Goal: Task Accomplishment & Management: Manage account settings

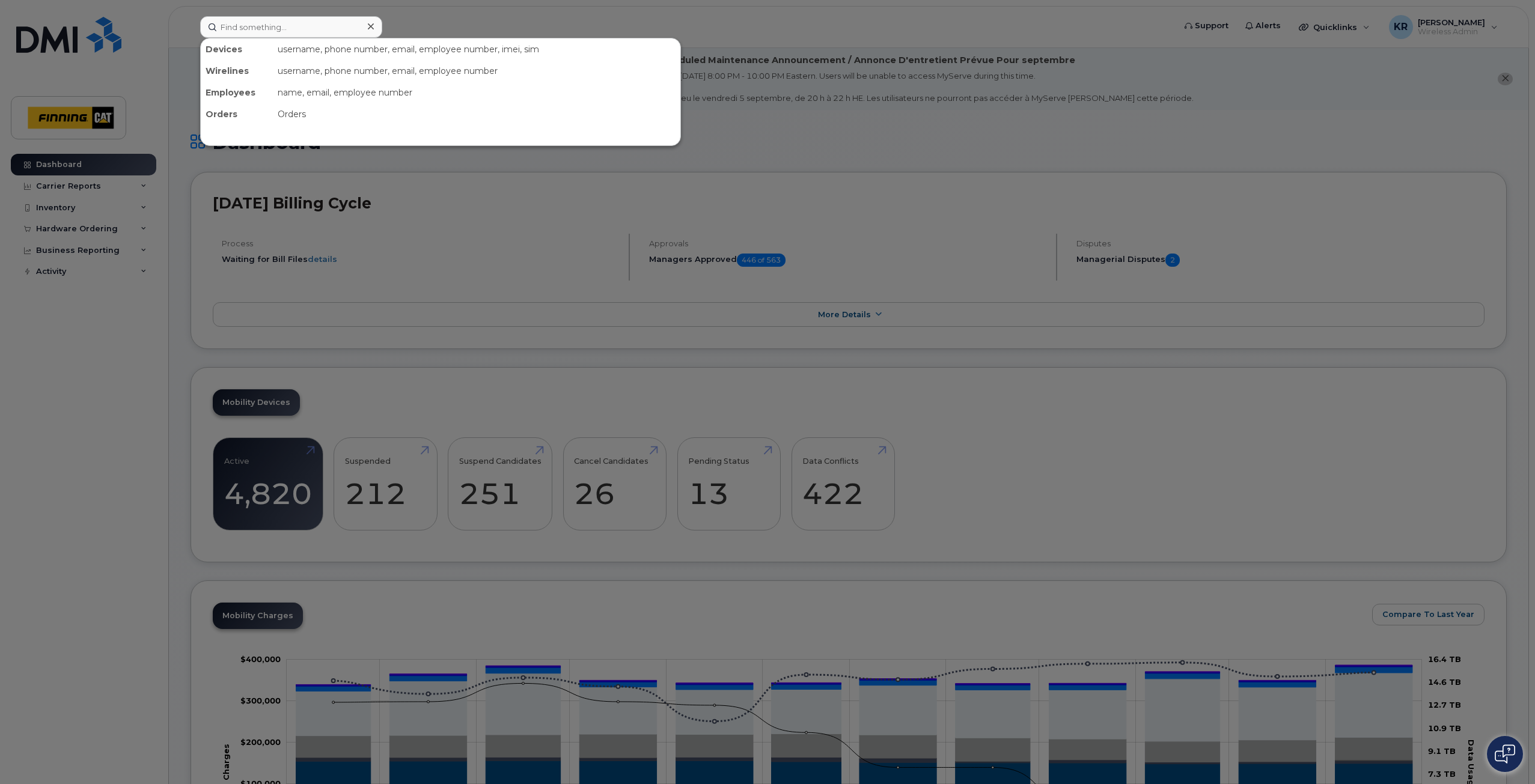
type input "RITM0486072"
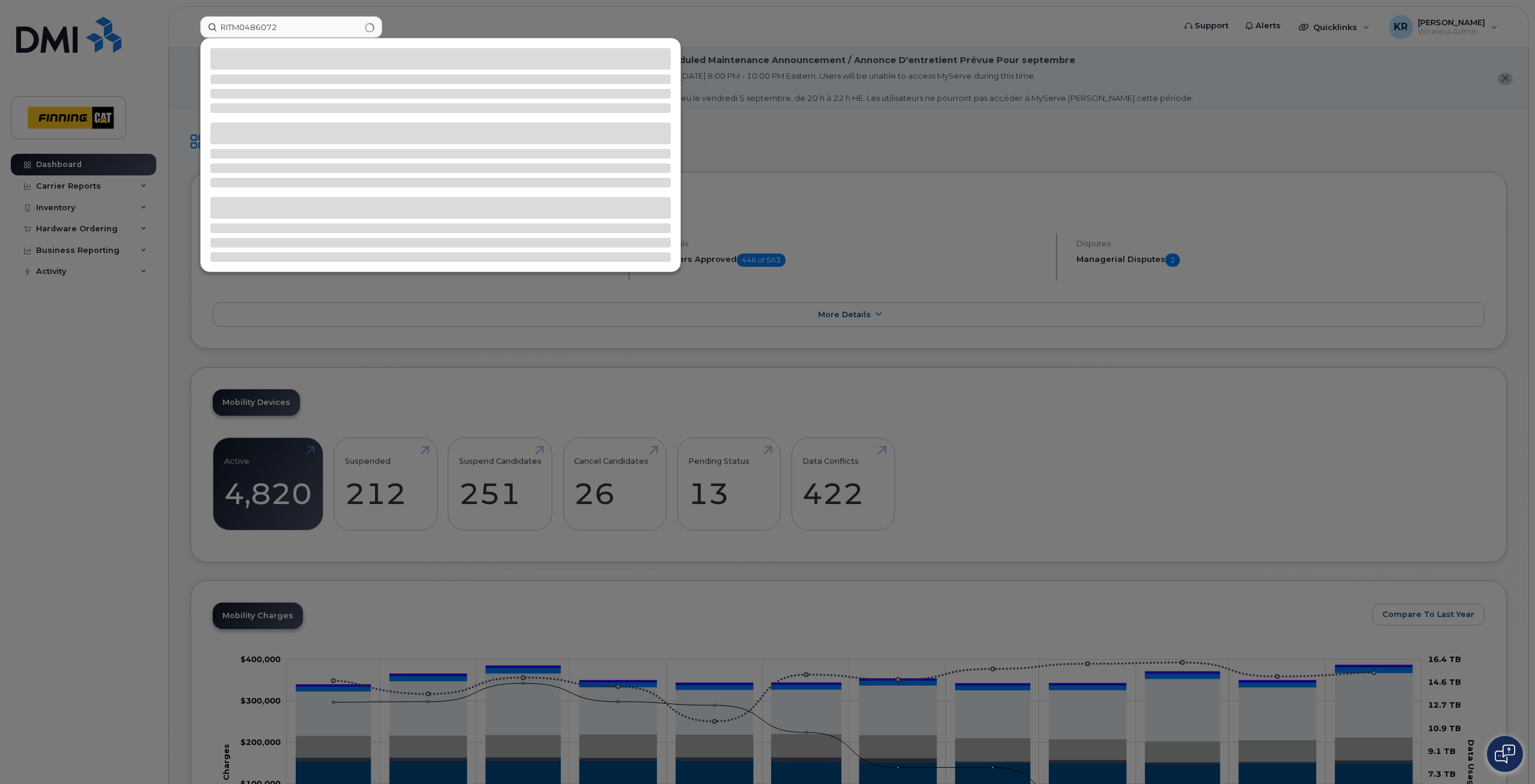
drag, startPoint x: 291, startPoint y: 29, endPoint x: 186, endPoint y: 23, distance: 105.2
click at [190, 23] on div "RITM0486072" at bounding box center [683, 26] width 985 height 22
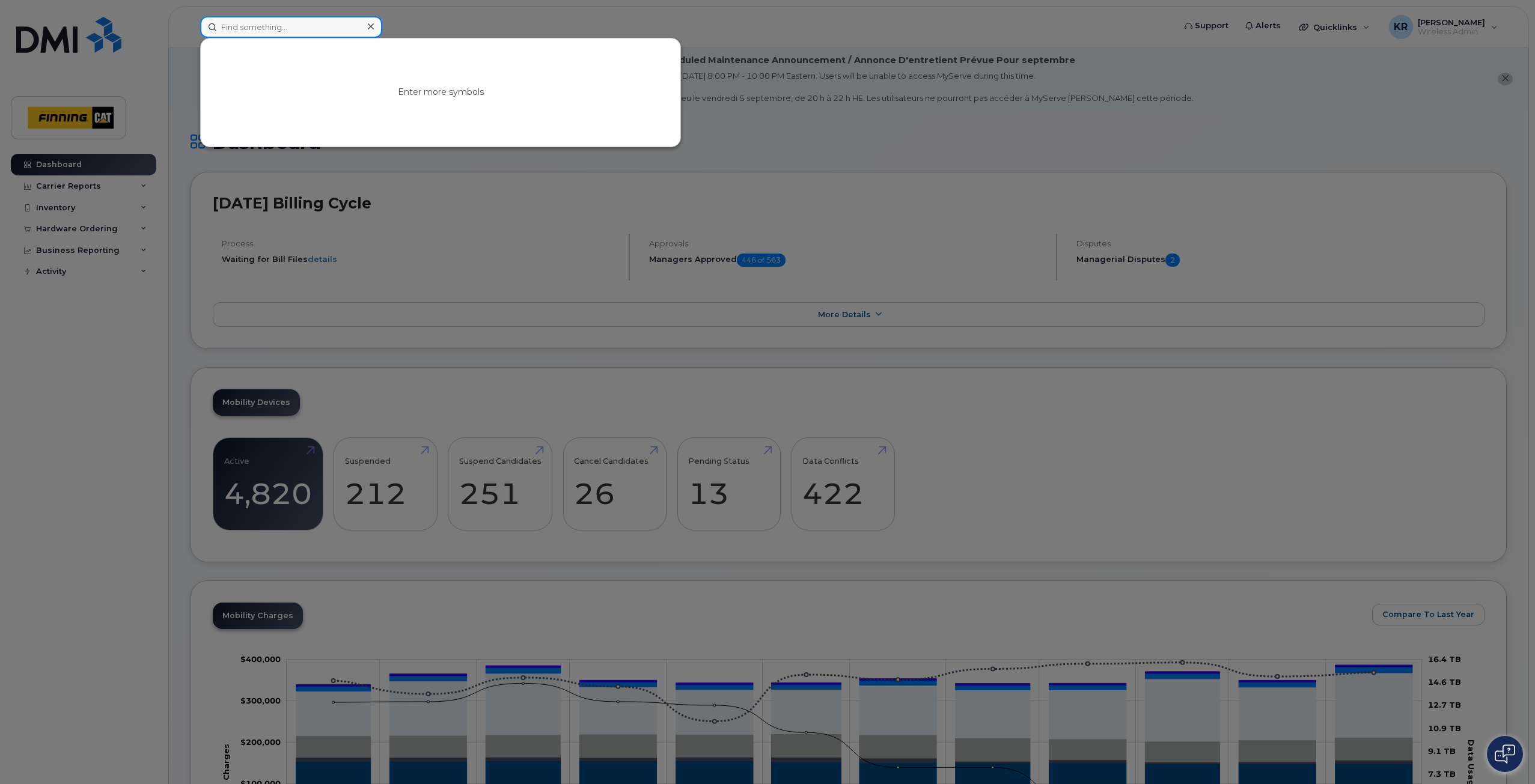
click at [246, 26] on input at bounding box center [291, 26] width 182 height 22
paste input "[PERSON_NAME]"
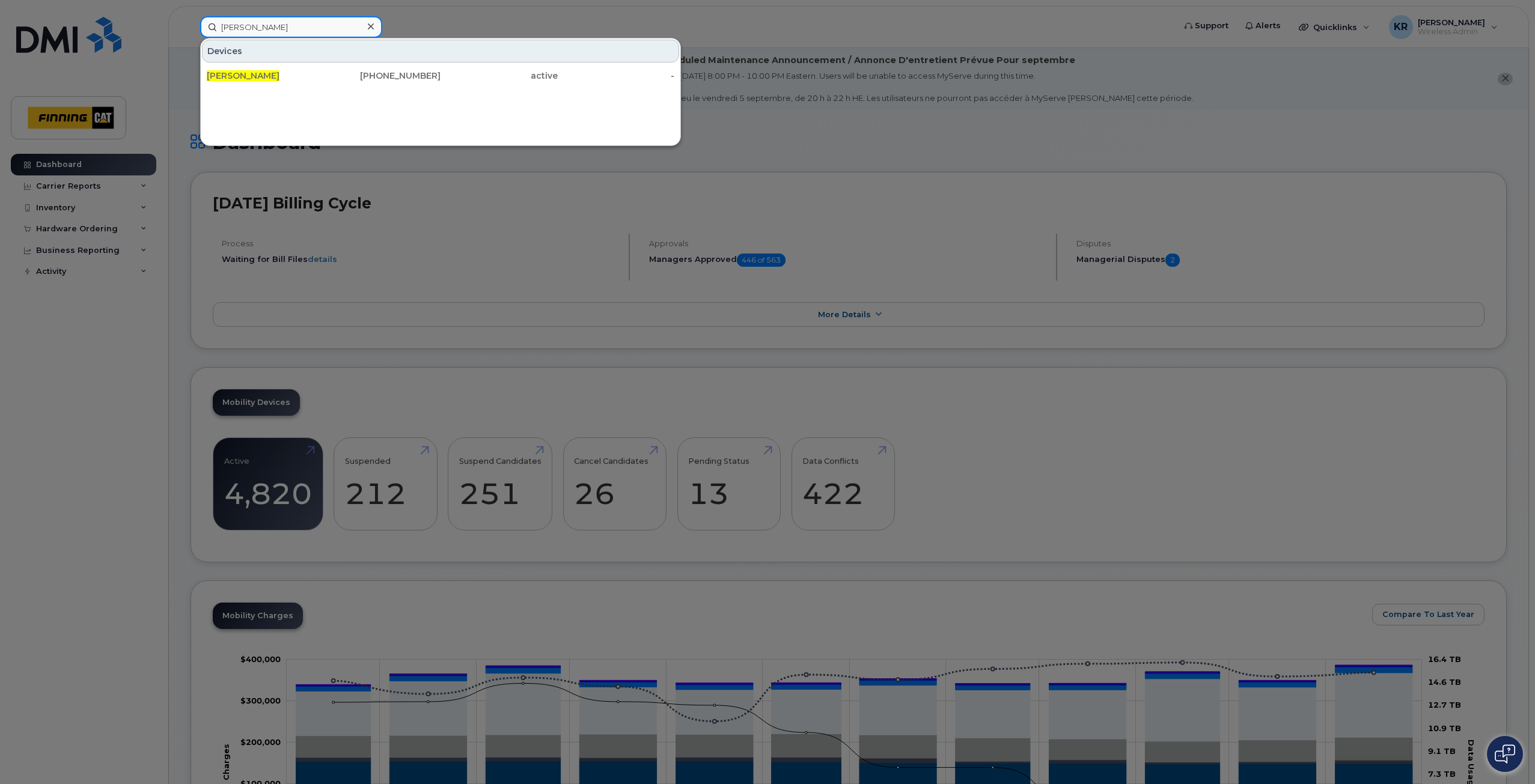
type input "[PERSON_NAME]"
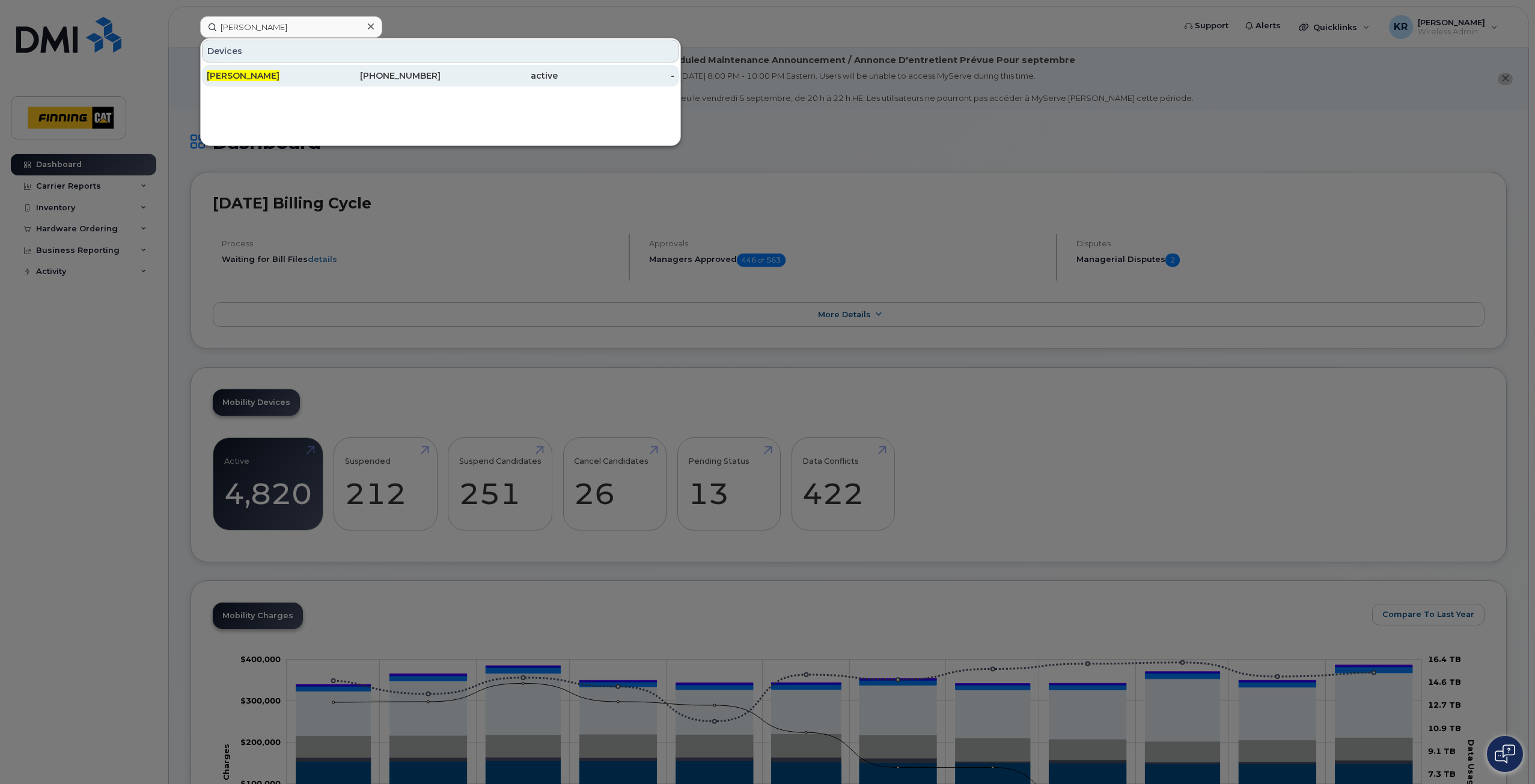
click at [322, 75] on div "Christopher Lamoureux" at bounding box center [265, 75] width 117 height 12
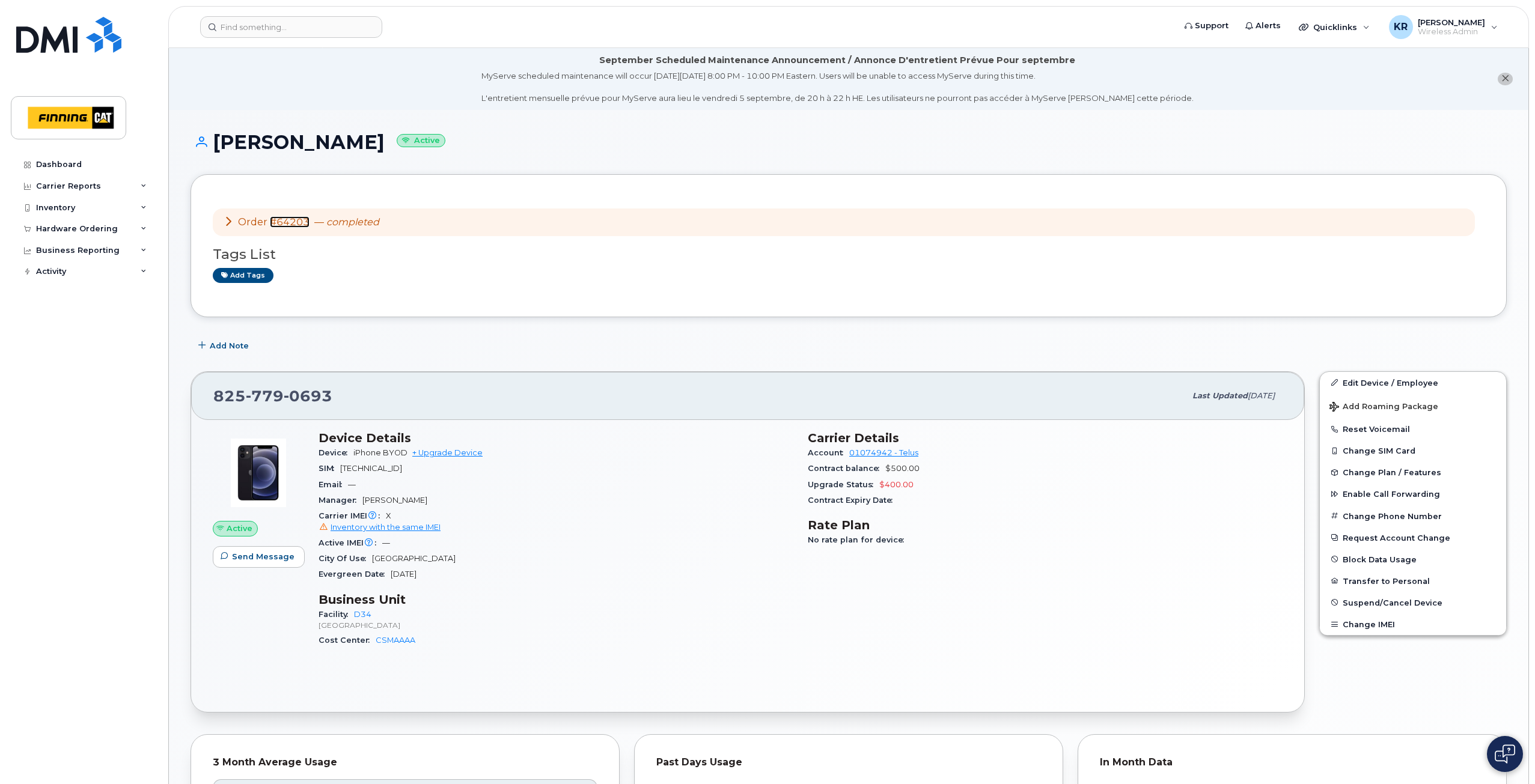
click at [285, 222] on link "#64203" at bounding box center [289, 222] width 40 height 11
click at [277, 31] on input at bounding box center [291, 26] width 182 height 22
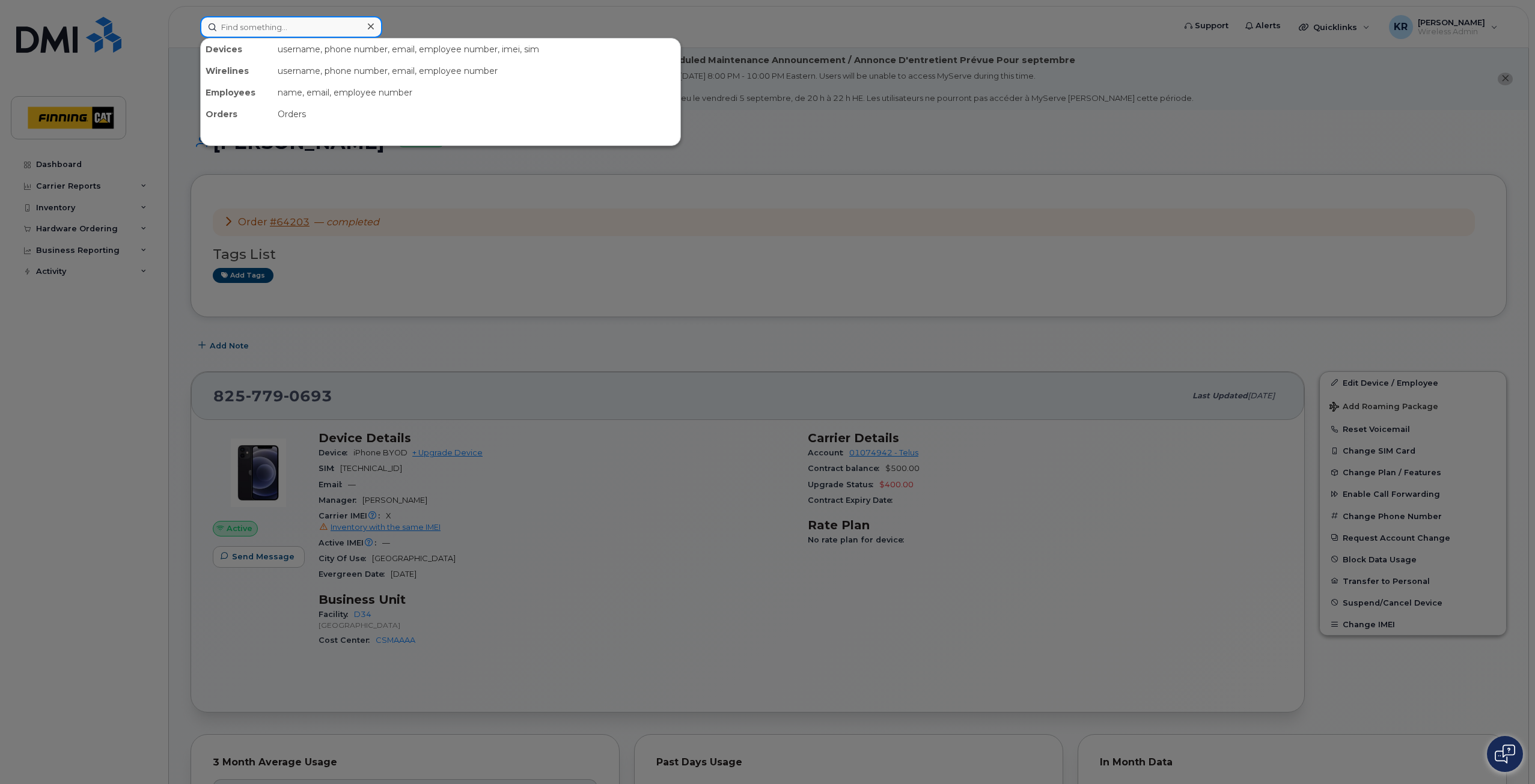
paste input "[PERSON_NAME]"
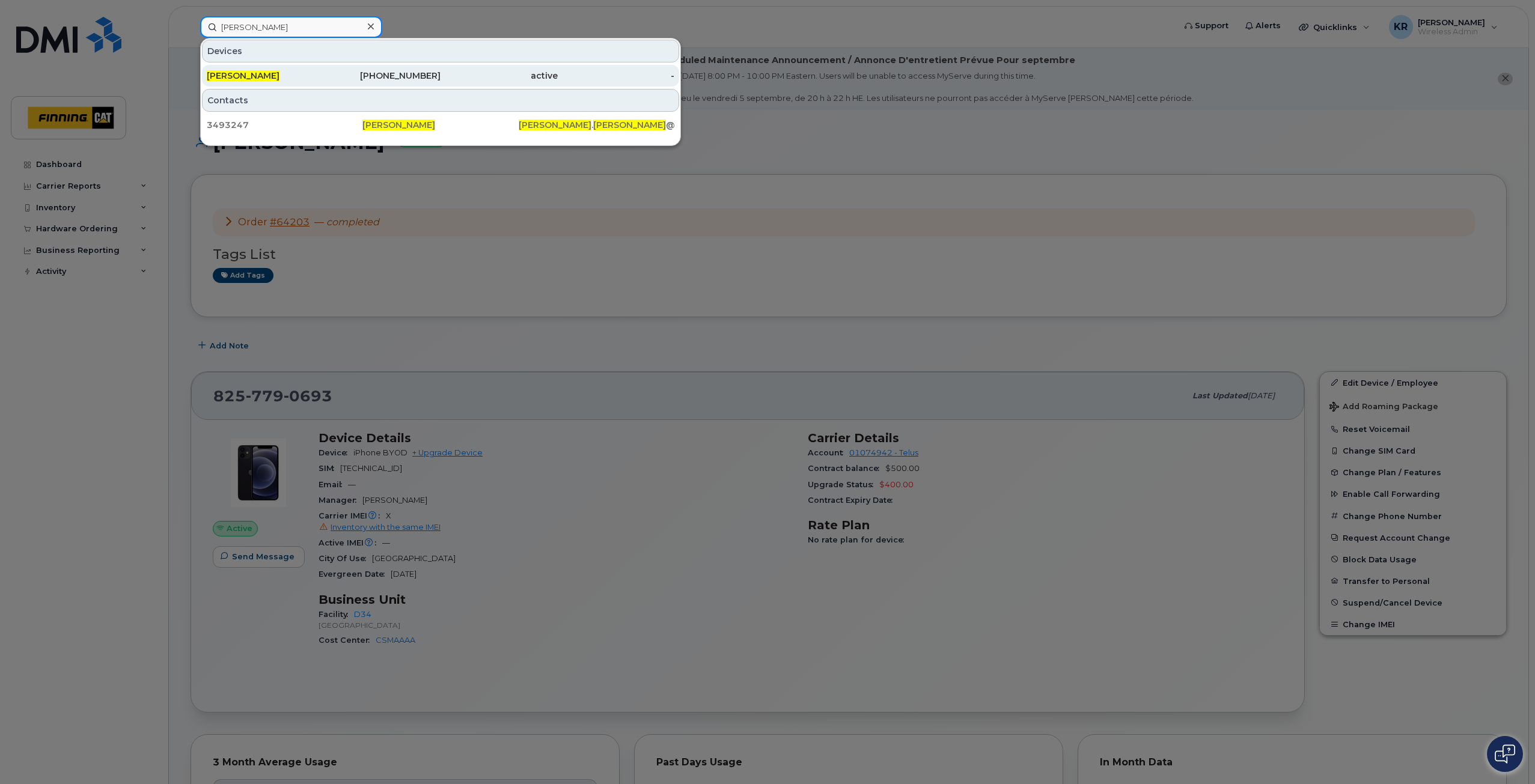
type input "Joshua Wong"
click at [316, 72] on div "Joshua Wong" at bounding box center [265, 75] width 117 height 12
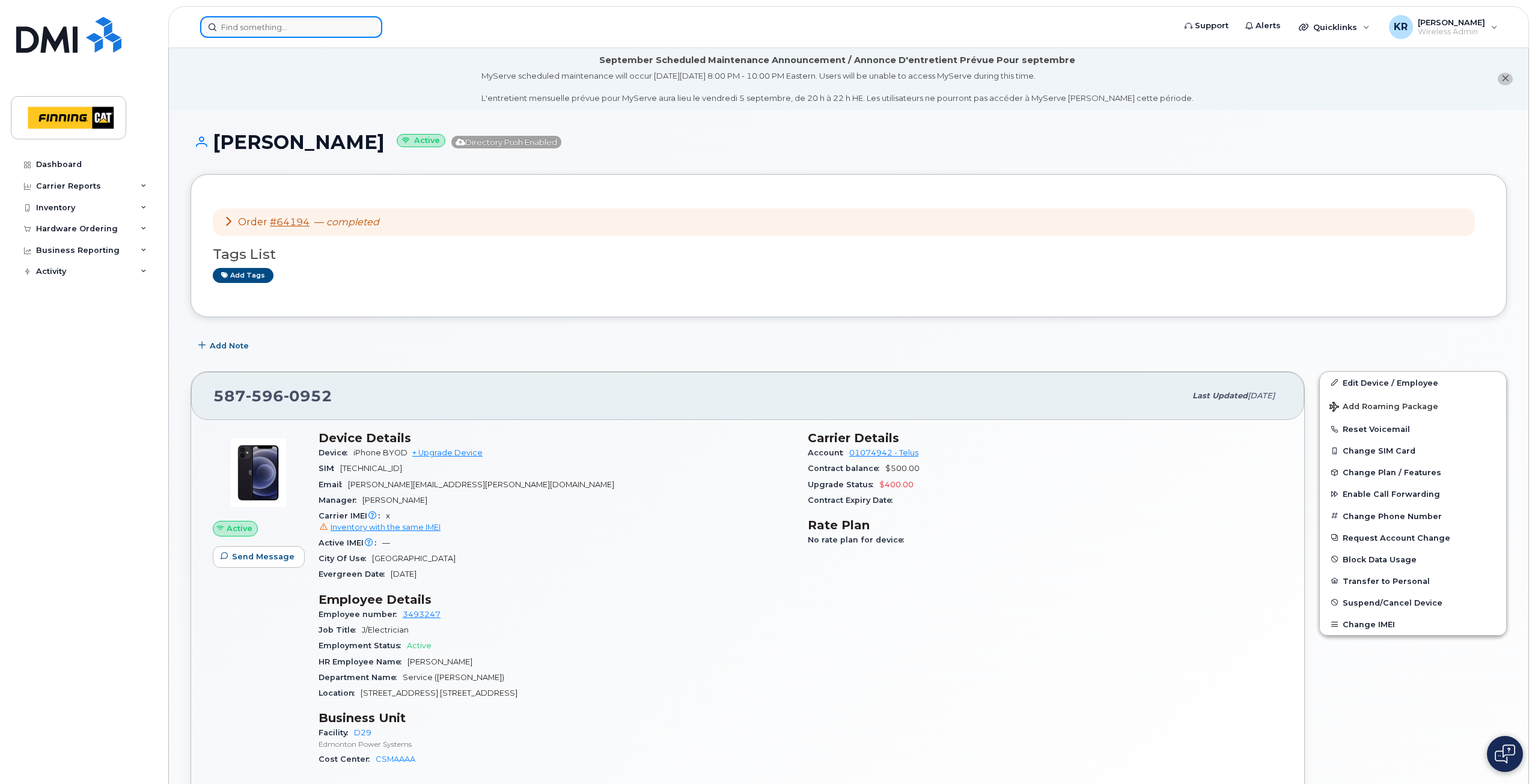
click at [272, 29] on input at bounding box center [291, 26] width 182 height 22
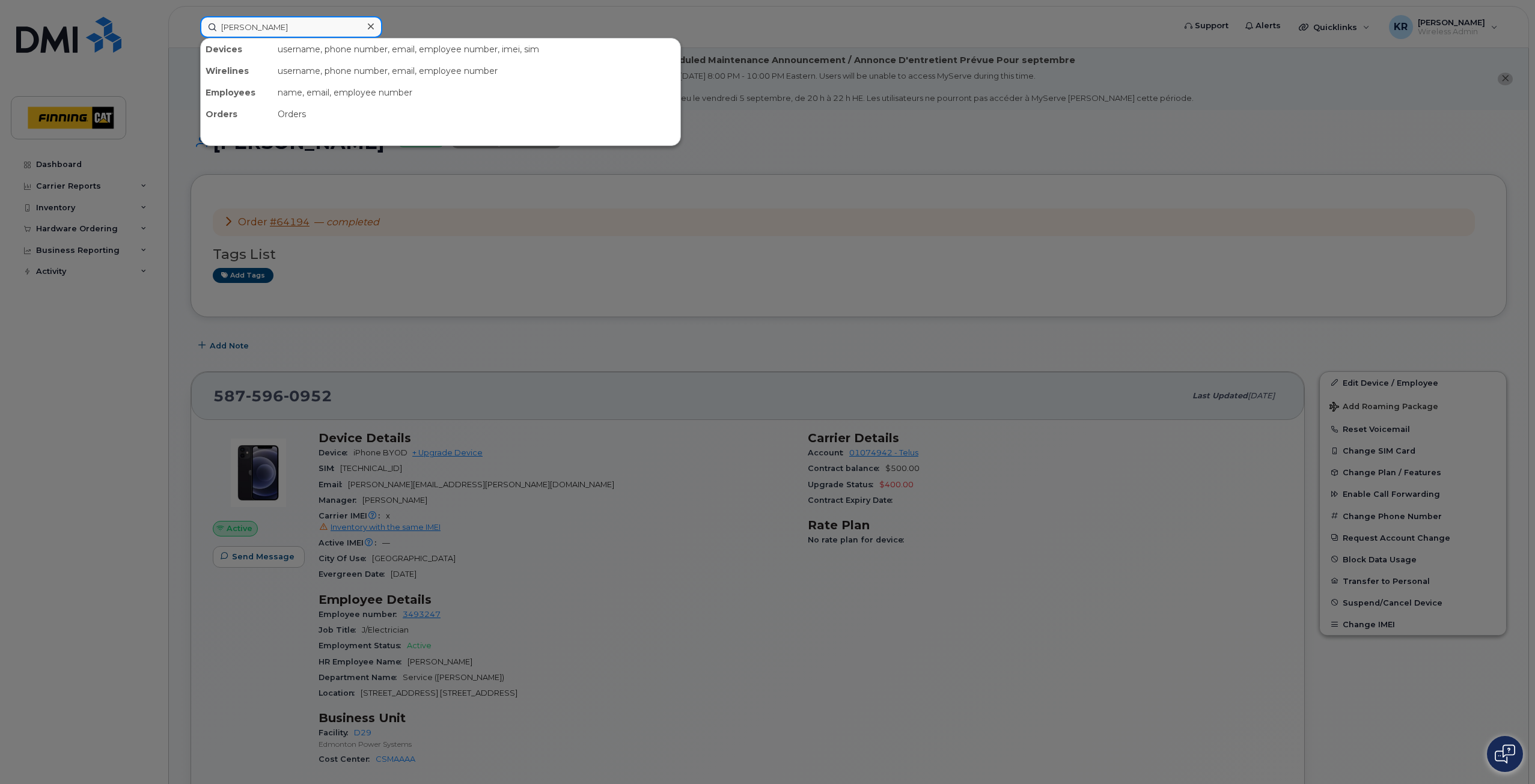
type input "stephen clark"
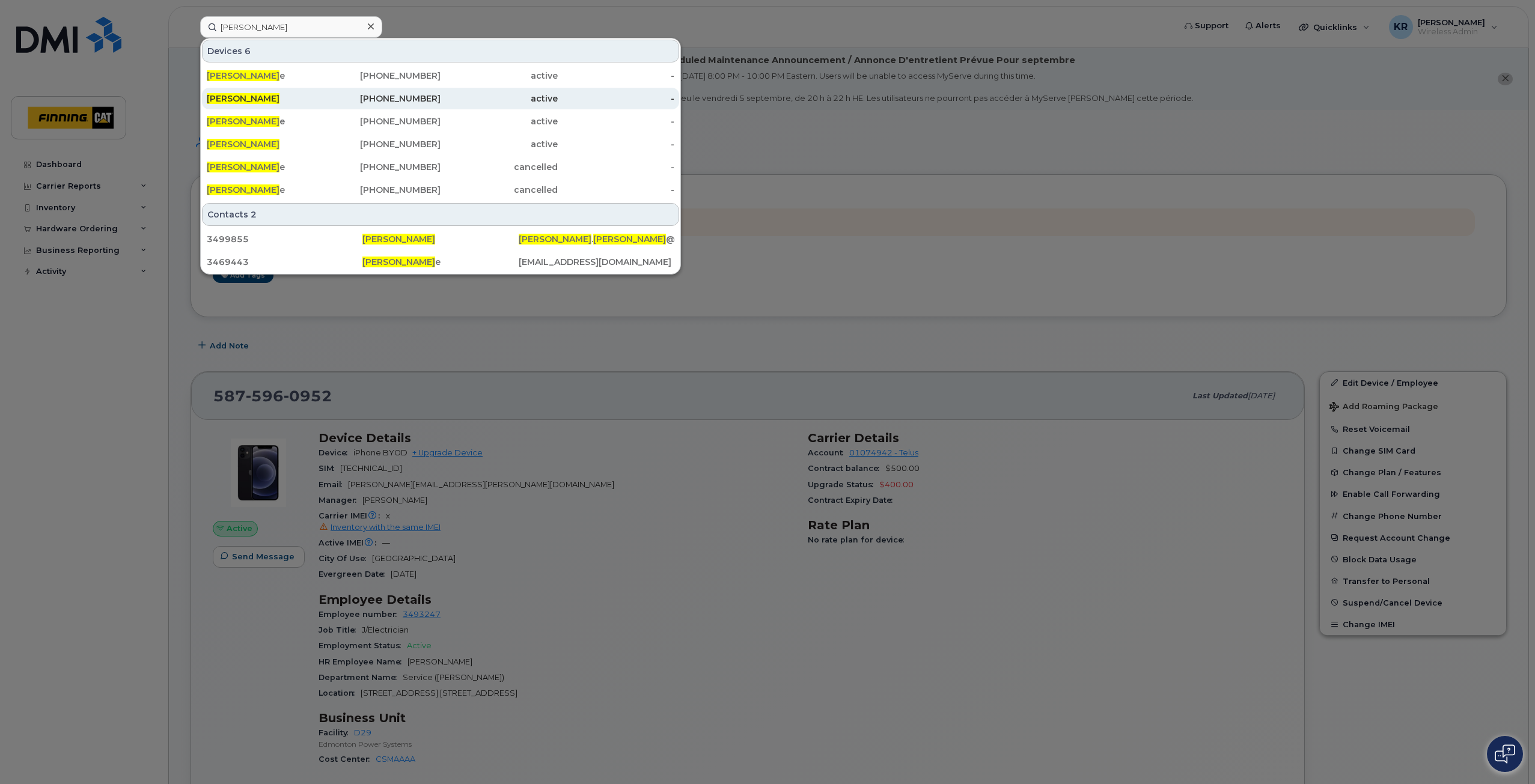
click at [416, 96] on div "587-984-4215" at bounding box center [382, 99] width 117 height 12
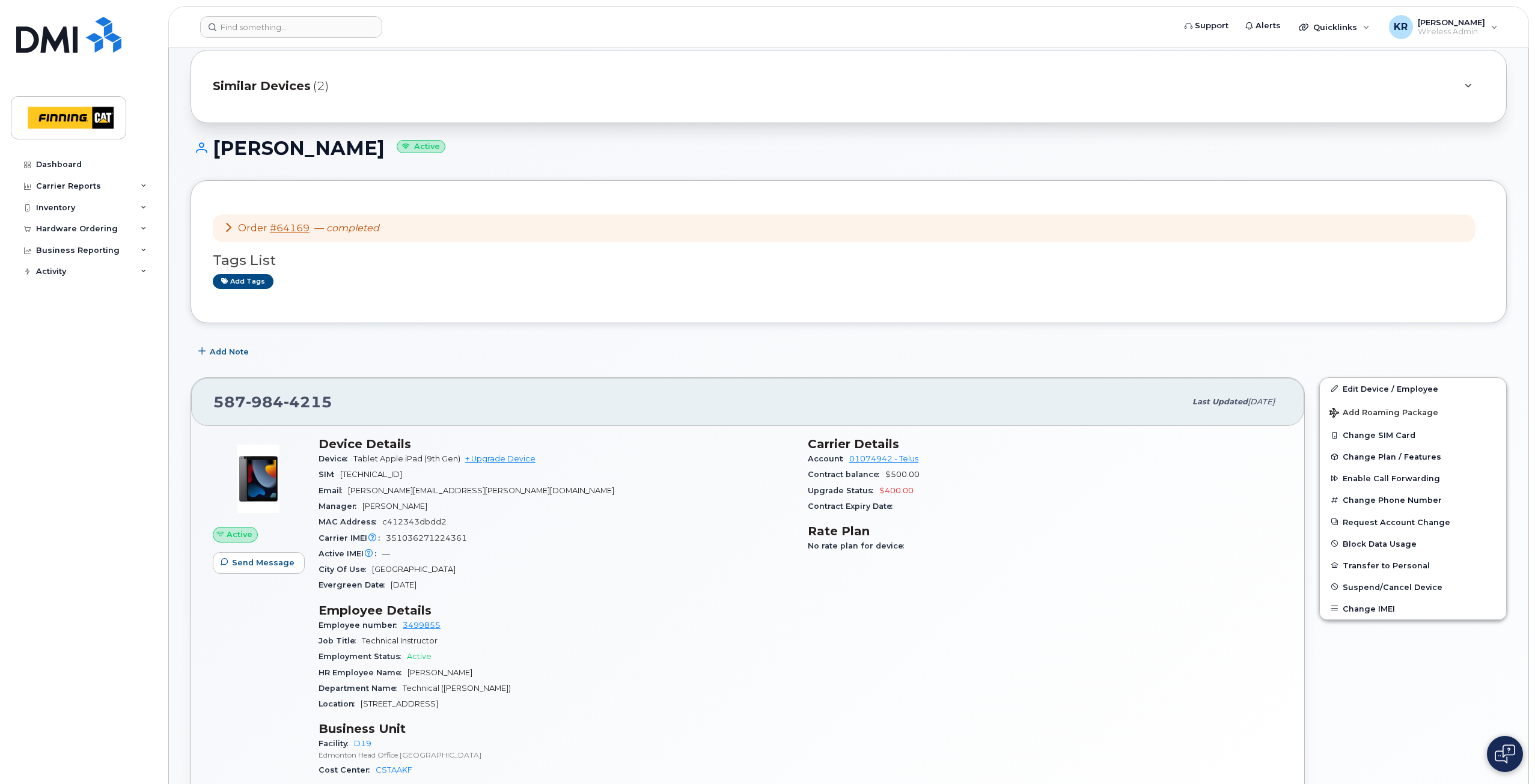
scroll to position [120, 0]
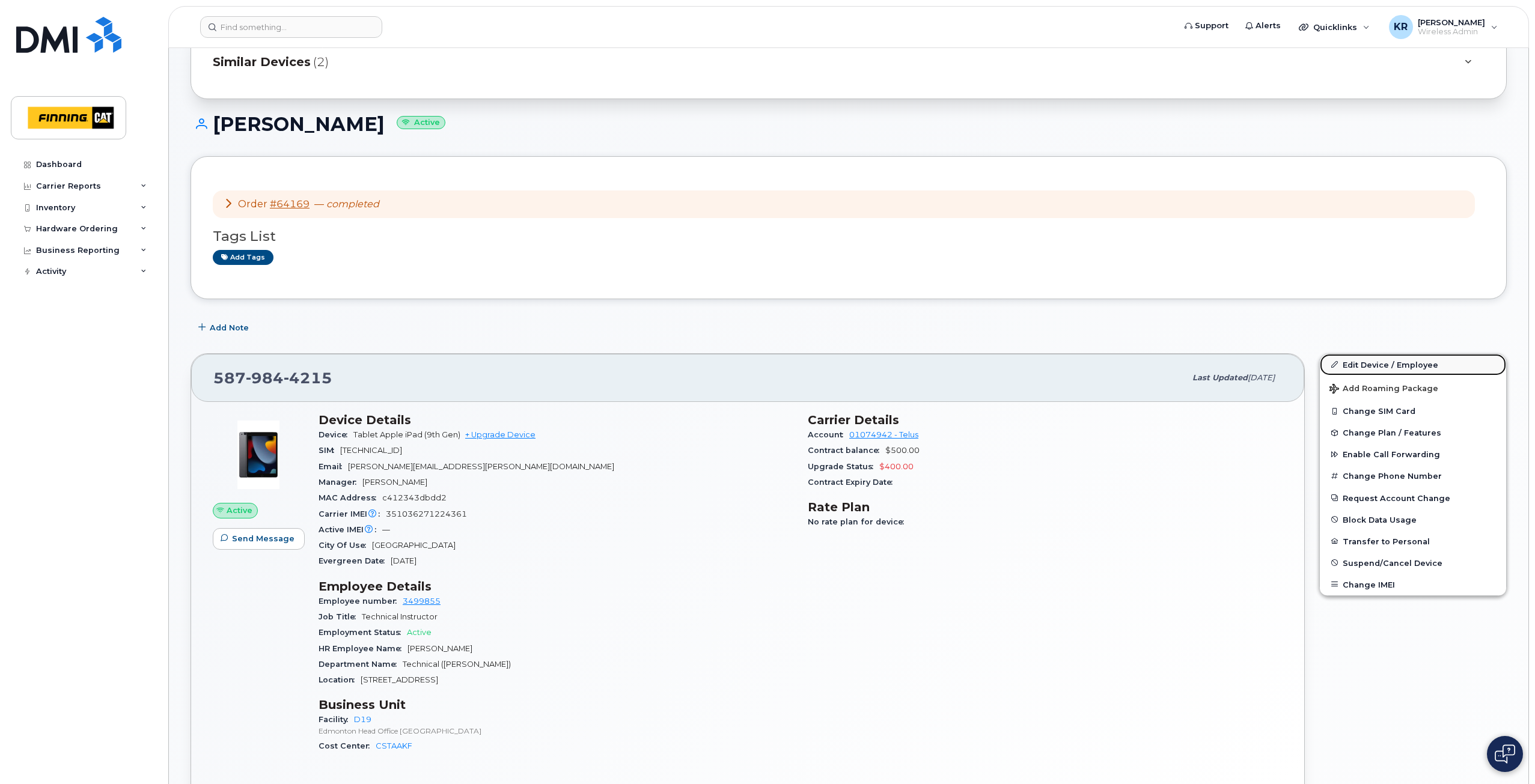
click at [1367, 365] on link "Edit Device / Employee" at bounding box center [1413, 364] width 186 height 22
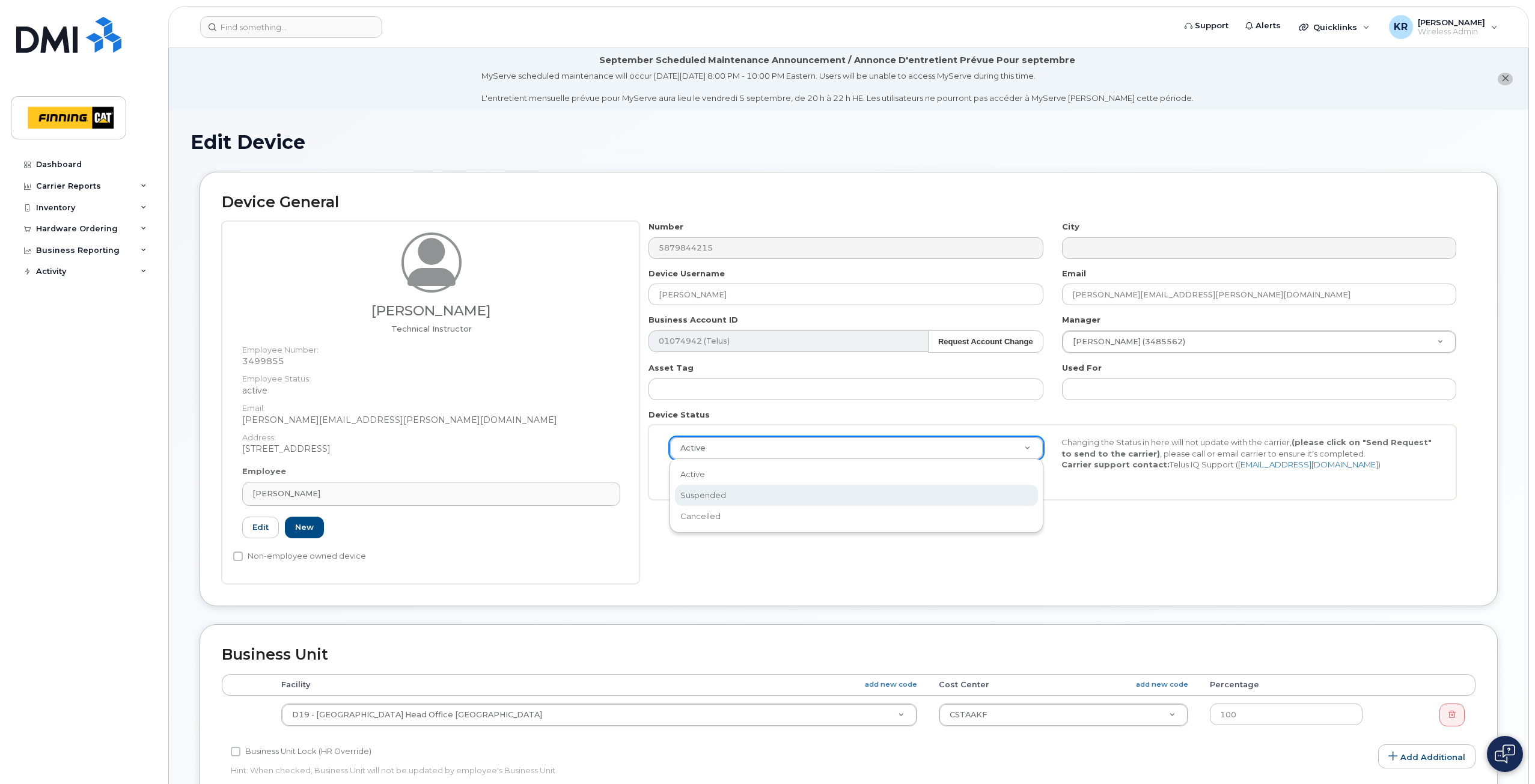
select select "suspended"
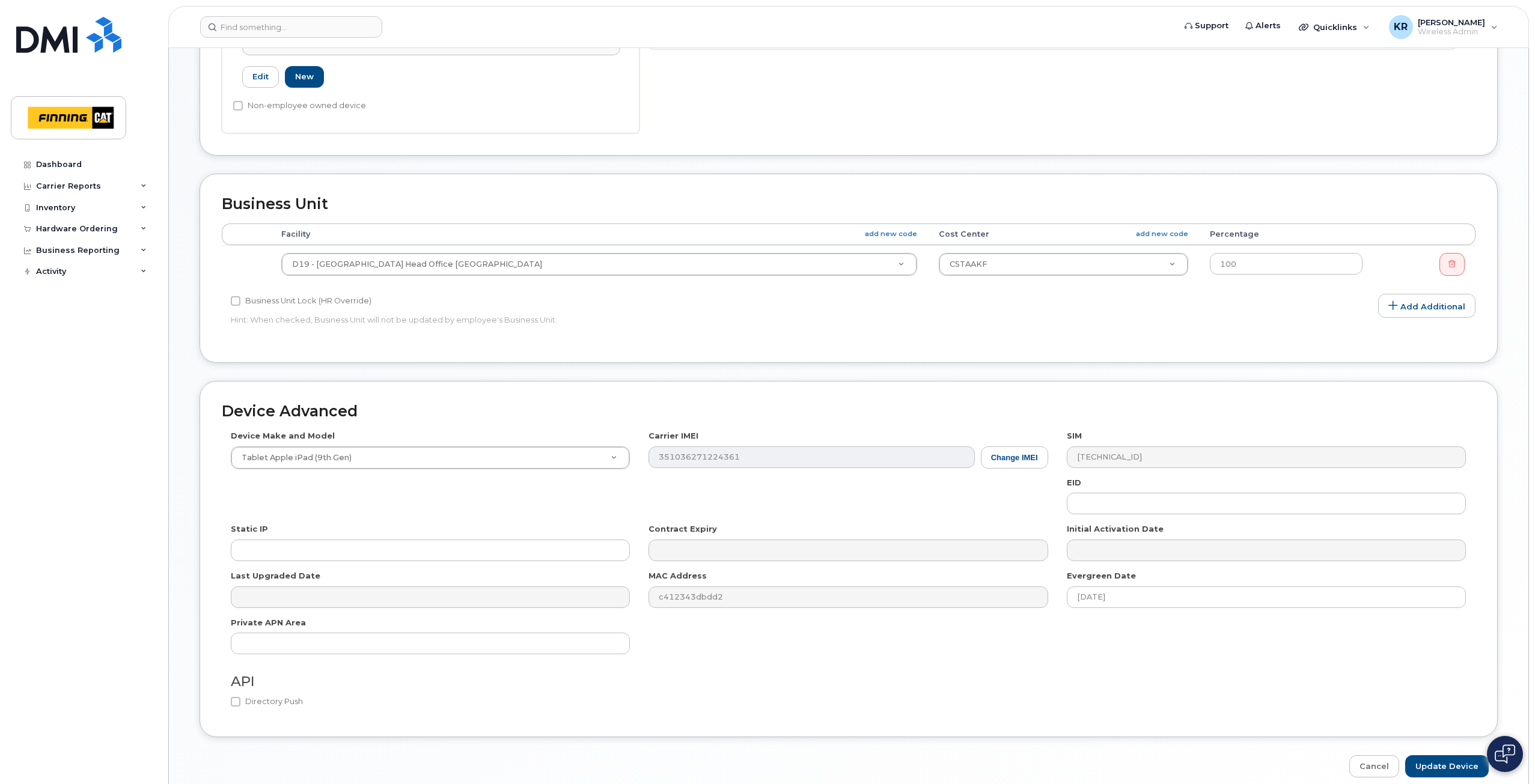
scroll to position [504, 0]
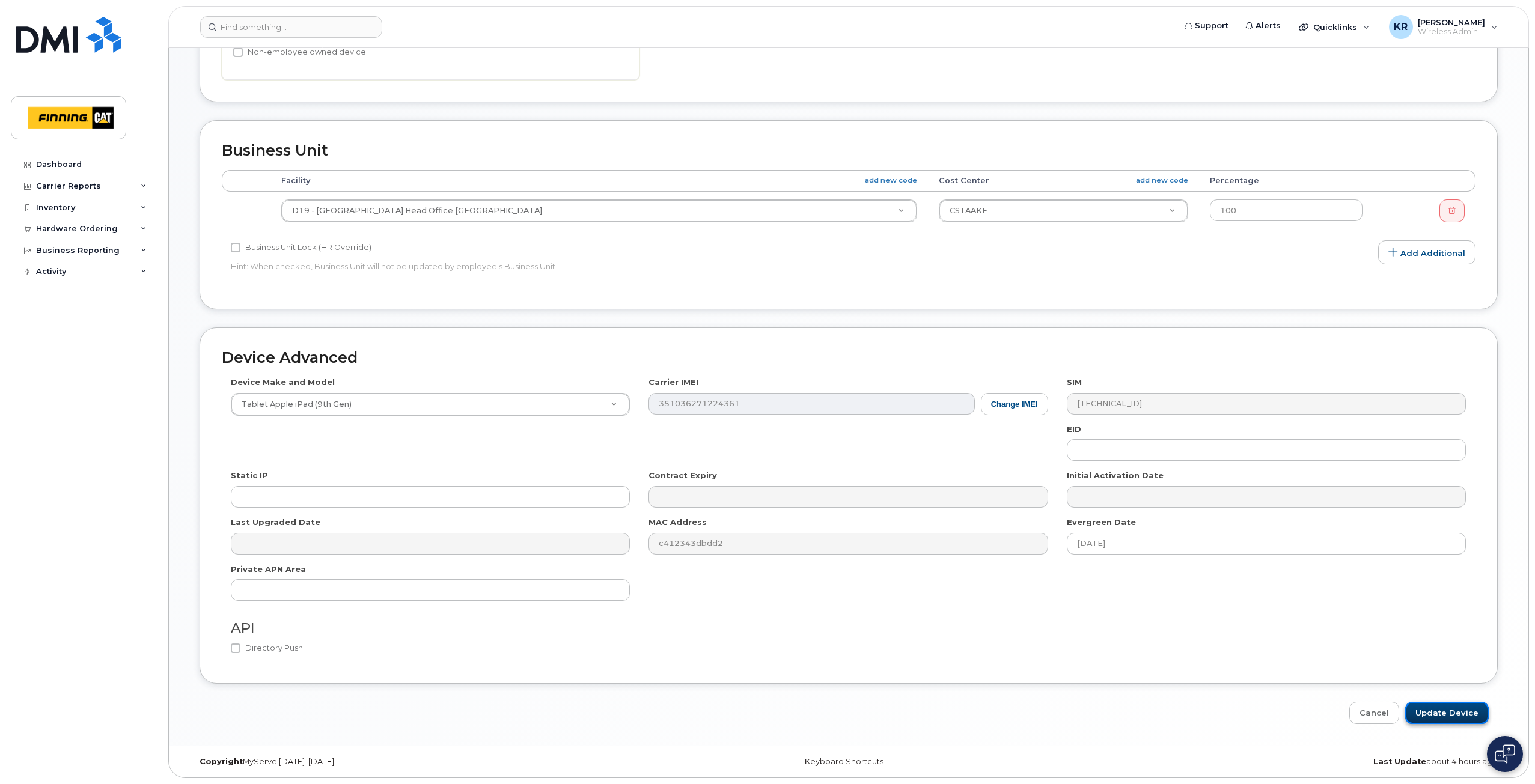
click at [1441, 715] on input "Update Device" at bounding box center [1447, 712] width 84 height 22
type input "Saving..."
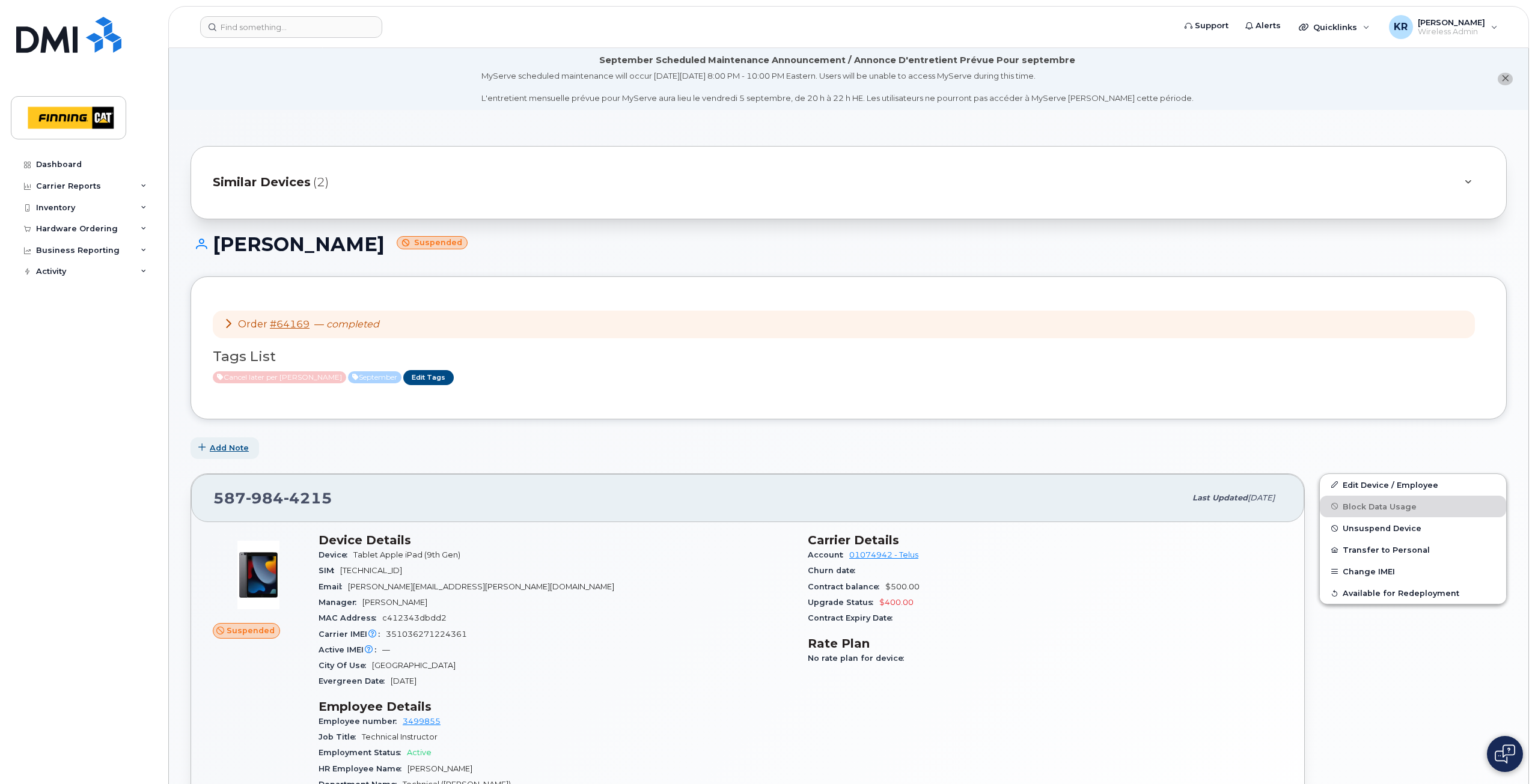
click at [237, 450] on span "Add Note" at bounding box center [230, 447] width 39 height 11
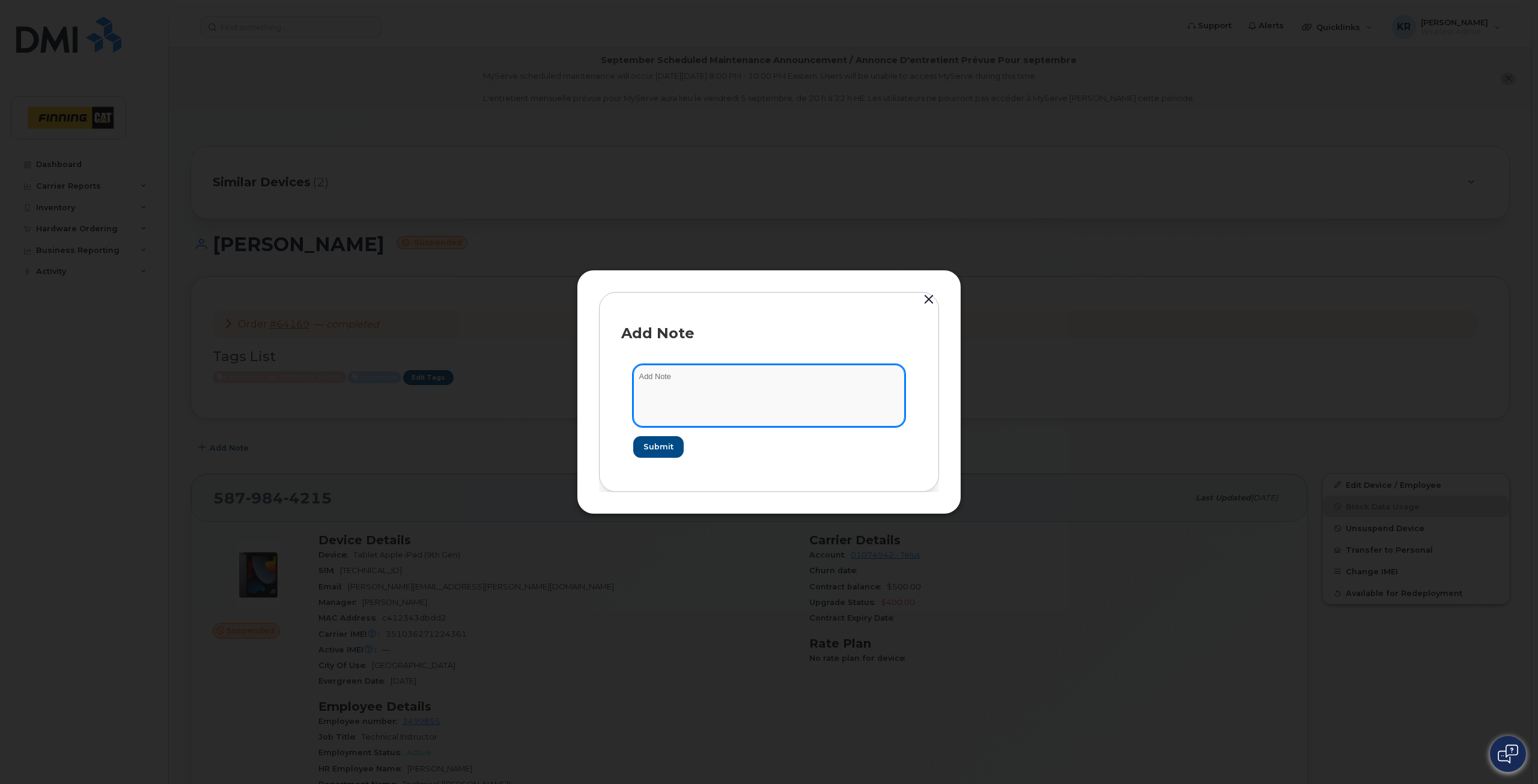
click at [685, 380] on textarea at bounding box center [769, 395] width 272 height 61
type textarea "n"
click at [777, 375] on textarea "cancel request from [PERSON_NAME]" at bounding box center [769, 395] width 272 height 61
click at [663, 375] on textarea "cancel request from [PERSON_NAME]" at bounding box center [769, 395] width 272 height 61
click at [786, 377] on textarea "cancel line request from Roxanne Clark" at bounding box center [769, 395] width 272 height 61
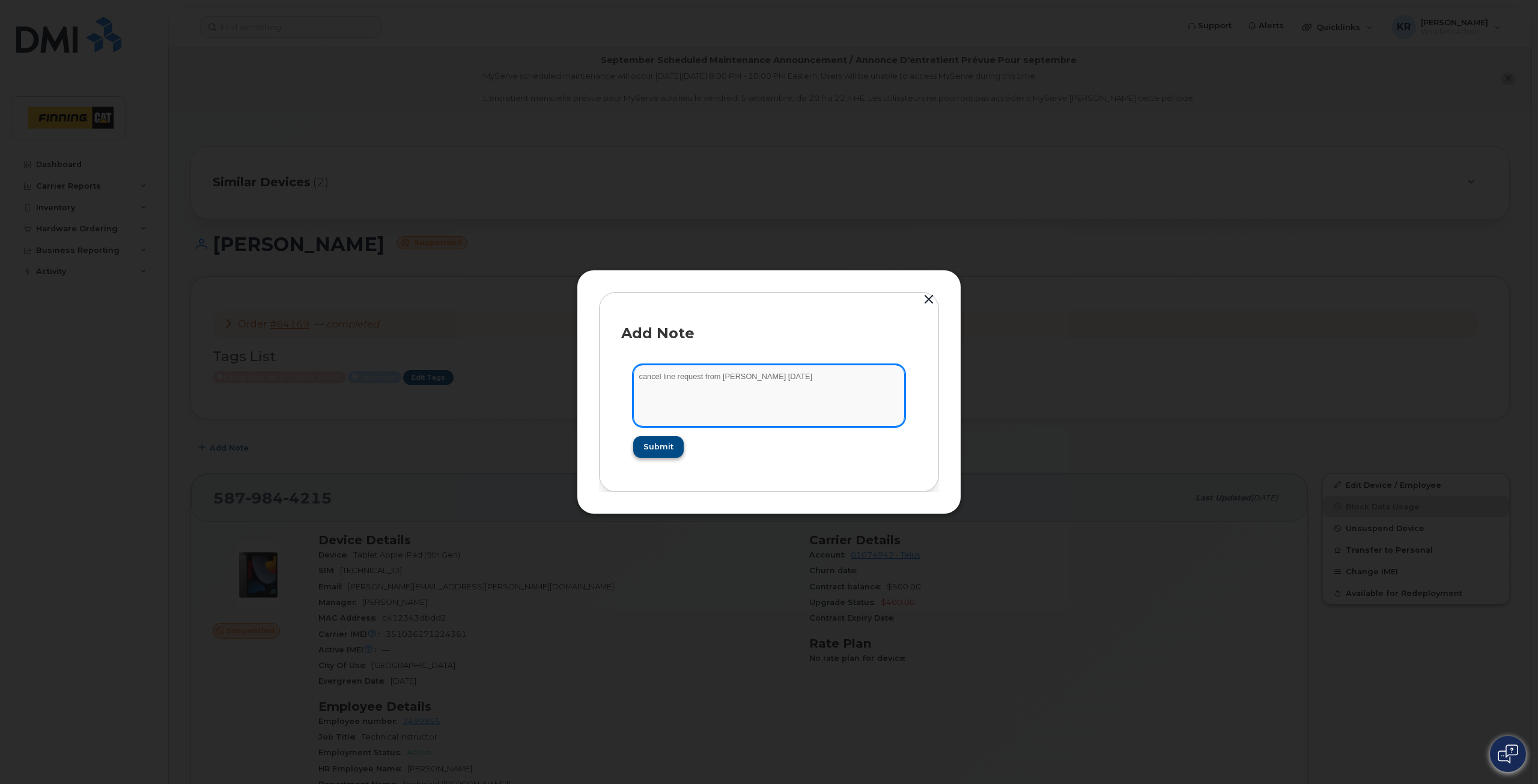
type textarea "cancel line request from Roxanne Clark Sept 2/25"
click at [667, 447] on span "Submit" at bounding box center [658, 446] width 30 height 11
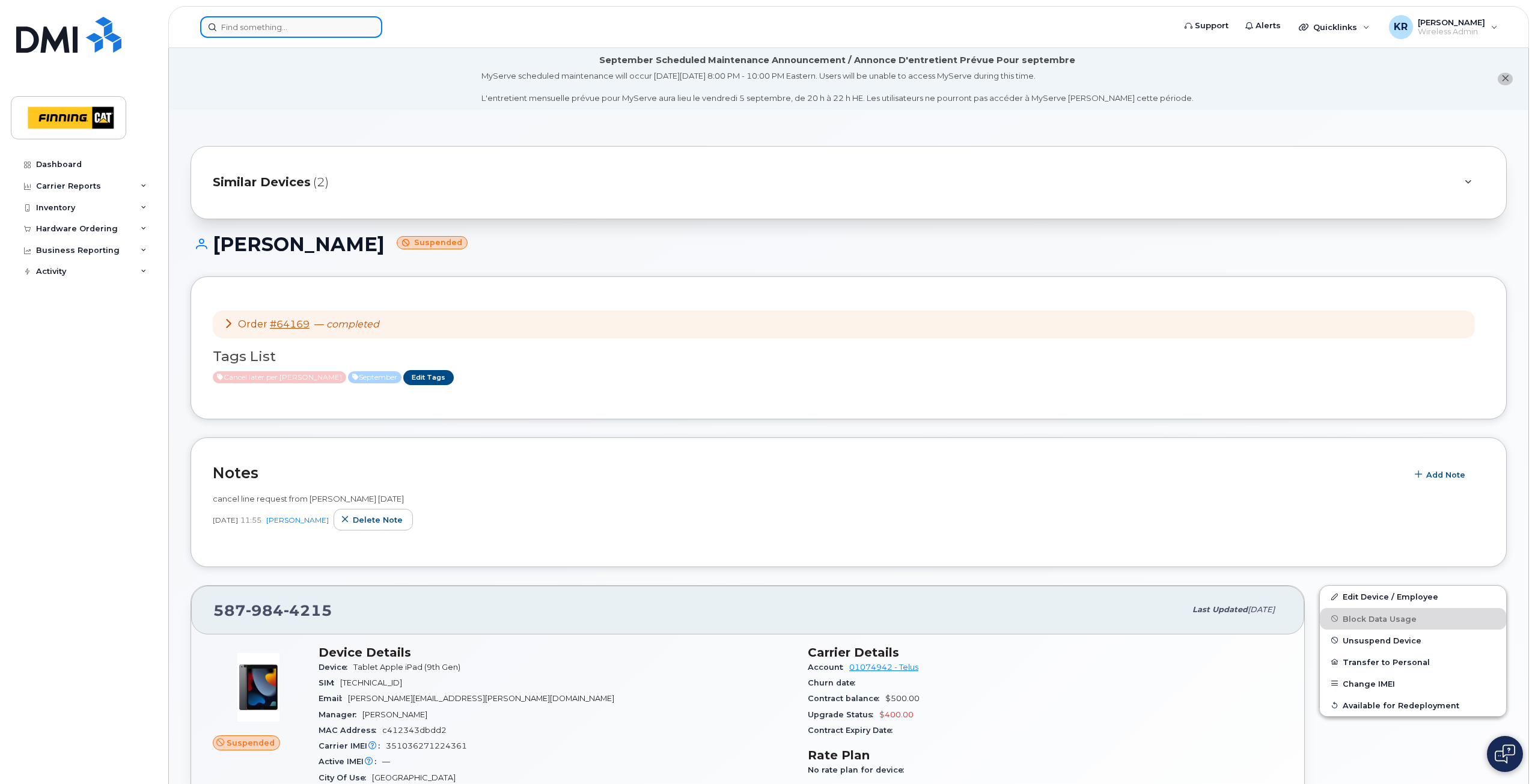
click at [256, 22] on input at bounding box center [291, 26] width 182 height 22
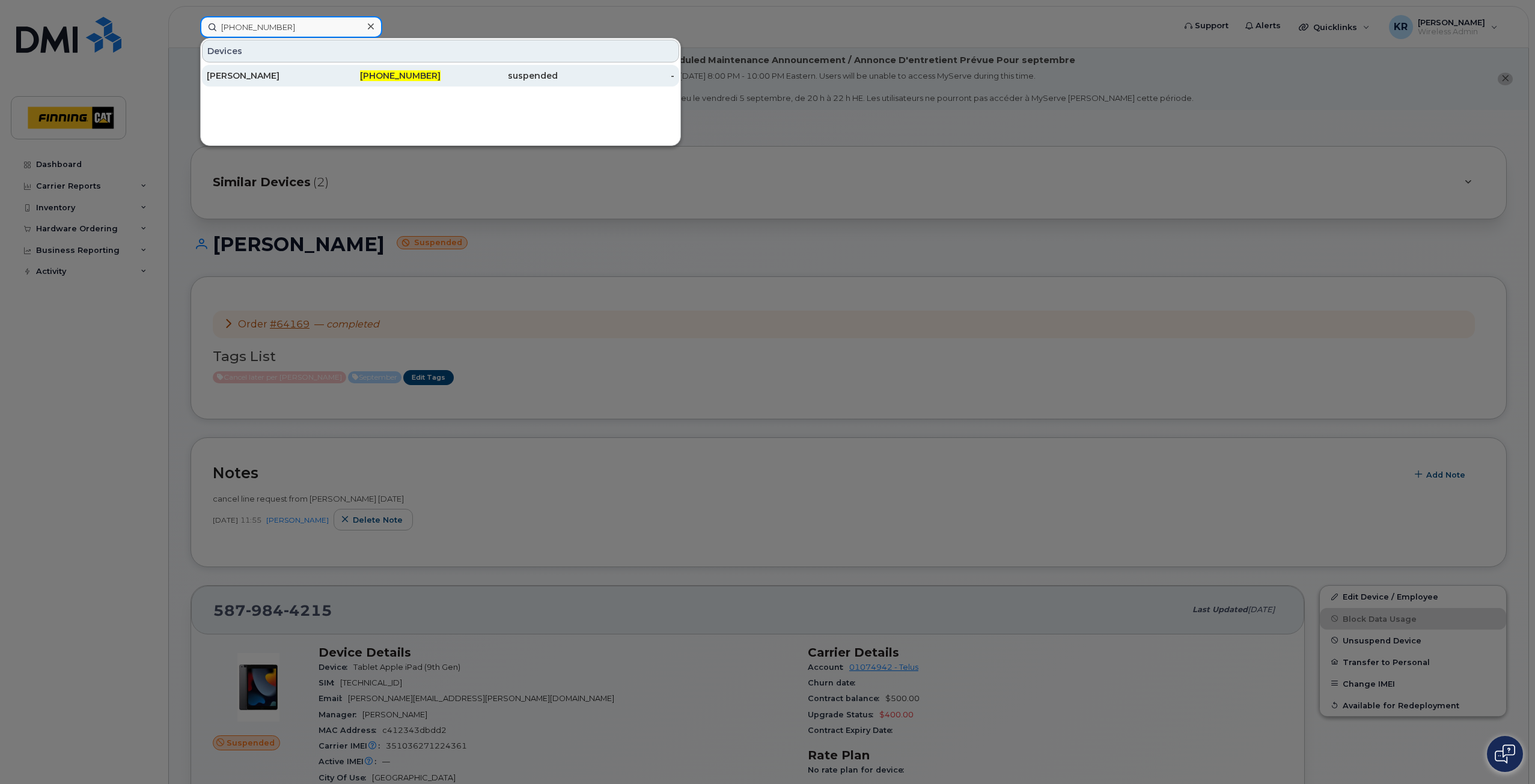
type input "587-644-1109"
click at [282, 72] on div "Kyle Szilagyi" at bounding box center [265, 75] width 117 height 12
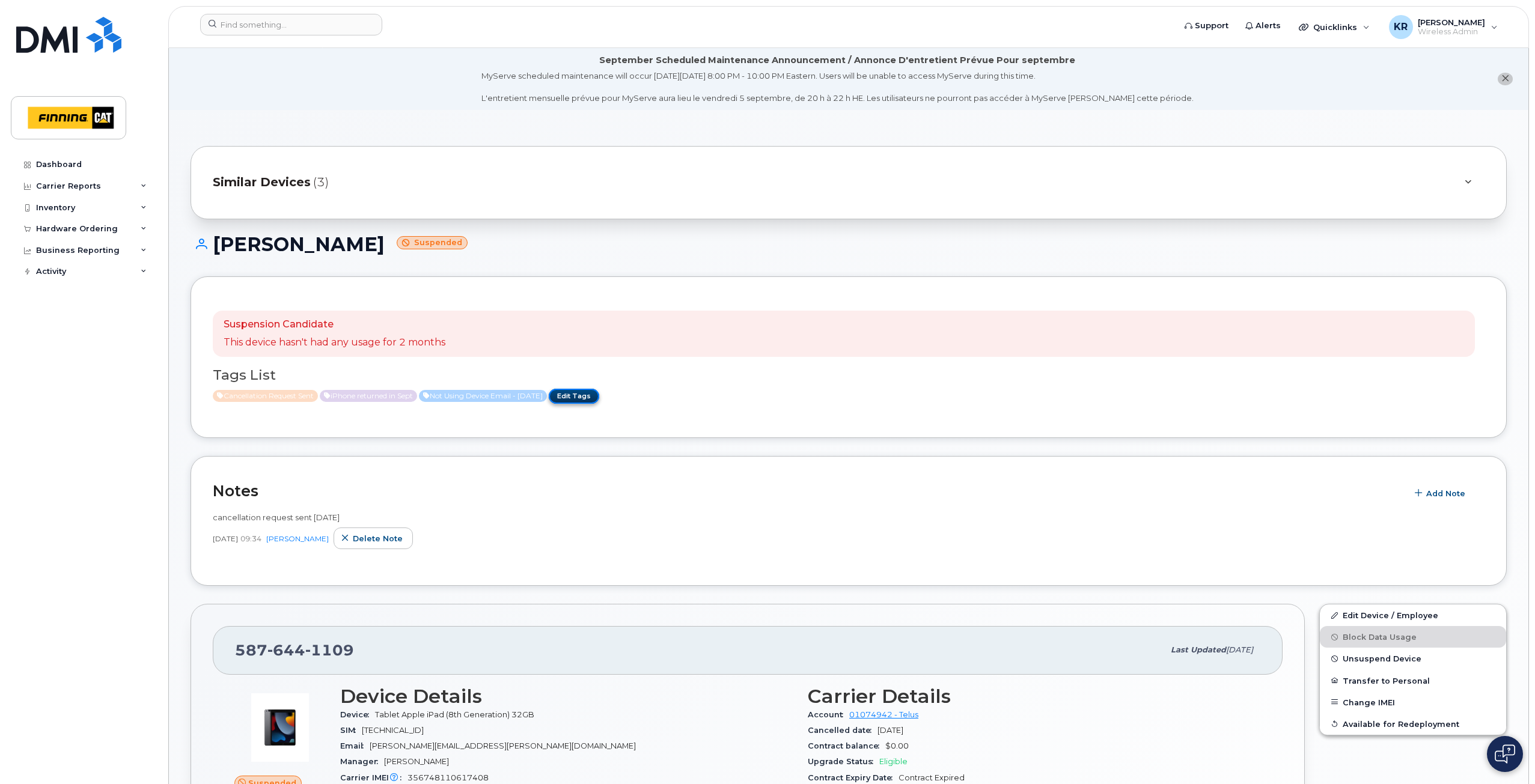
click at [600, 394] on link "Edit Tags" at bounding box center [574, 396] width 51 height 15
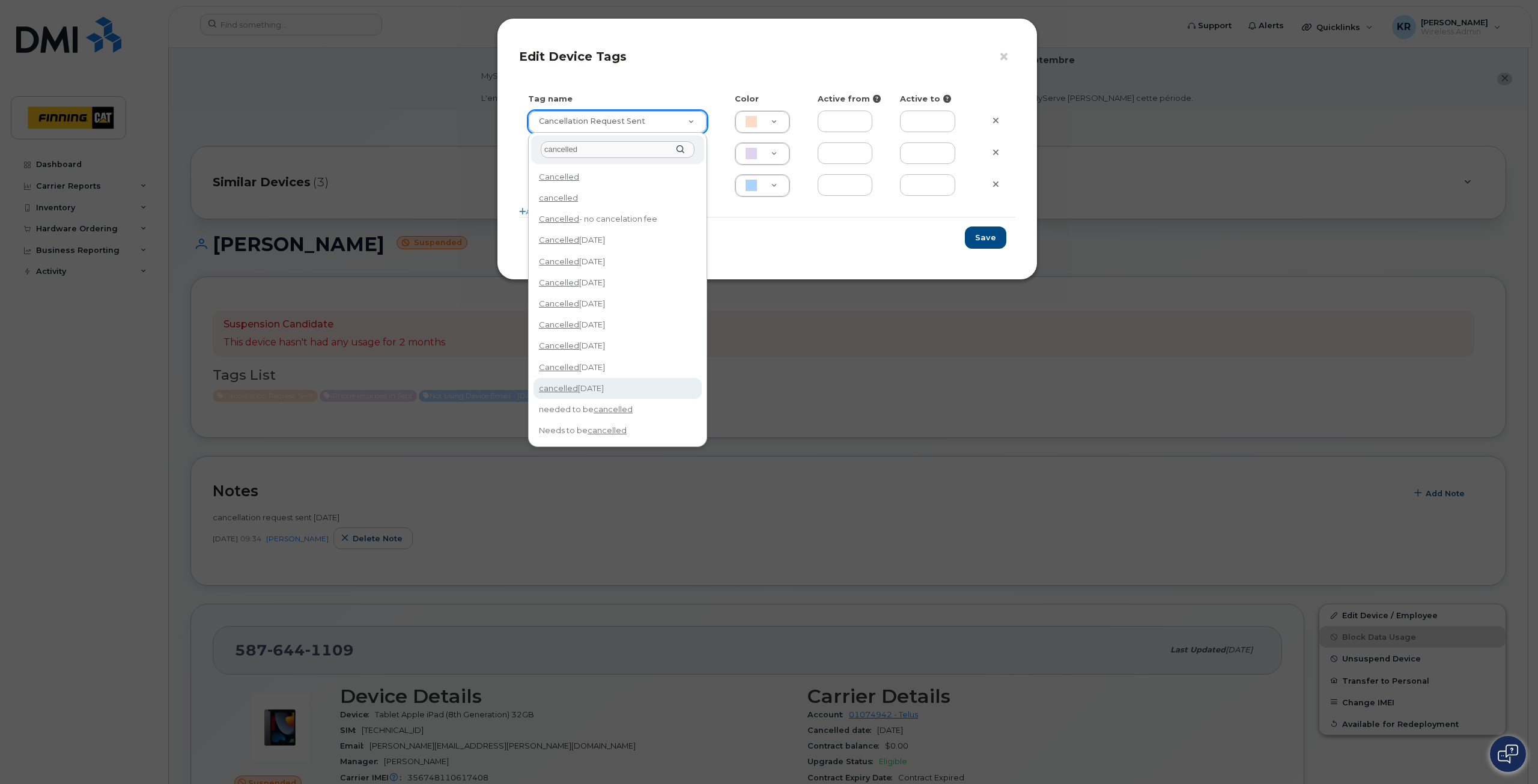
type input "cancelled"
type input "cancelled Sept 14/25"
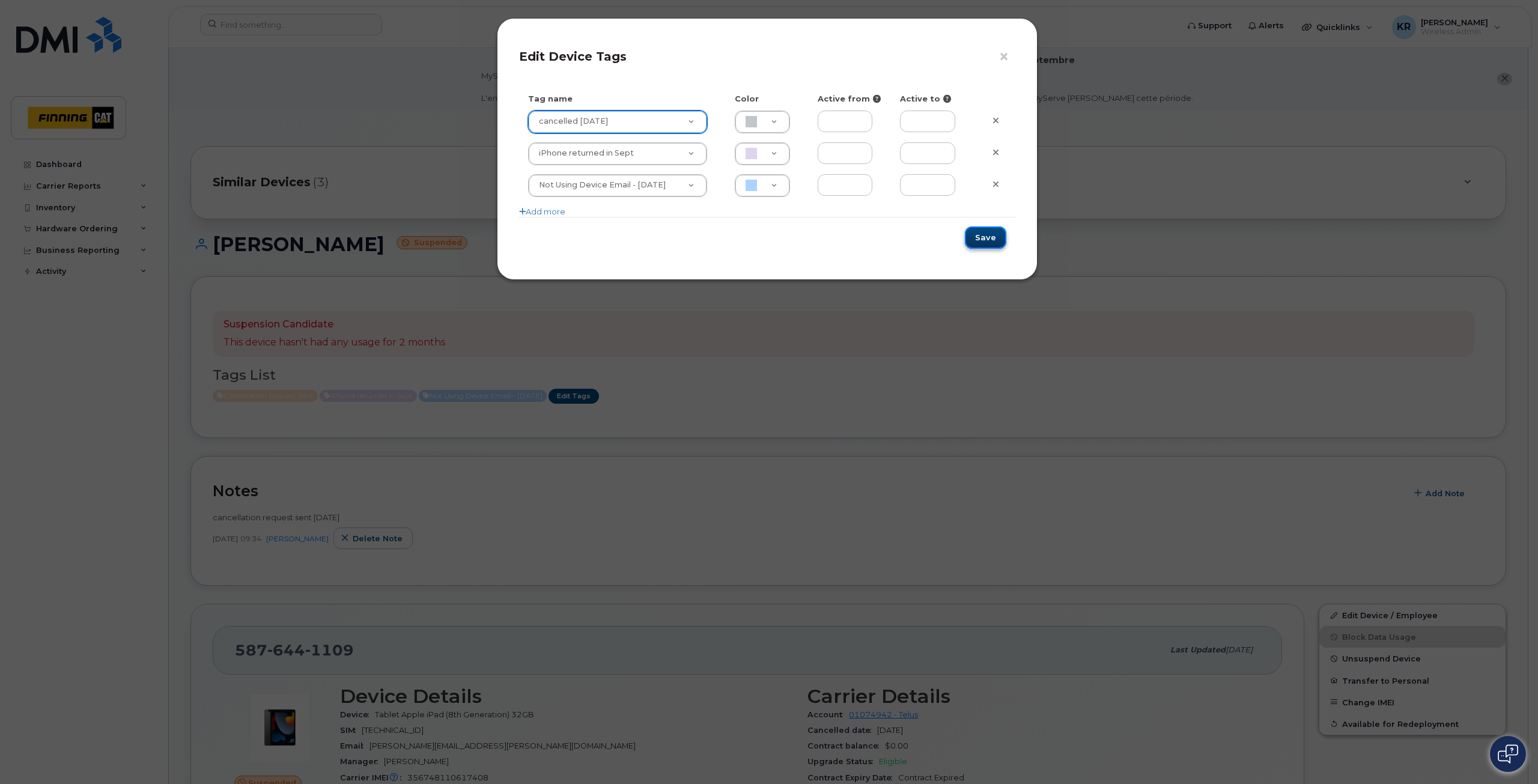
click at [987, 238] on button "Save" at bounding box center [985, 237] width 42 height 22
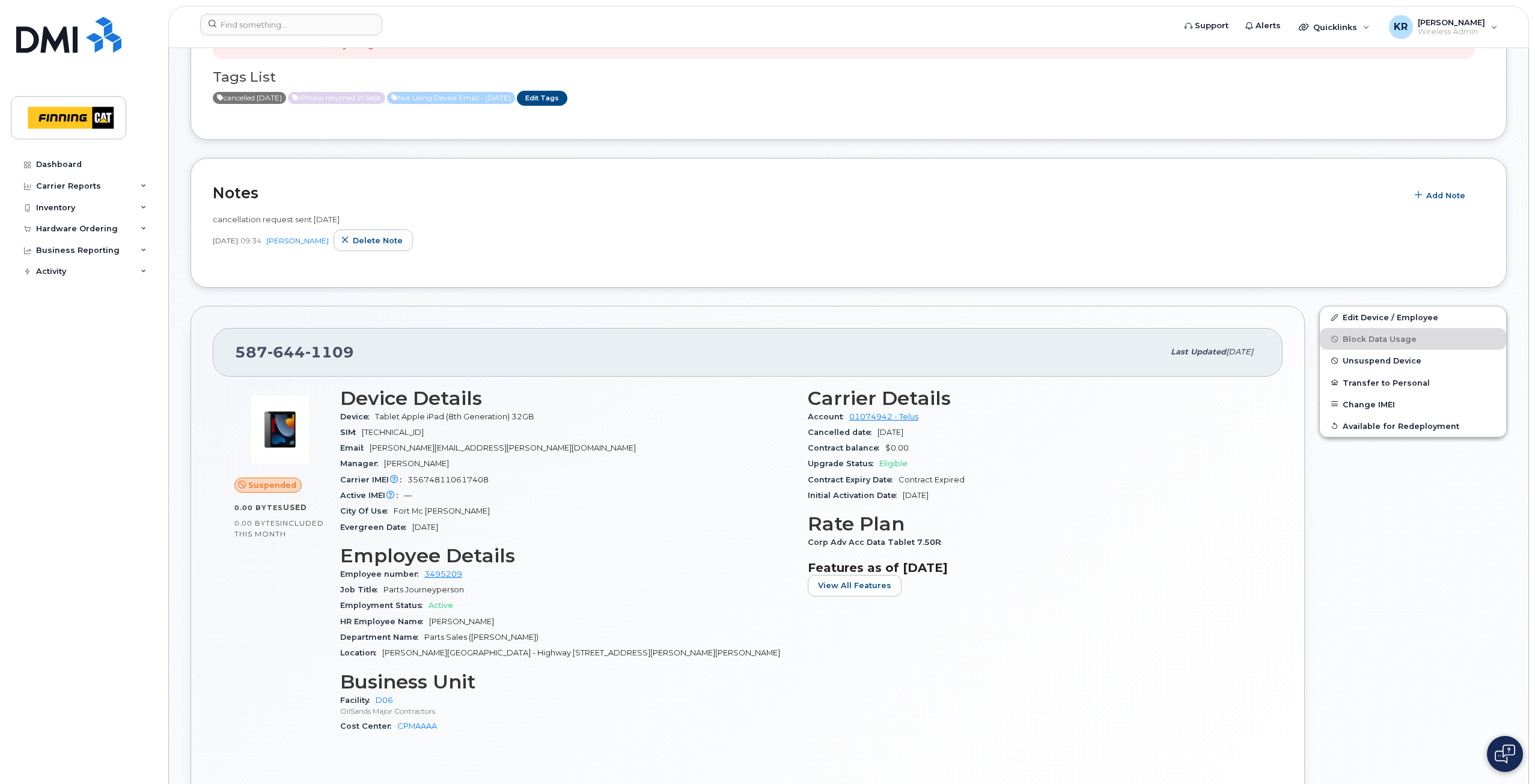
scroll to position [300, 0]
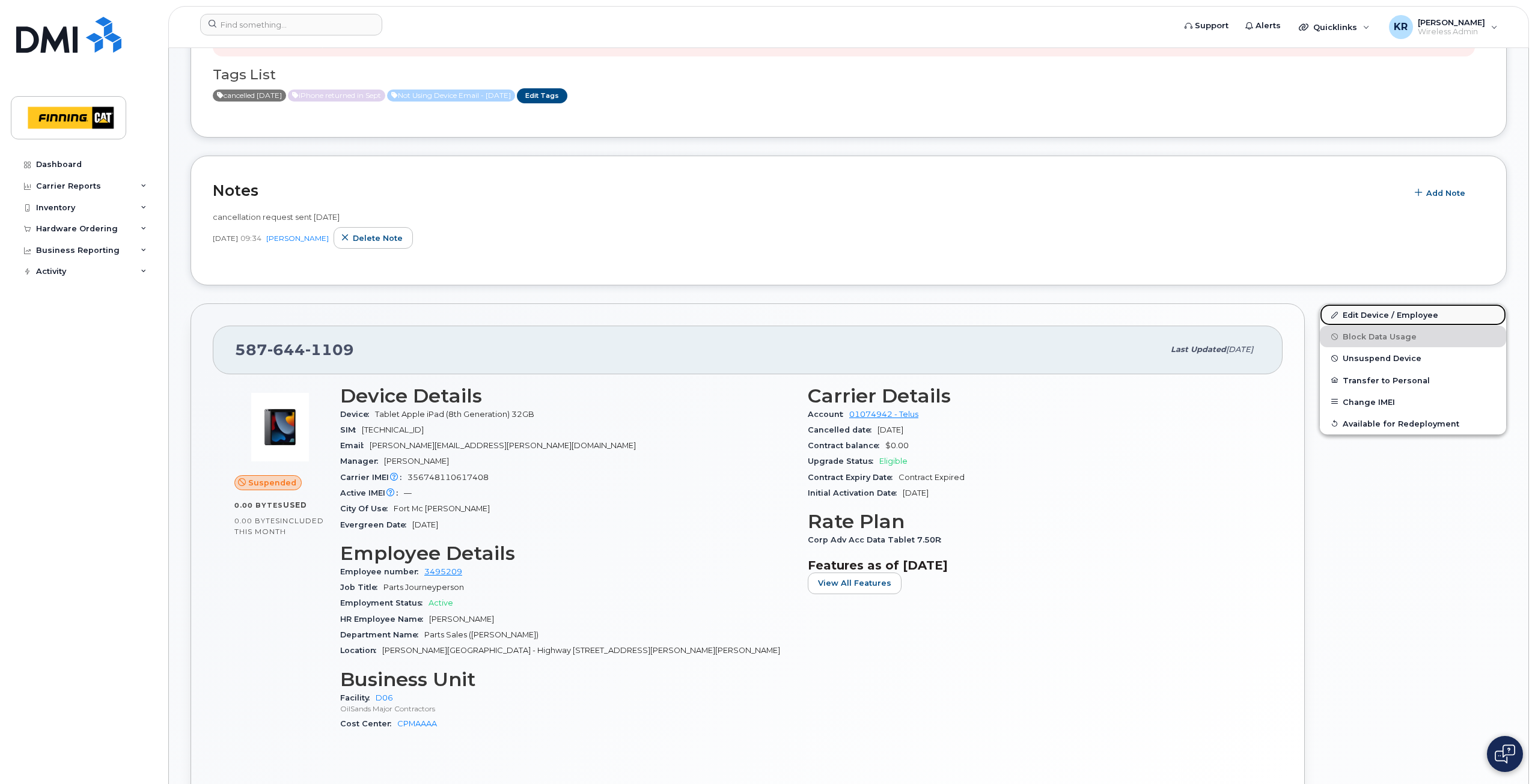
click at [1361, 316] on link "Edit Device / Employee" at bounding box center [1413, 315] width 186 height 22
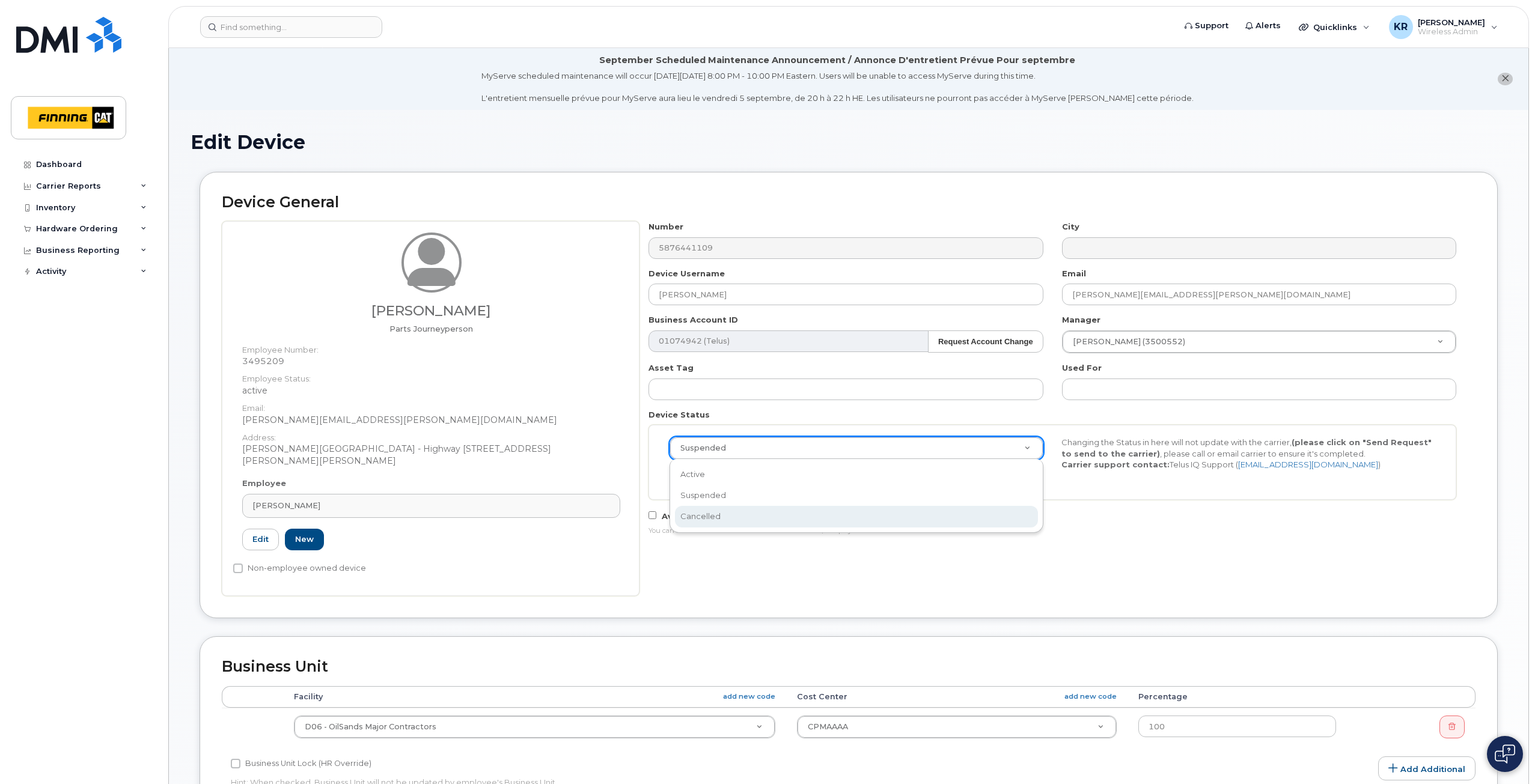
select select "cancelled"
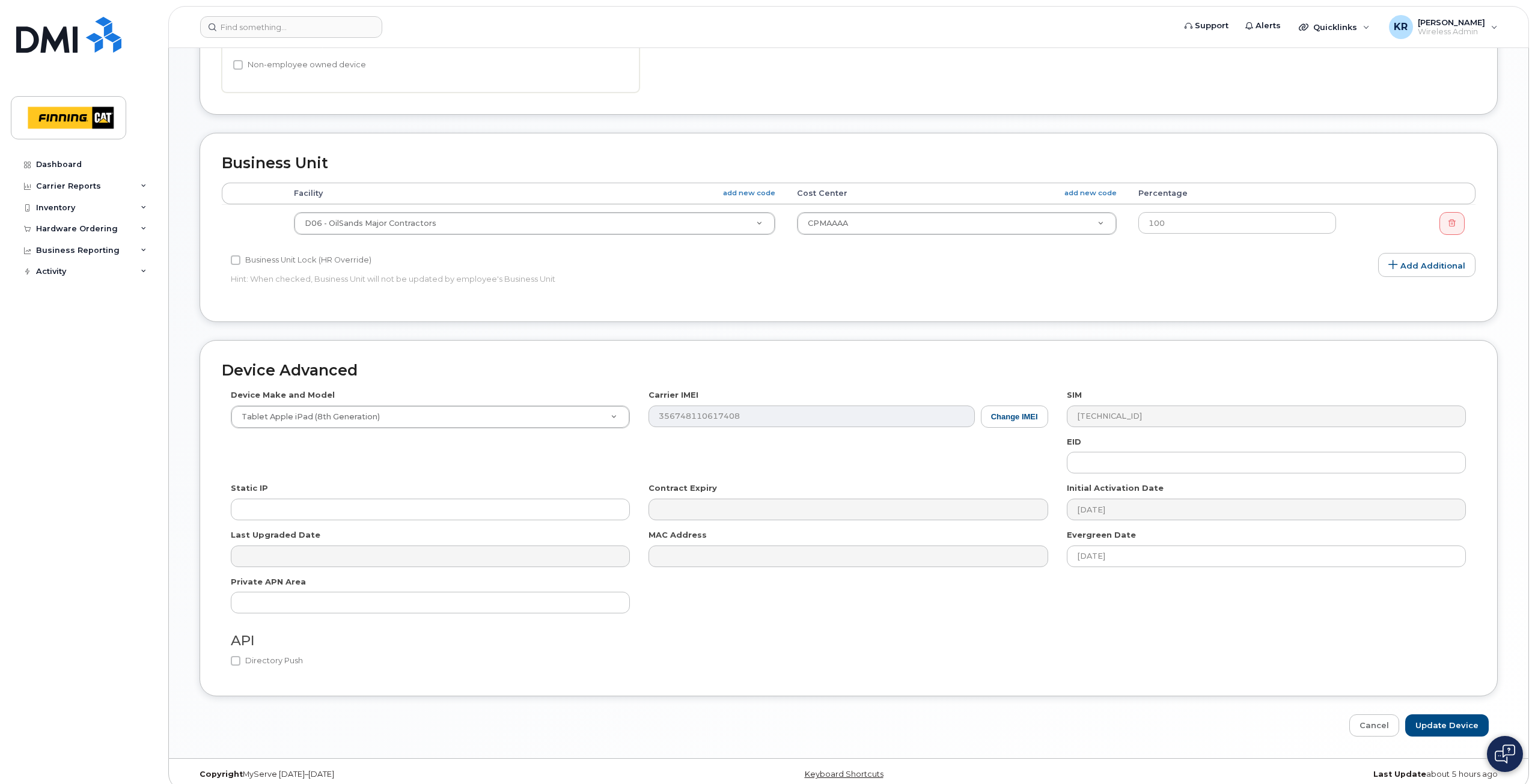
scroll to position [516, 0]
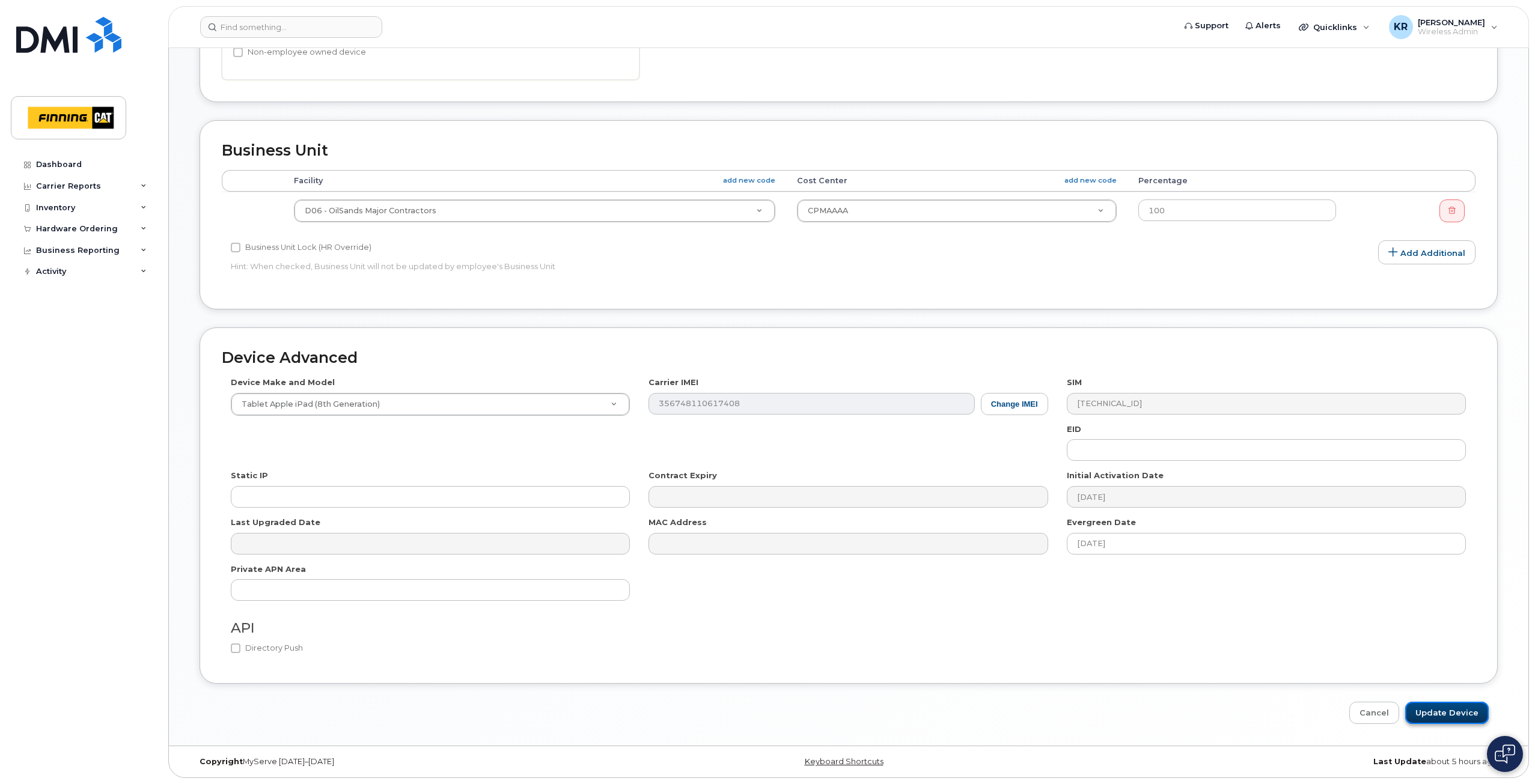
click at [1437, 712] on input "Update Device" at bounding box center [1447, 712] width 84 height 22
type input "Saving..."
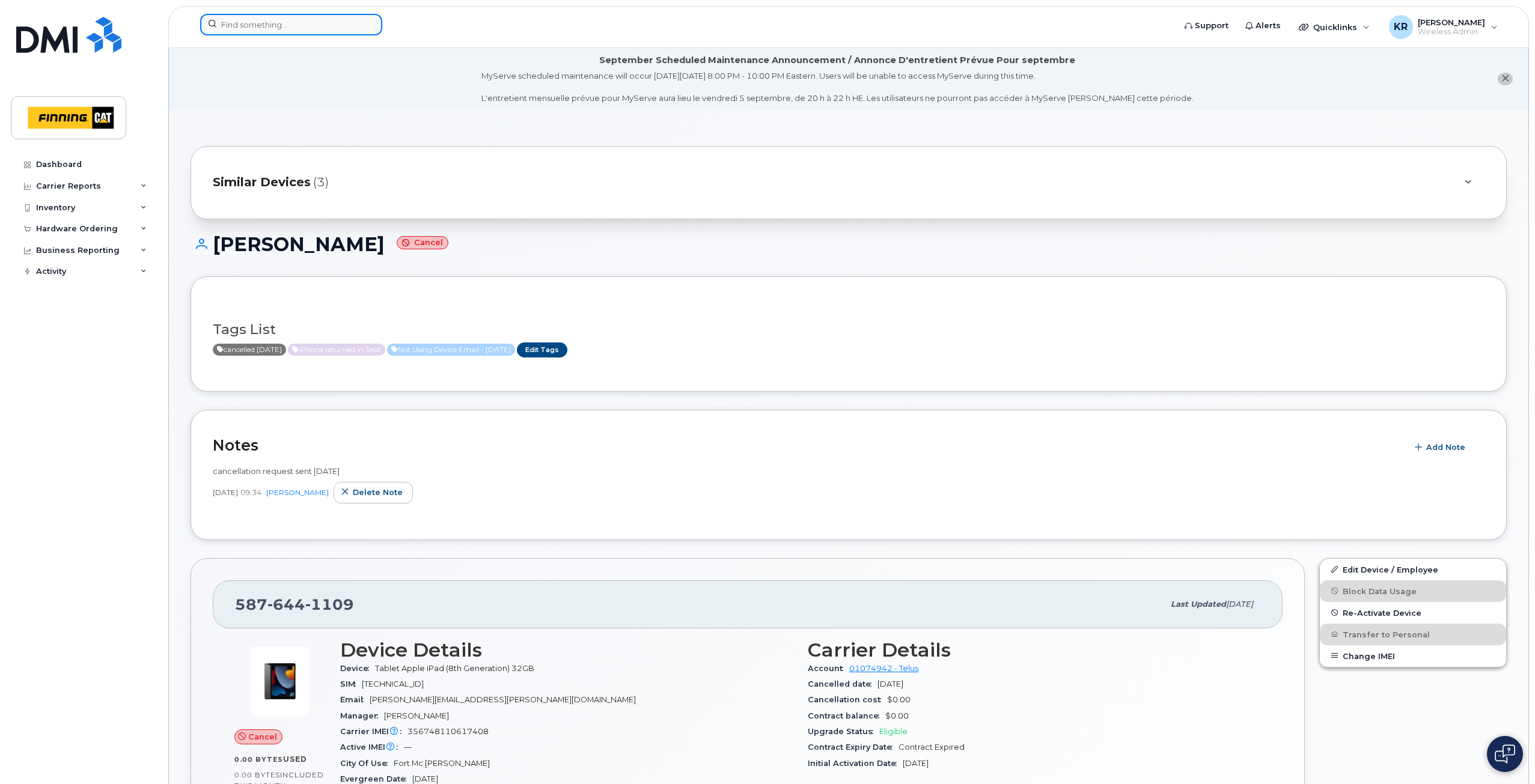
click at [288, 28] on input at bounding box center [291, 24] width 182 height 22
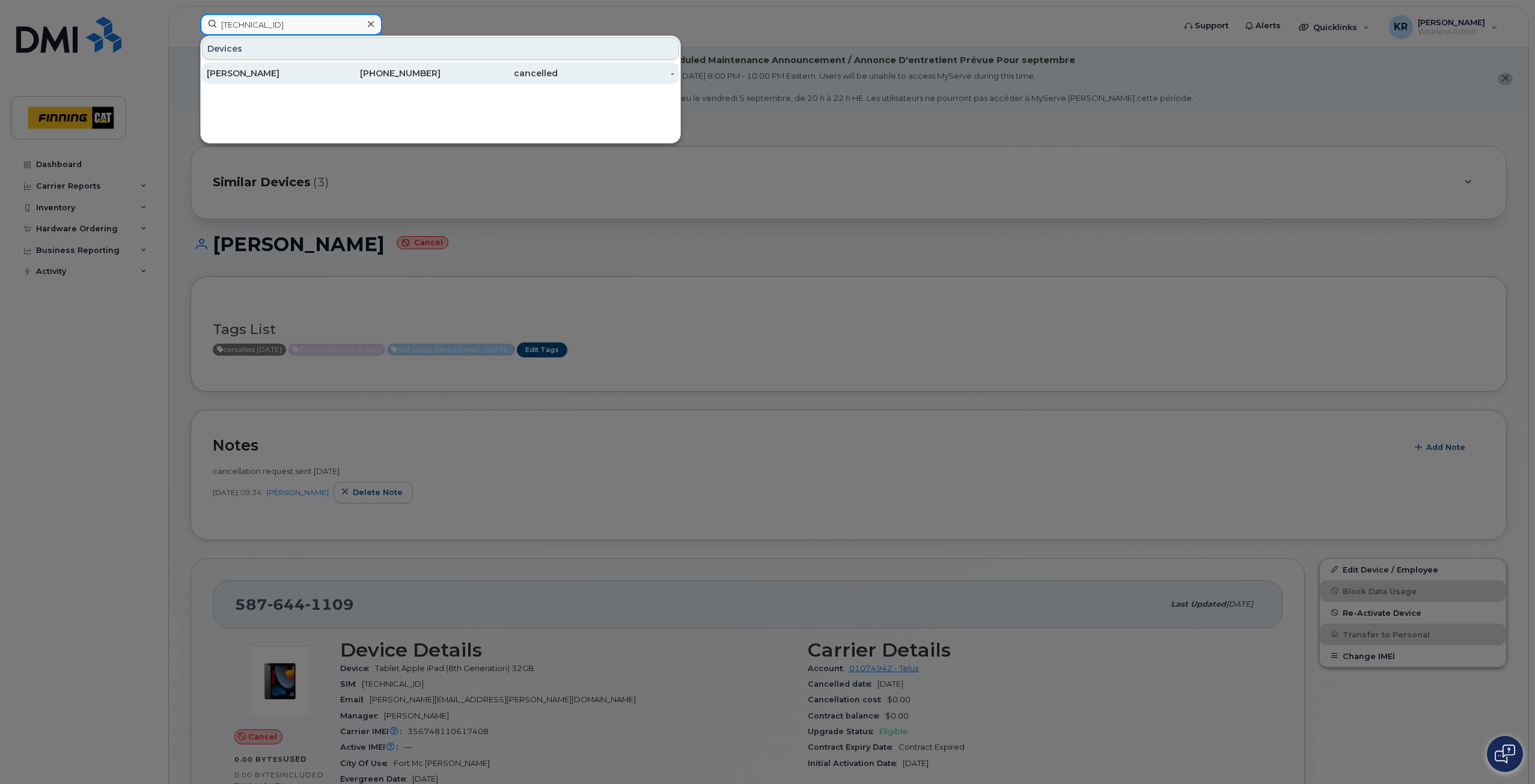
type input "8912230100182869279"
click at [436, 72] on div "780-292-0490" at bounding box center [382, 73] width 117 height 12
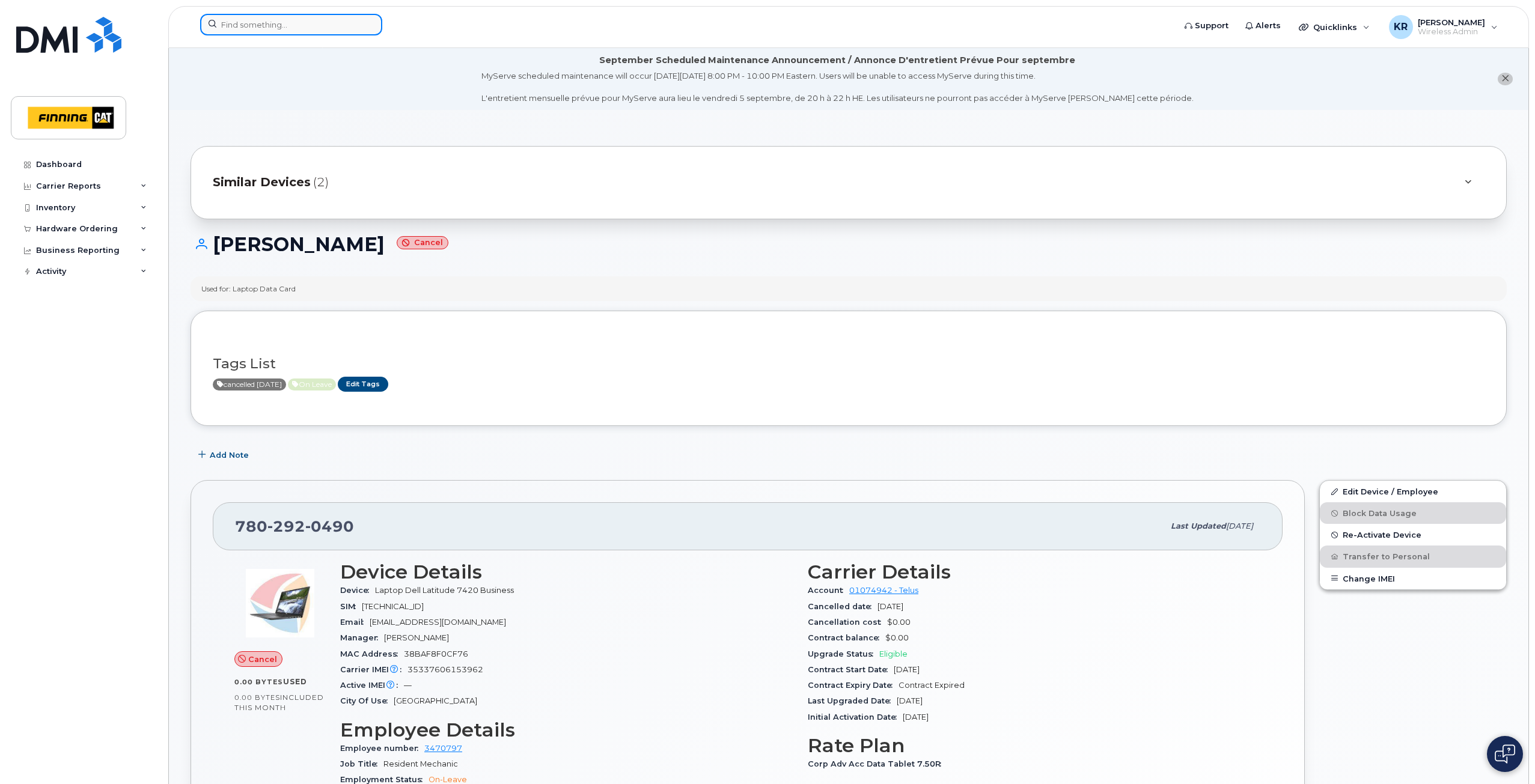
click at [319, 22] on input at bounding box center [291, 24] width 182 height 22
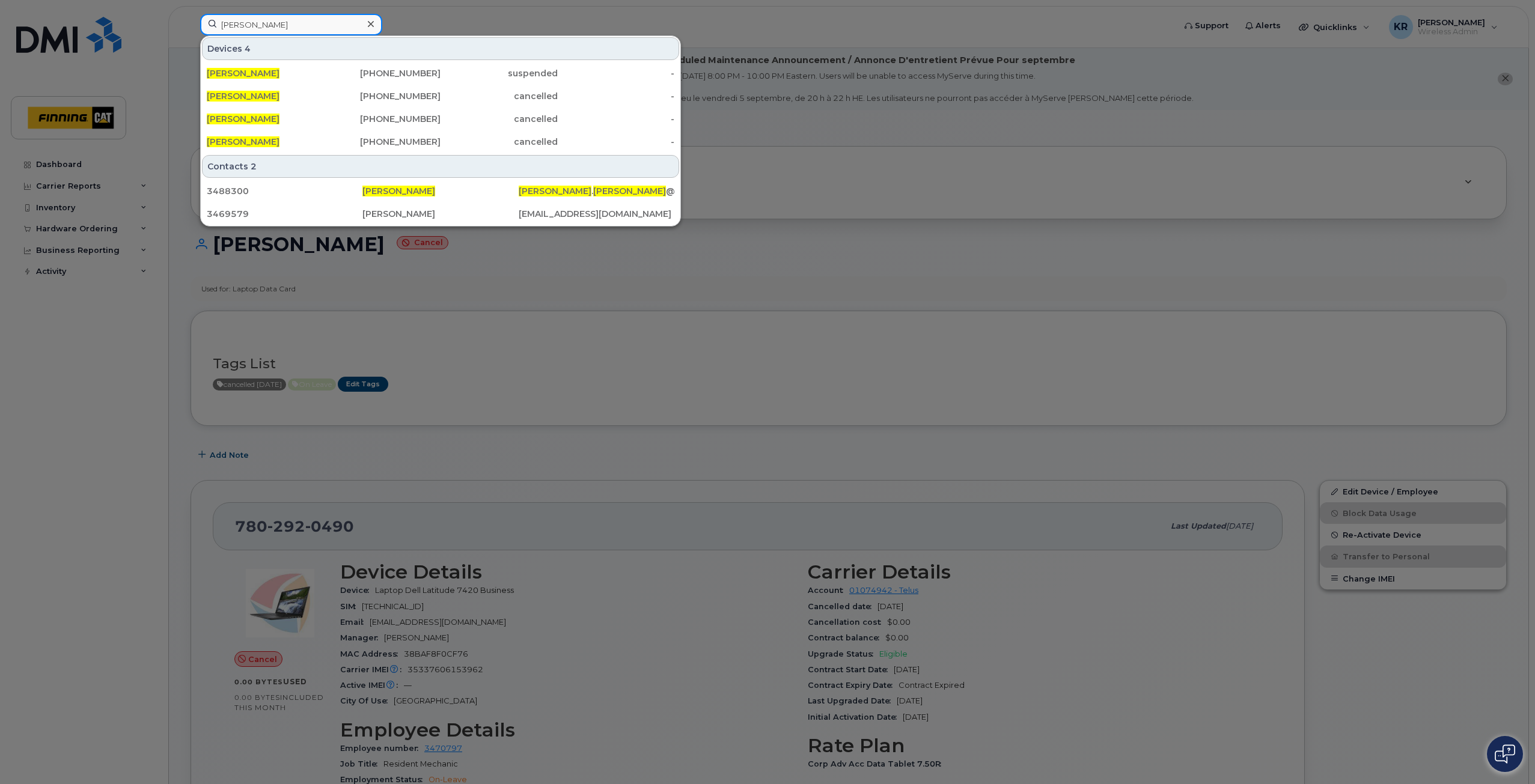
type input "travis fischer"
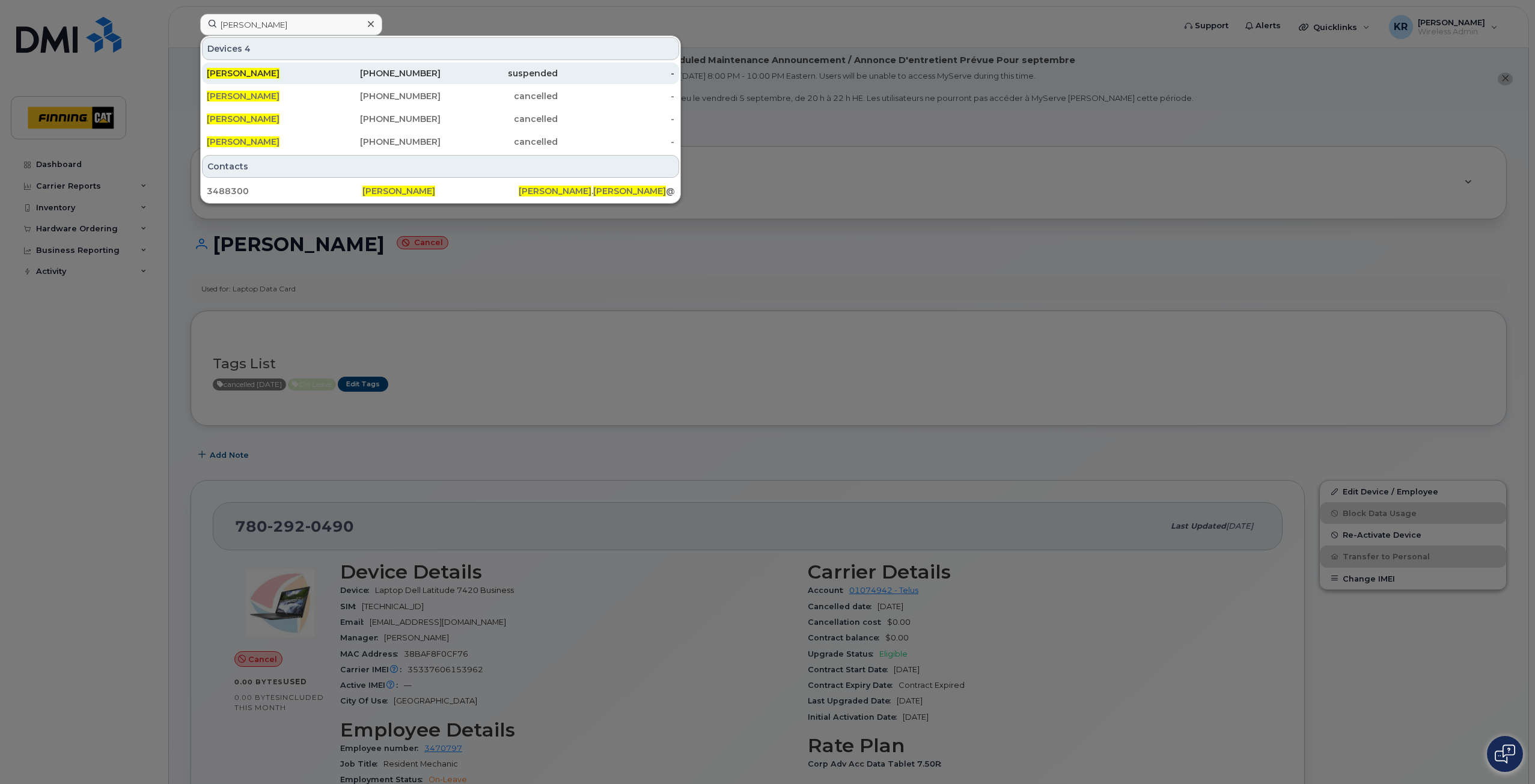
click at [411, 75] on div "587-988-5098" at bounding box center [382, 73] width 117 height 12
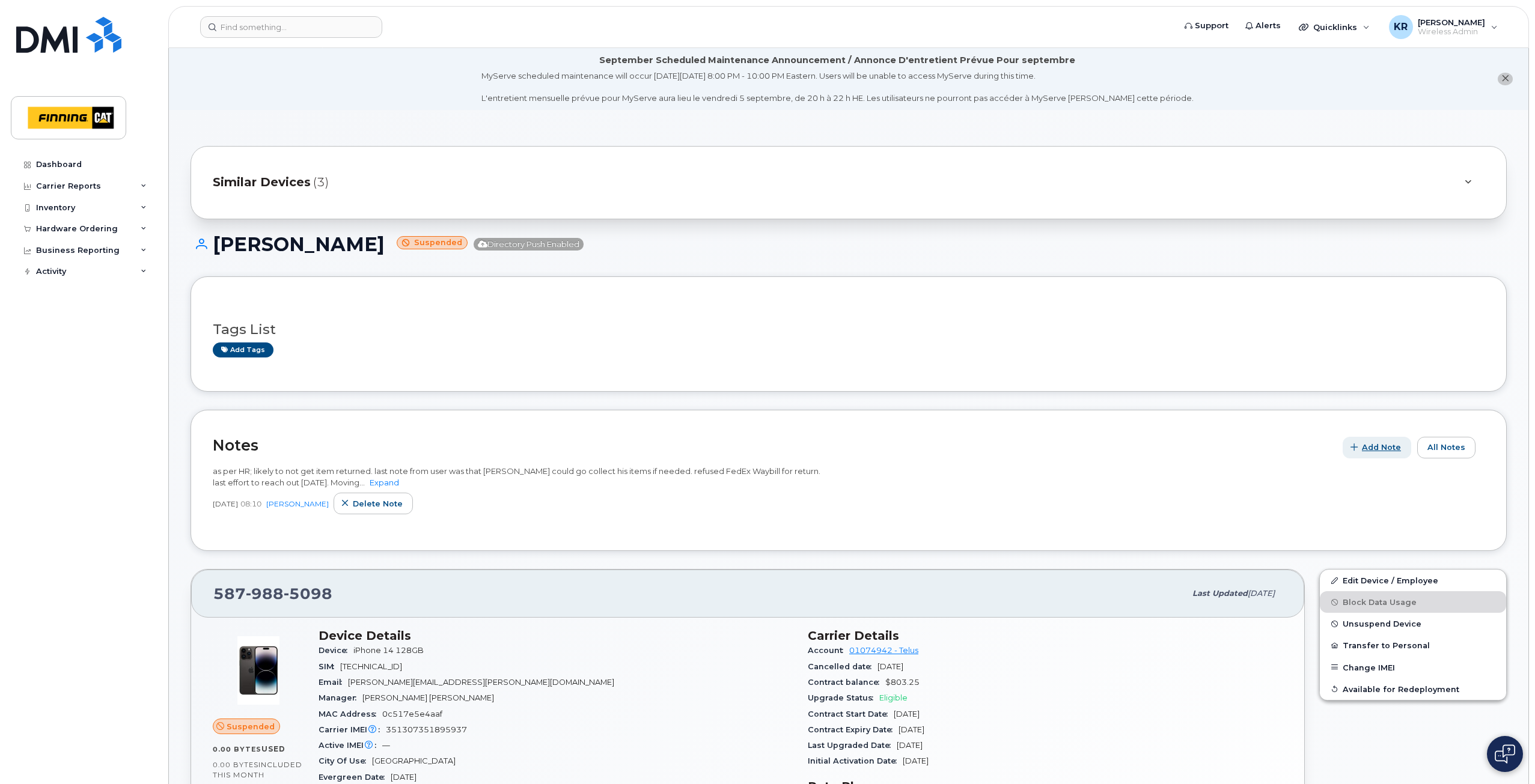
click at [1397, 447] on span "Add Note" at bounding box center [1382, 447] width 39 height 11
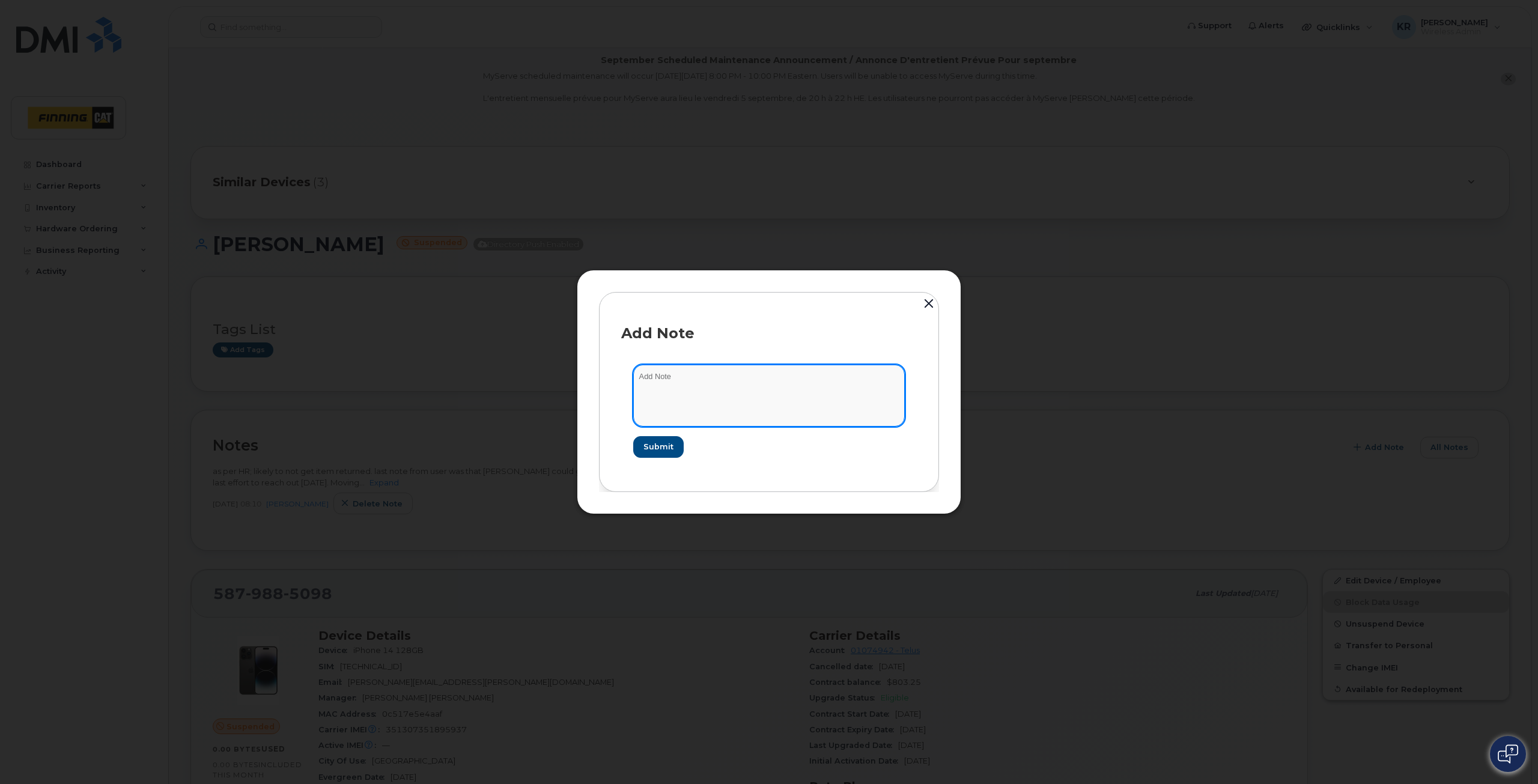
click at [669, 377] on textarea at bounding box center [769, 395] width 272 height 61
click at [702, 392] on textarea "confirmed from HR that device will not be returned. Request to Sandy Sept 2/25 …" at bounding box center [769, 395] width 272 height 61
type textarea "confirmed from HR that device will not be returned. Request to Sandy Sept 2/25 …"
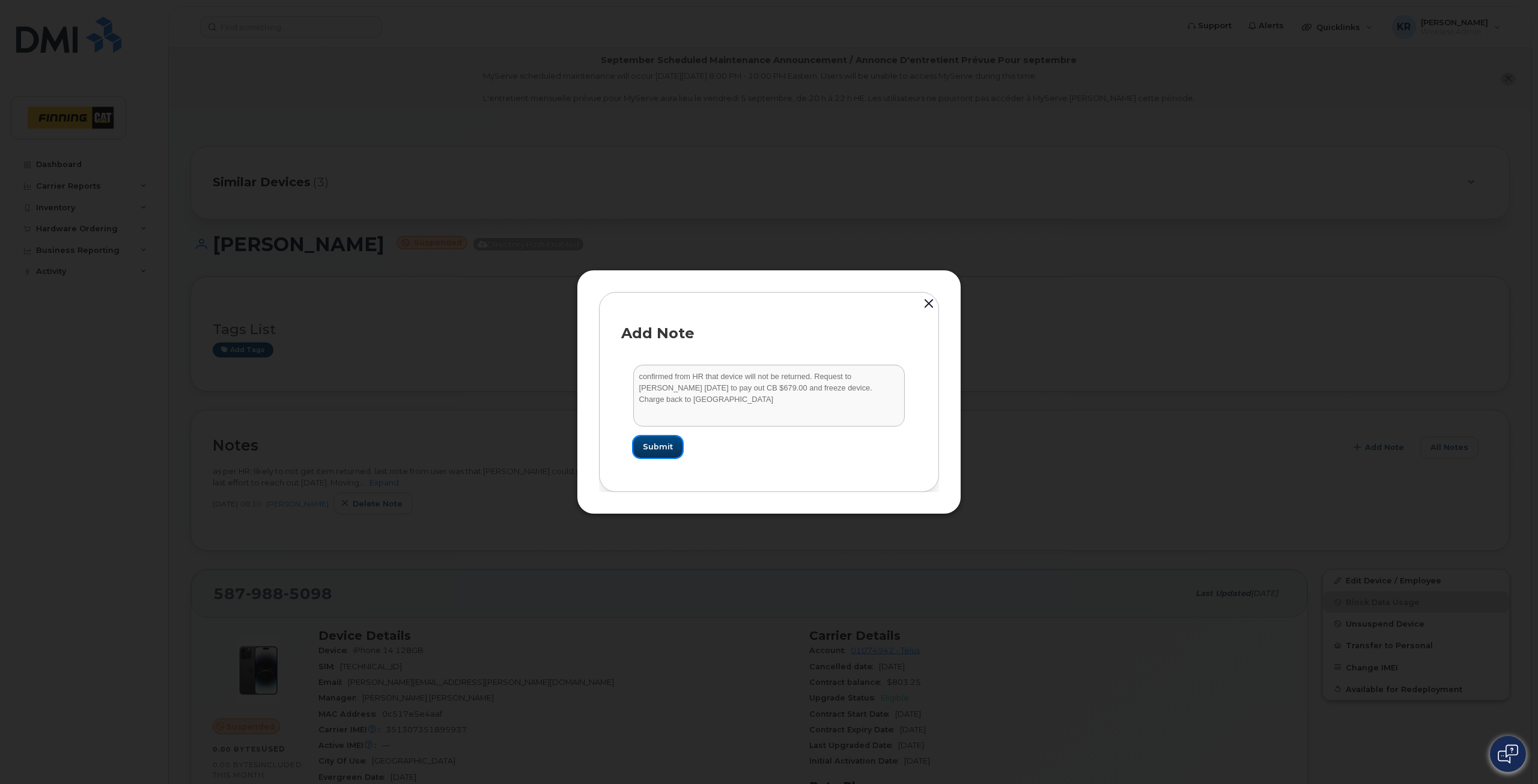
click at [657, 450] on span "Submit" at bounding box center [658, 446] width 30 height 11
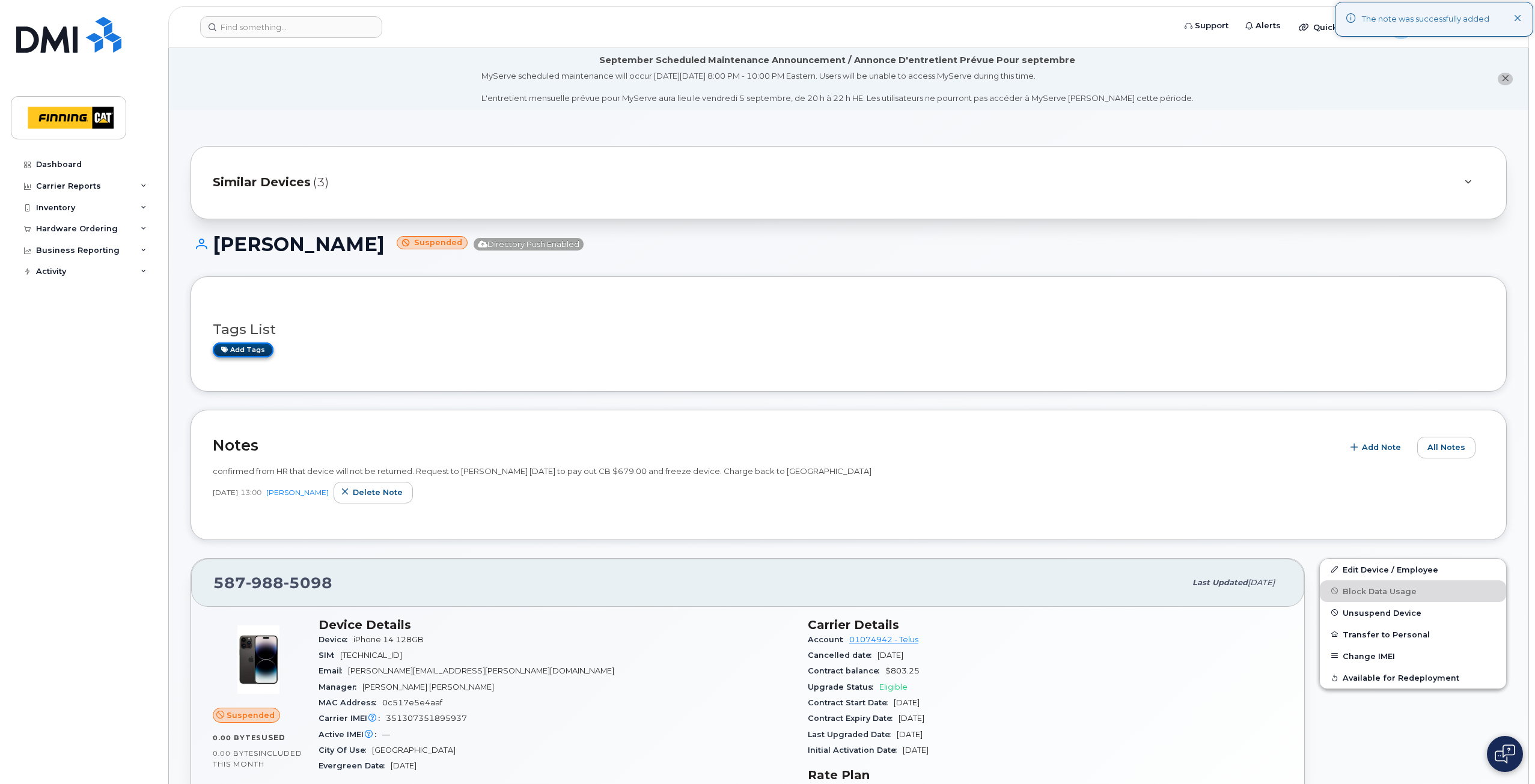
click at [251, 346] on link "Add tags" at bounding box center [243, 350] width 60 height 15
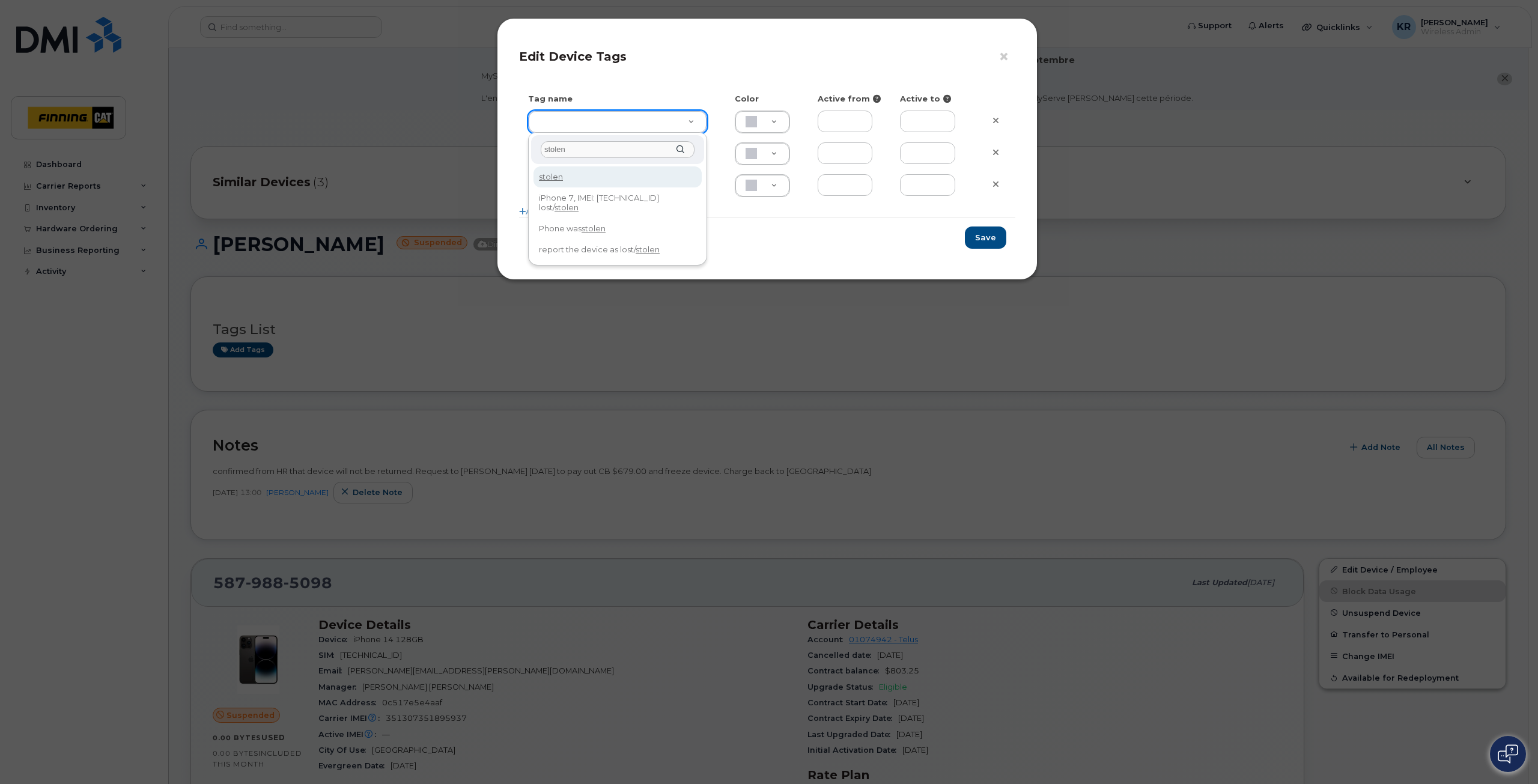
drag, startPoint x: 572, startPoint y: 151, endPoint x: 520, endPoint y: 152, distance: 52.0
type input "missing"
type input "Missing"
type input "ABD3FF"
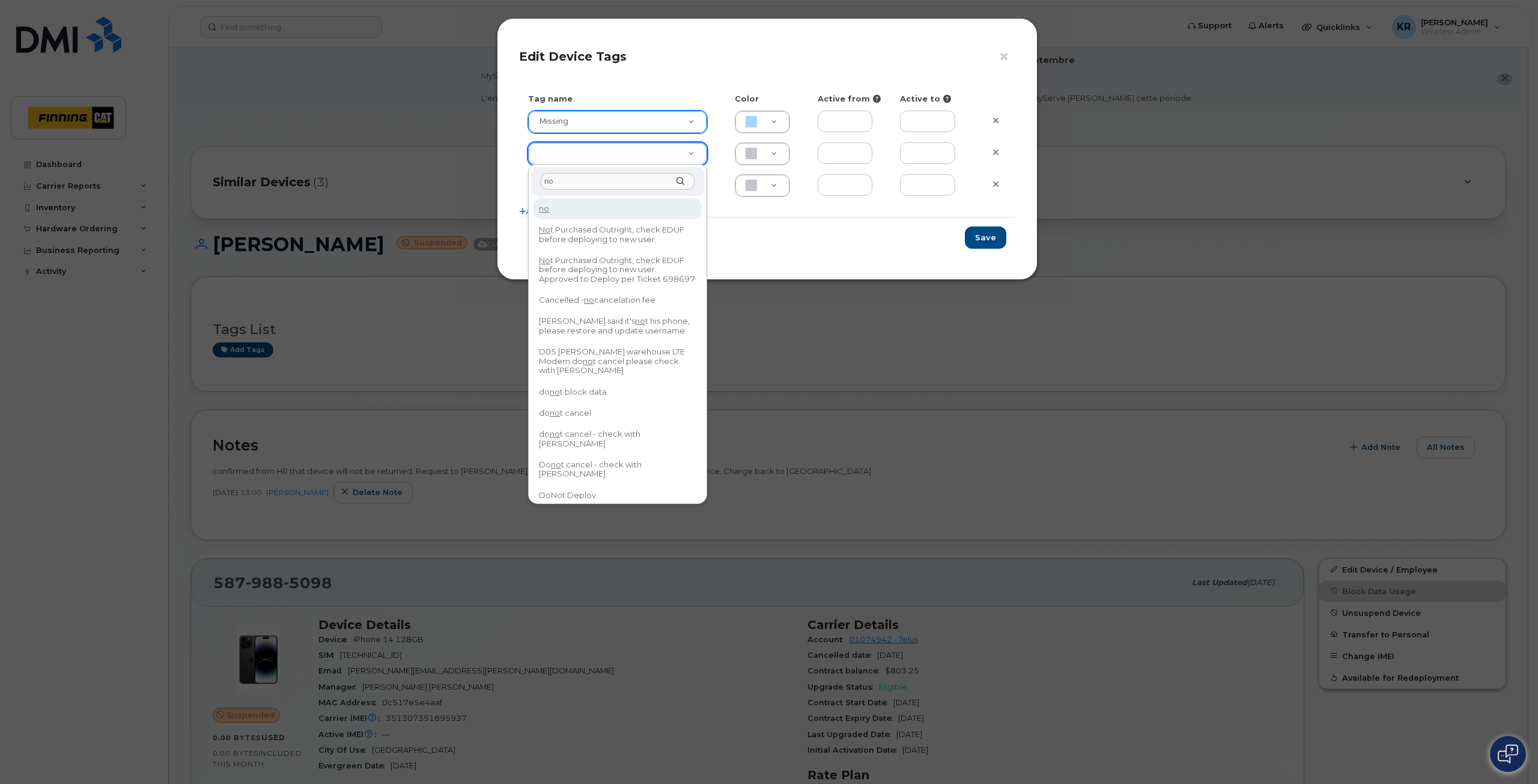
type input "n"
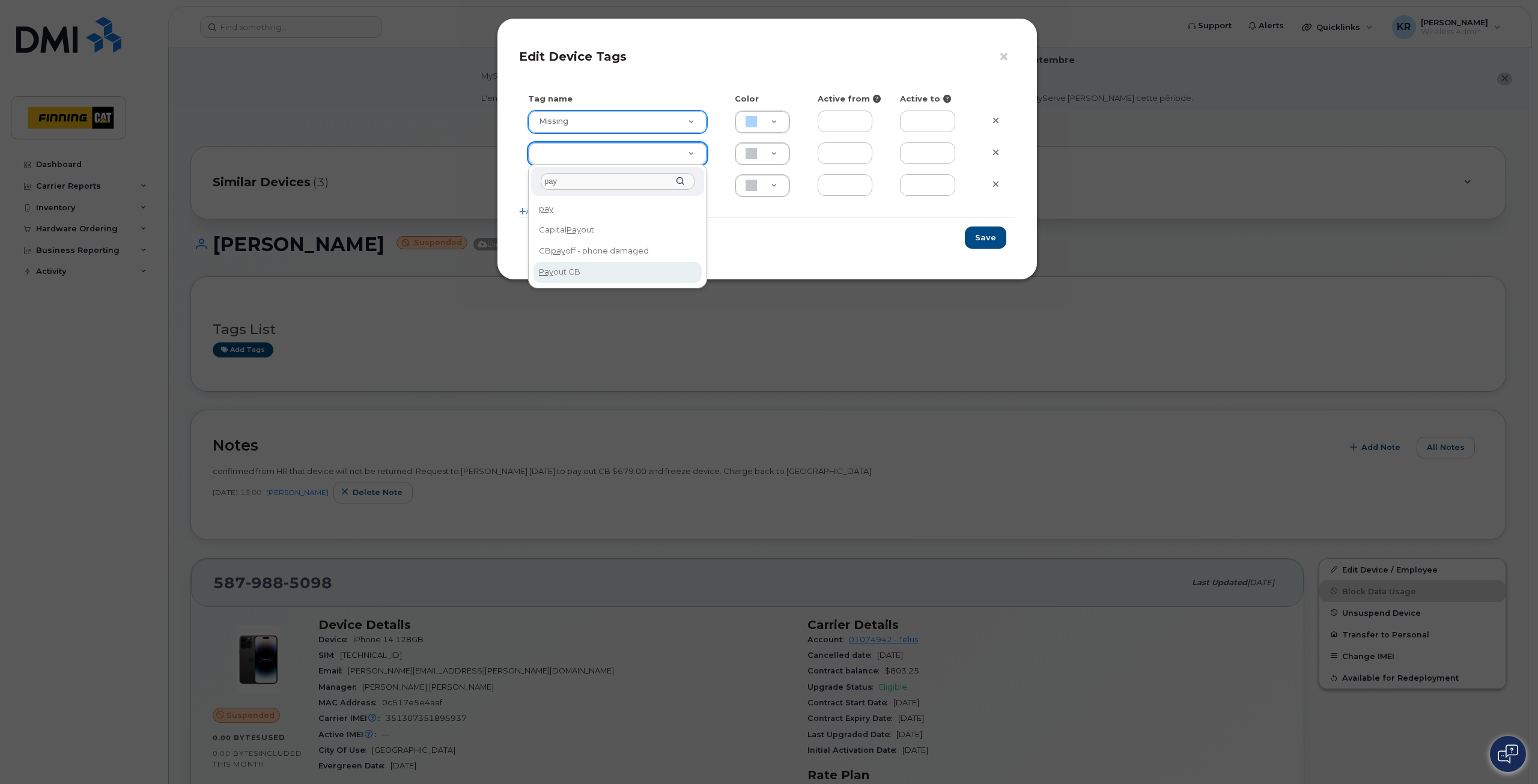
type input "pay"
type input "Pay out CB"
type input "BCE3D8"
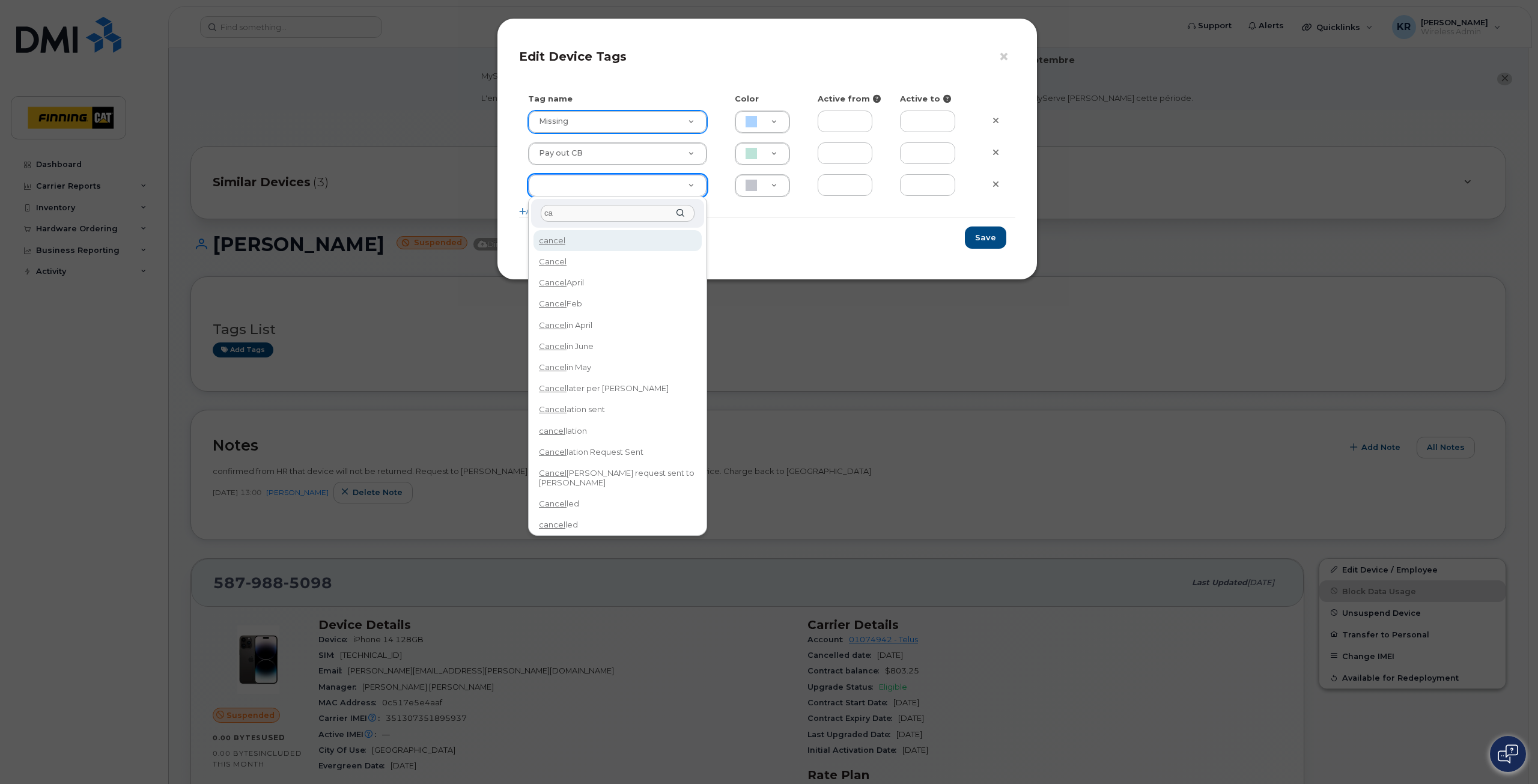
type input "c"
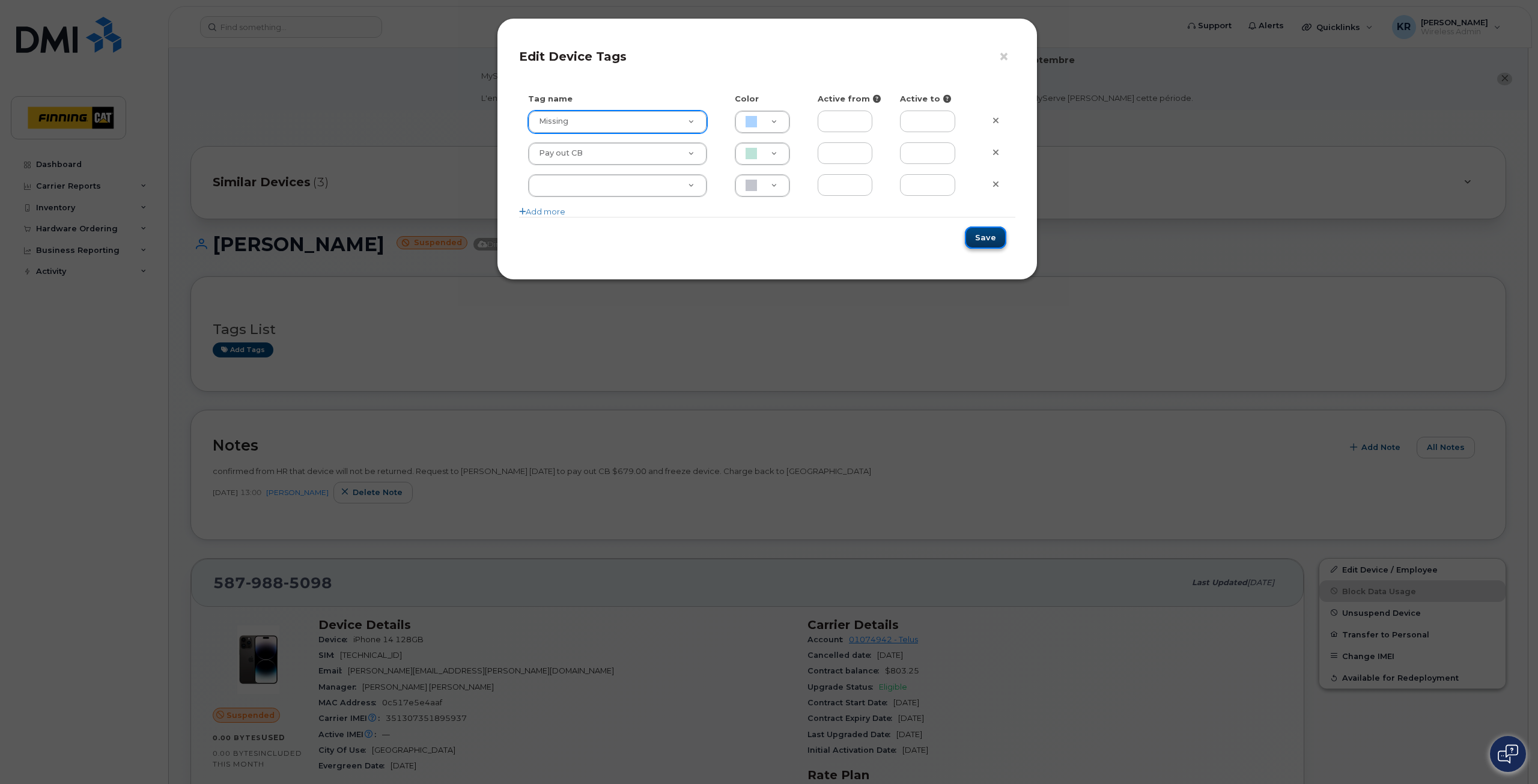
click at [992, 237] on button "Save" at bounding box center [985, 237] width 42 height 22
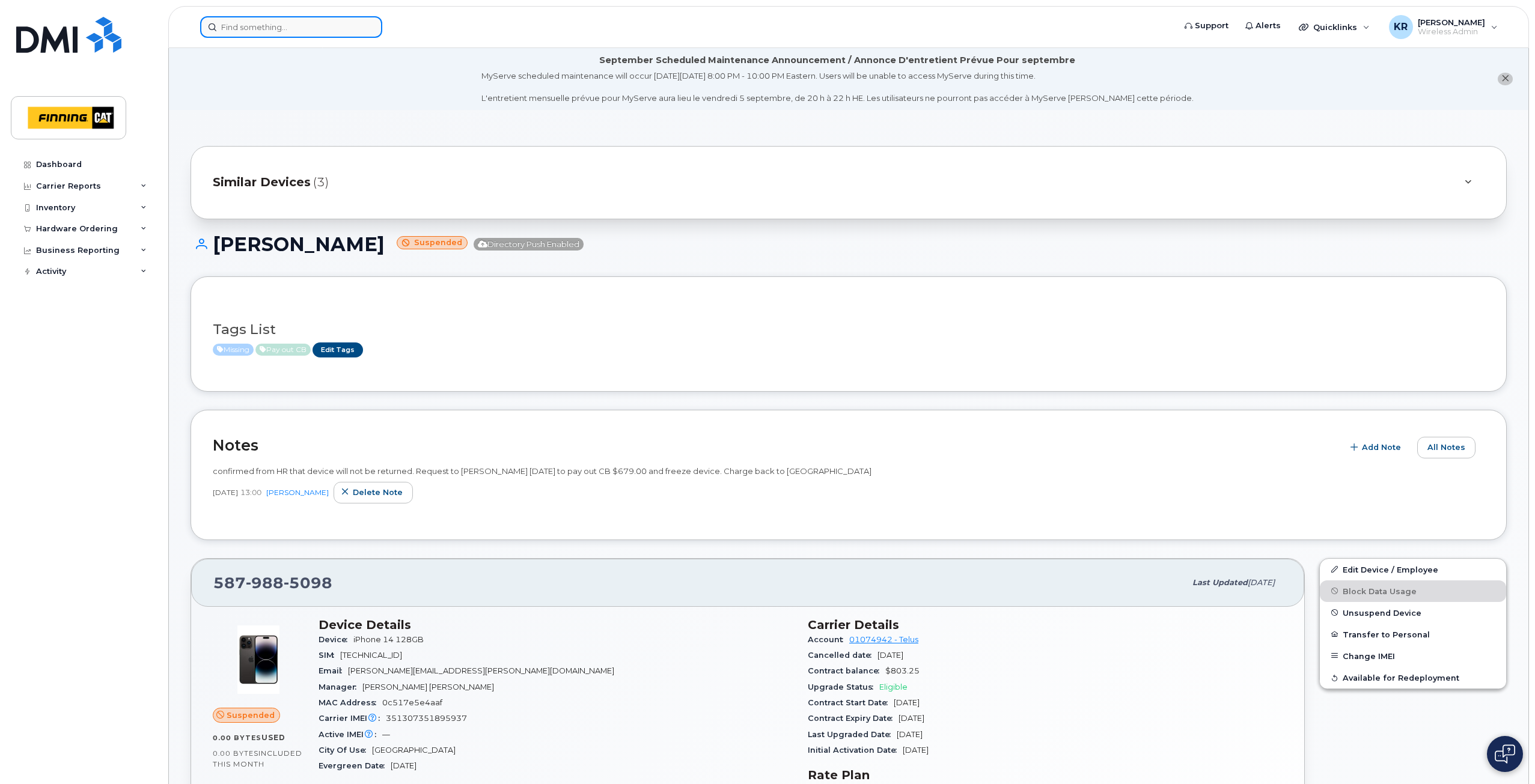
click at [293, 28] on input at bounding box center [291, 26] width 182 height 22
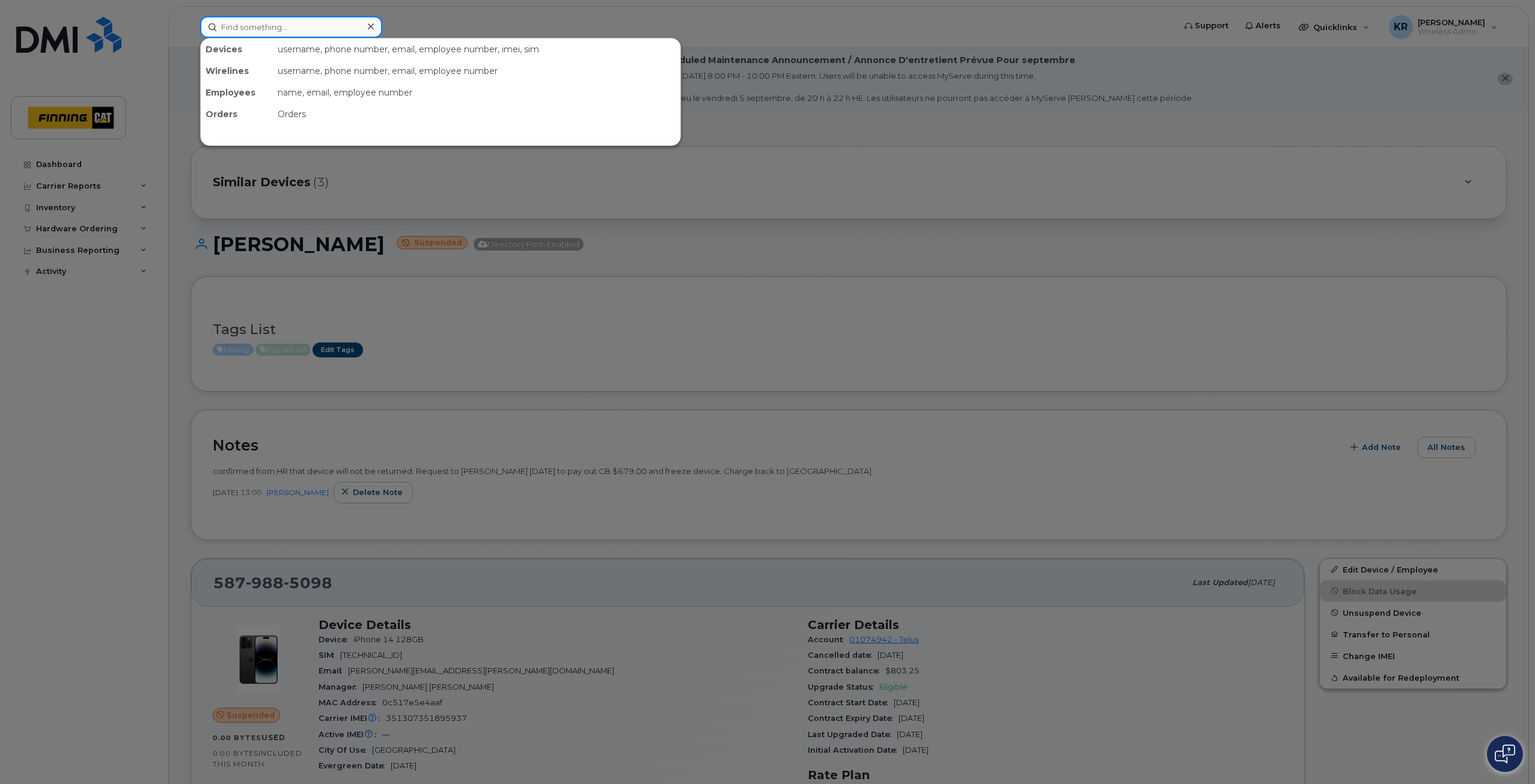
paste input "Stanley Chikwelu"
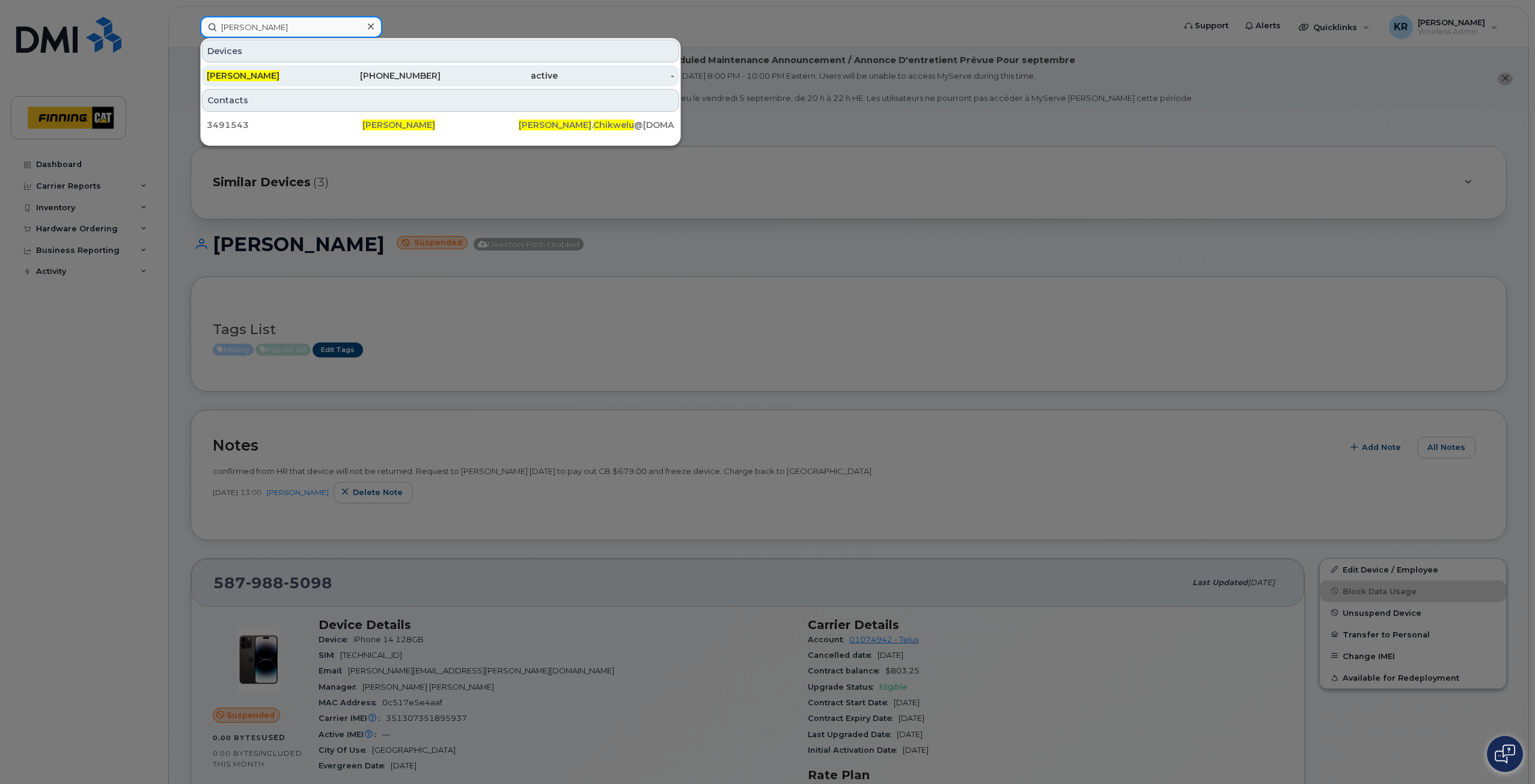
type input "Stanley Chikwelu"
click at [396, 78] on div "587-591-4580" at bounding box center [382, 75] width 117 height 12
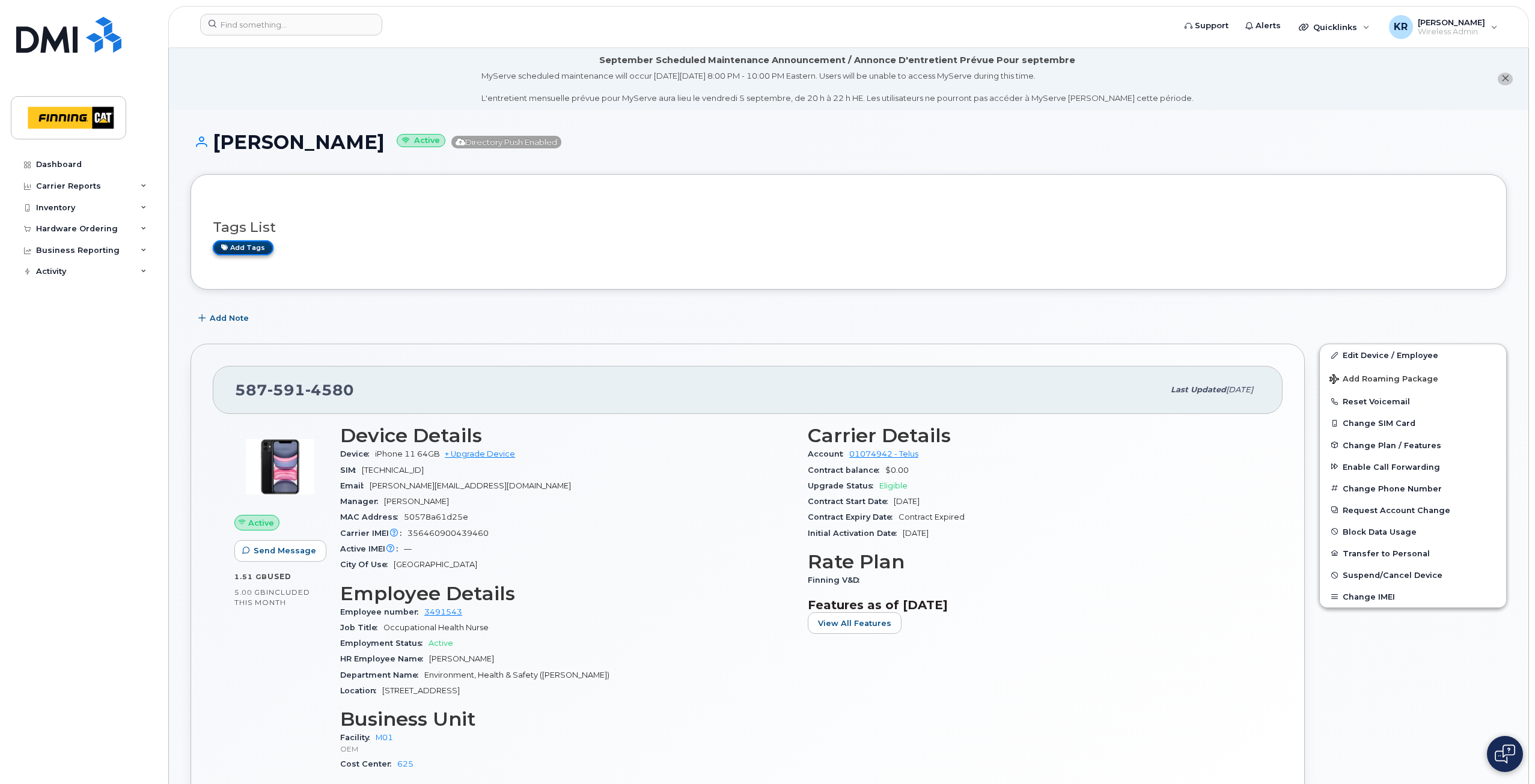
click at [269, 251] on link "Add tags" at bounding box center [243, 247] width 60 height 15
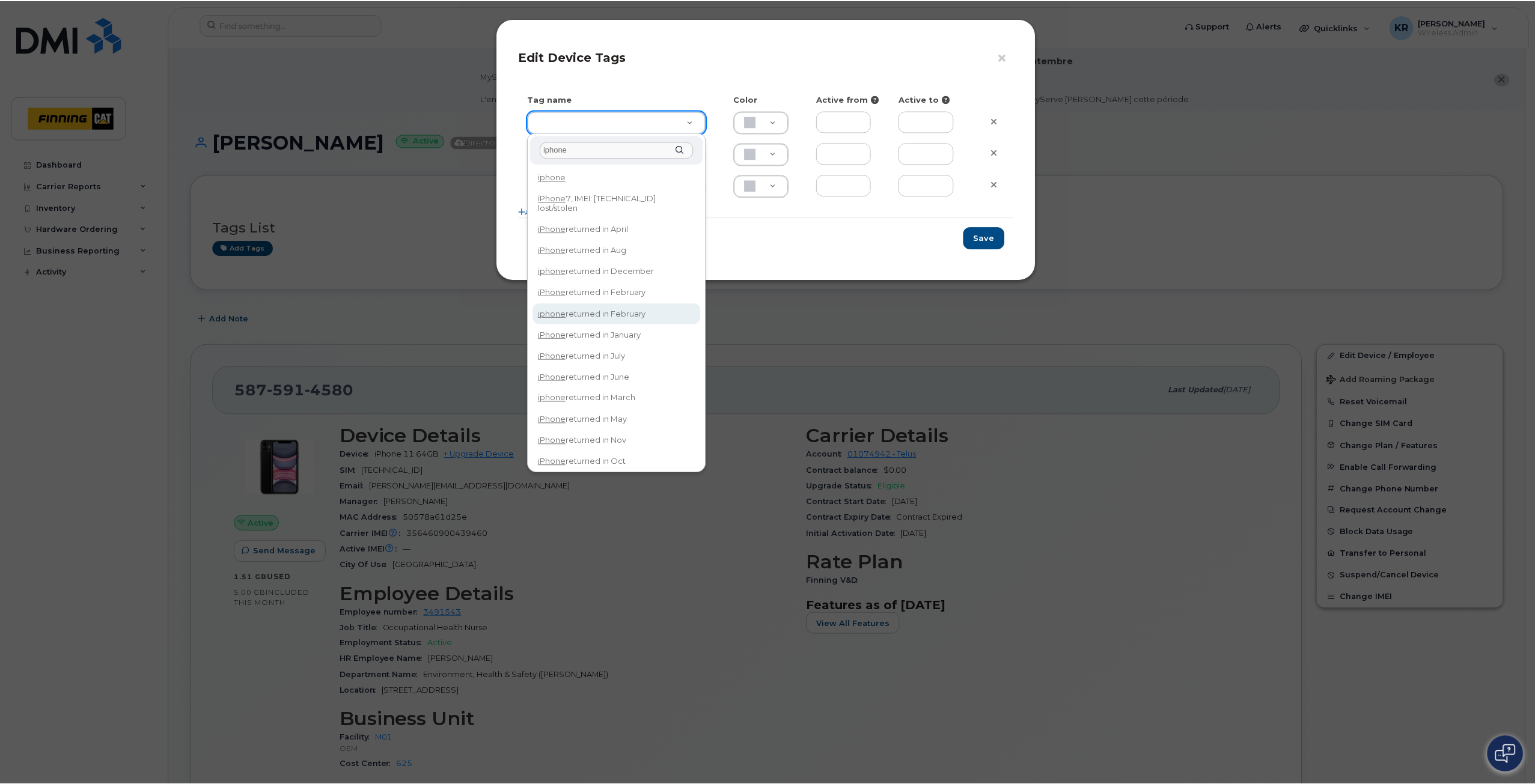
scroll to position [26, 0]
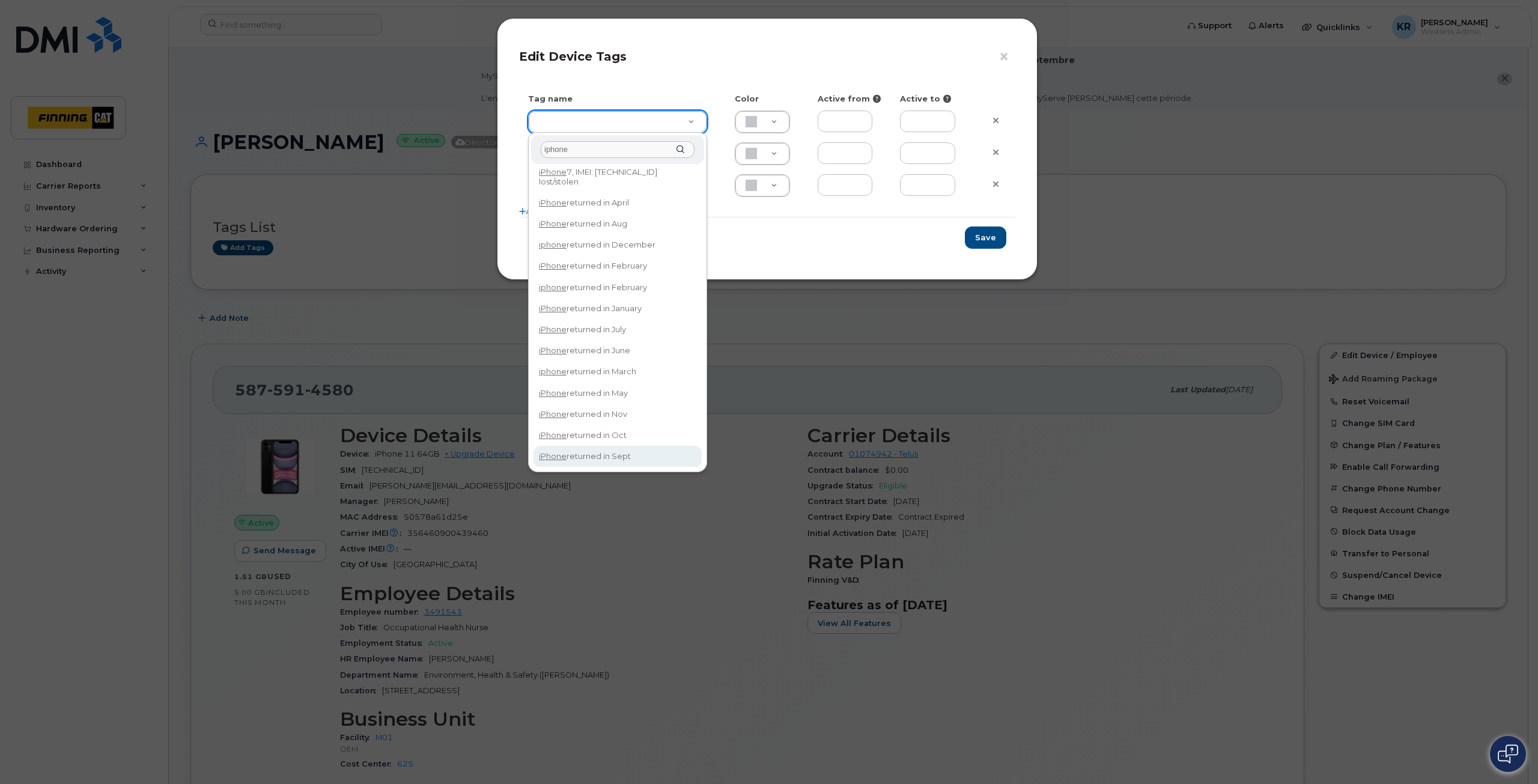
type input "iphone"
type input "iPhone returned in Sept"
type input "DFD3EE"
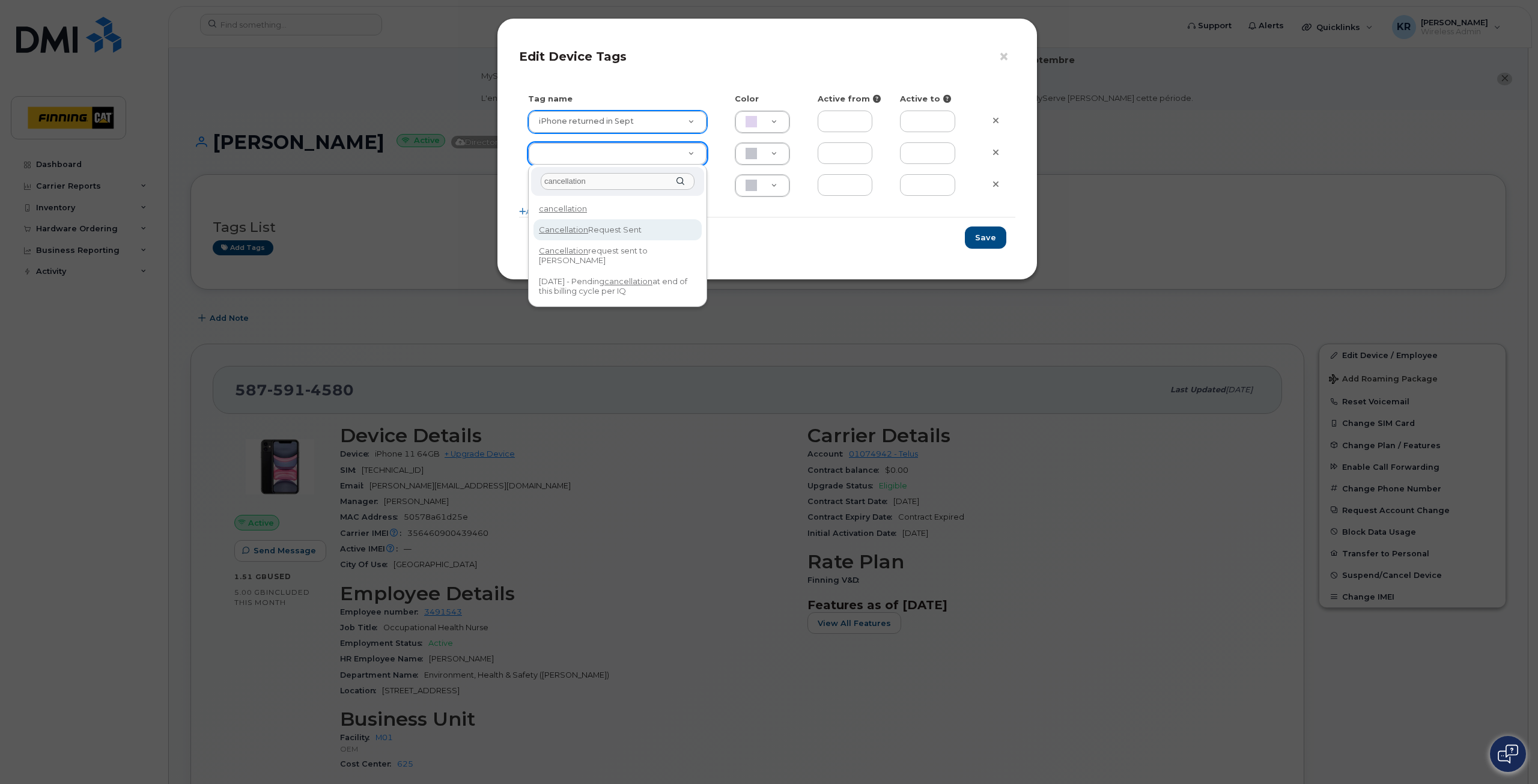
type input "cancellation"
type input "Cancellation Request Sent"
type input "FDDCC5"
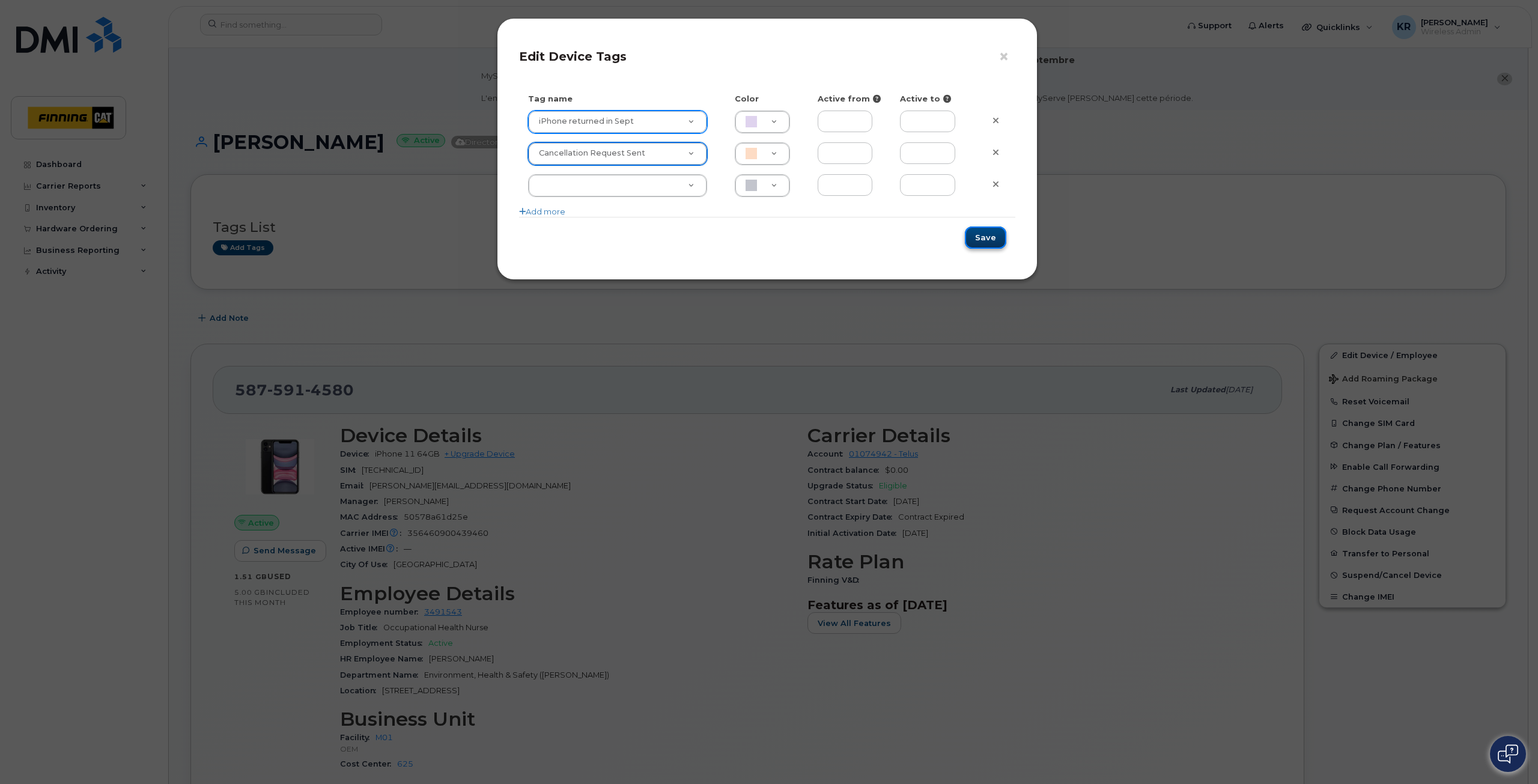
click at [986, 236] on button "Save" at bounding box center [985, 237] width 42 height 22
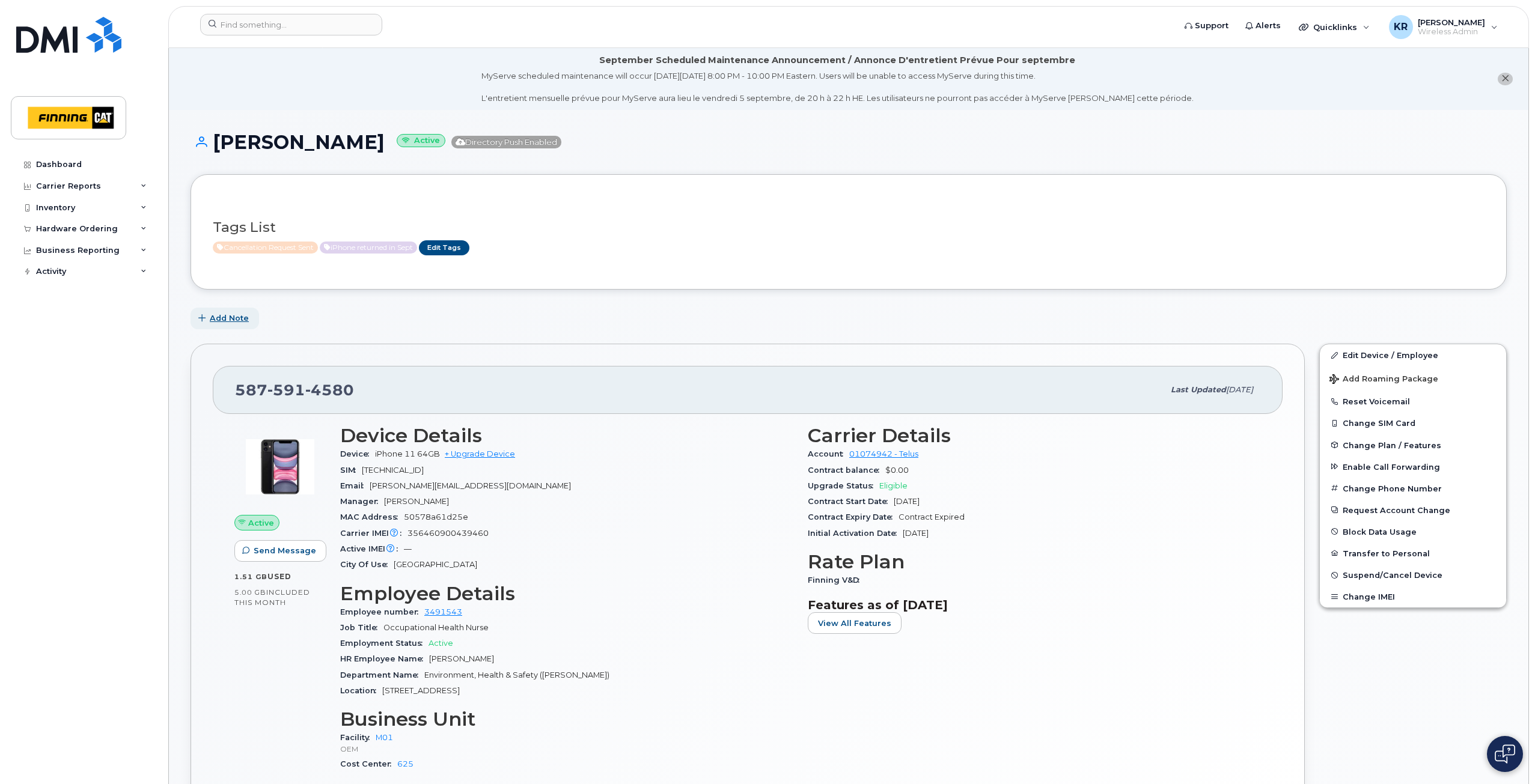
click at [239, 318] on span "Add Note" at bounding box center [230, 318] width 39 height 11
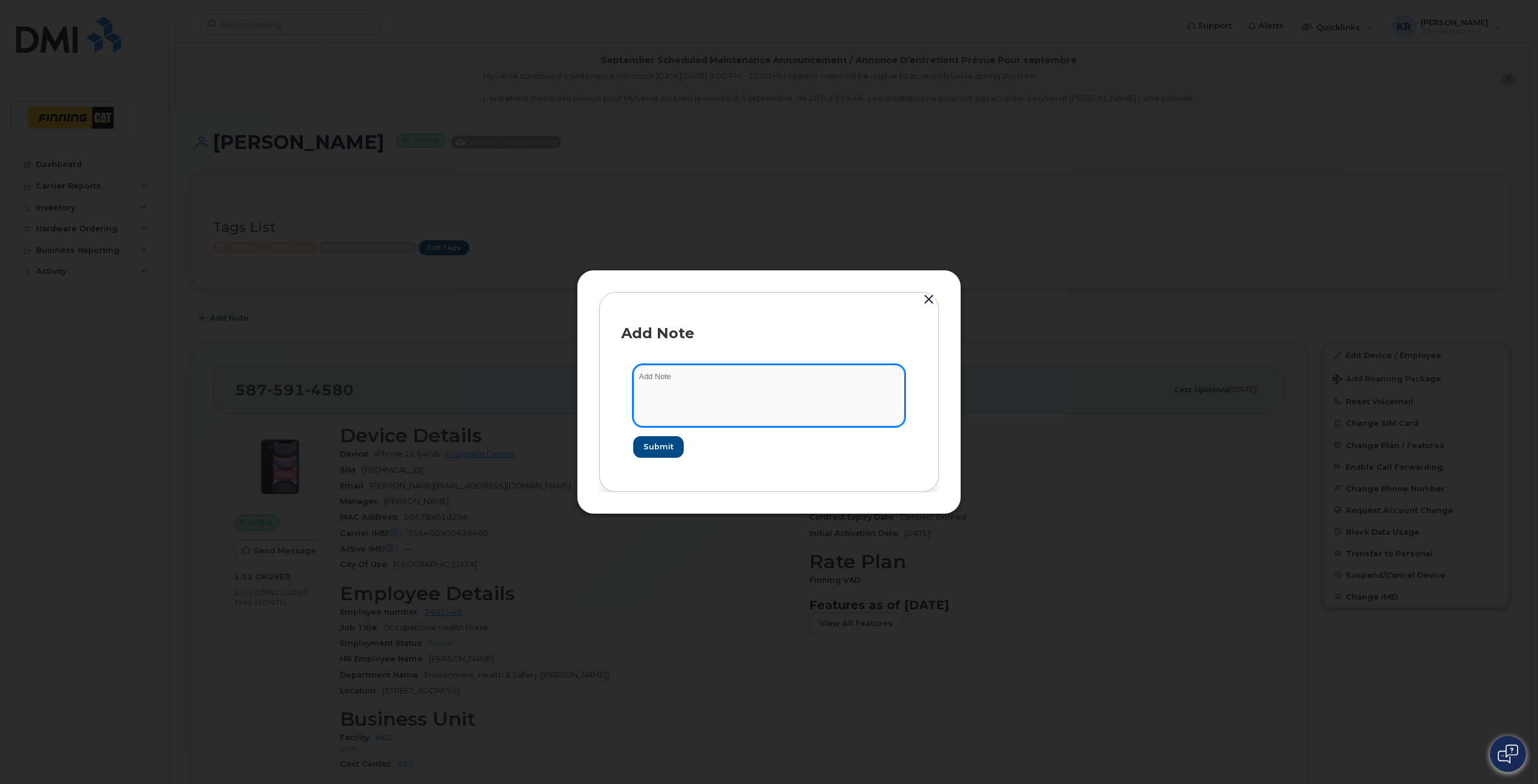
click at [659, 371] on textarea at bounding box center [769, 395] width 272 height 61
type textarea "cancellation request sent Sept 2/25"
click at [643, 439] on button "Submit" at bounding box center [657, 447] width 49 height 22
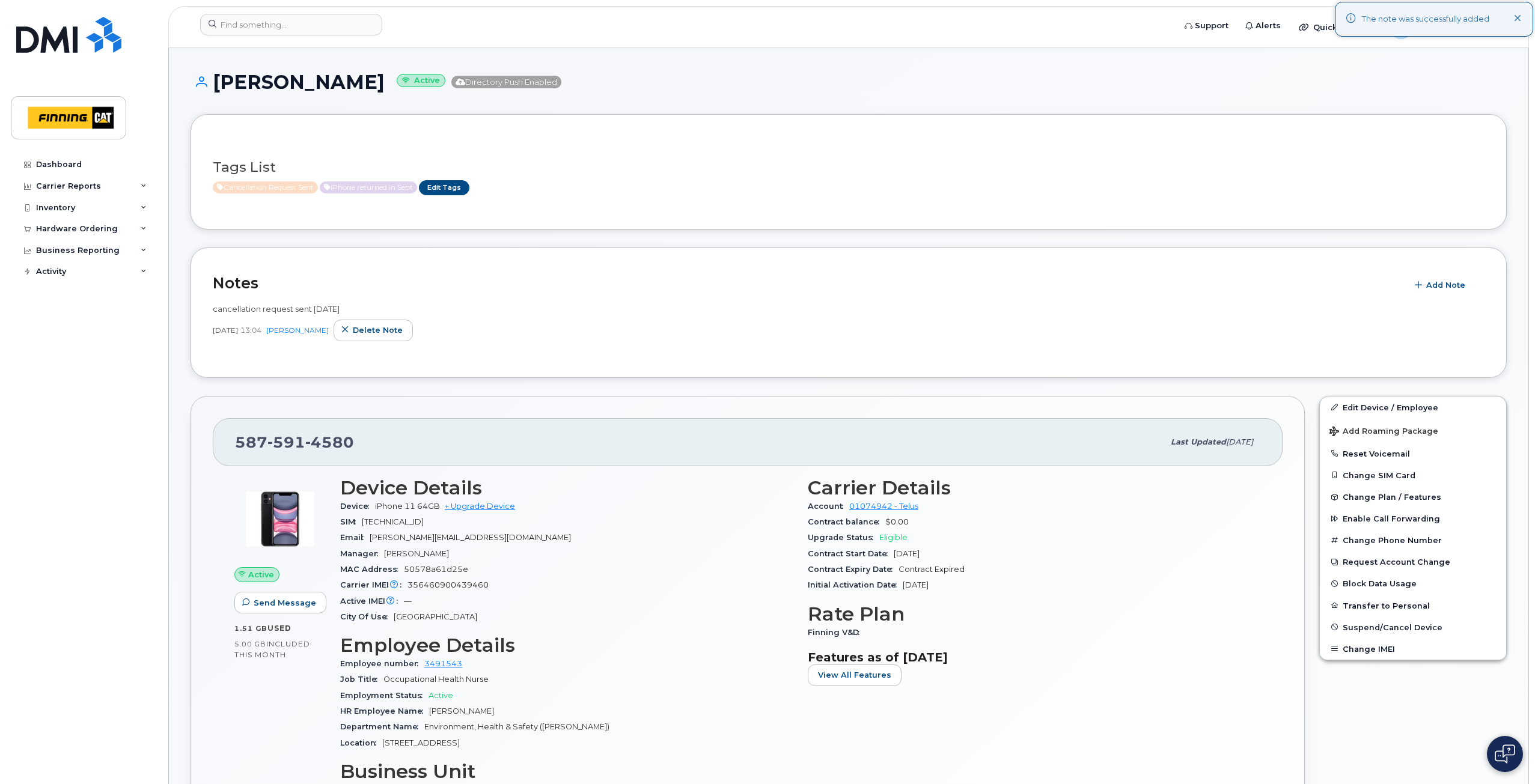
scroll to position [0, 0]
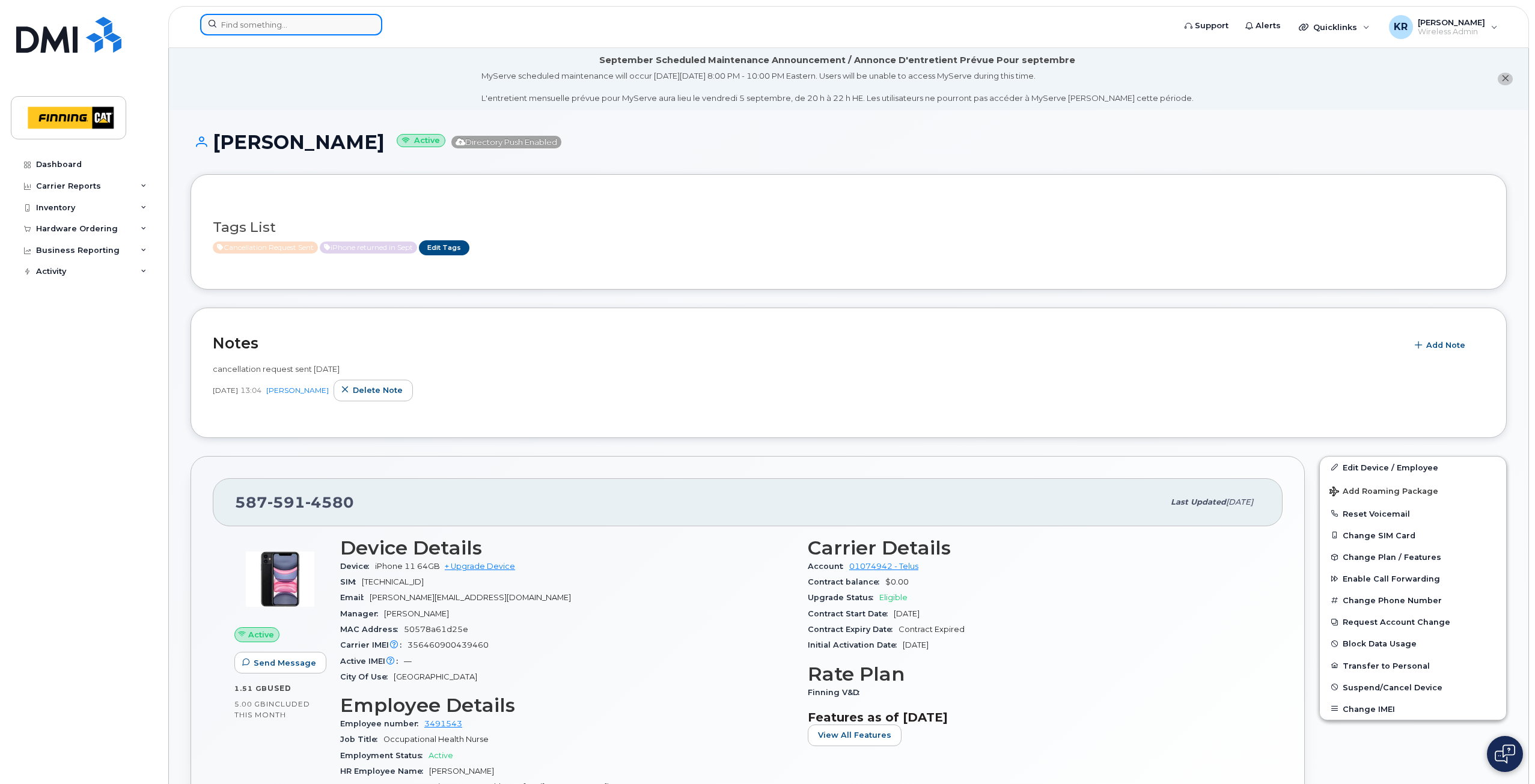
click at [294, 26] on input at bounding box center [291, 24] width 182 height 22
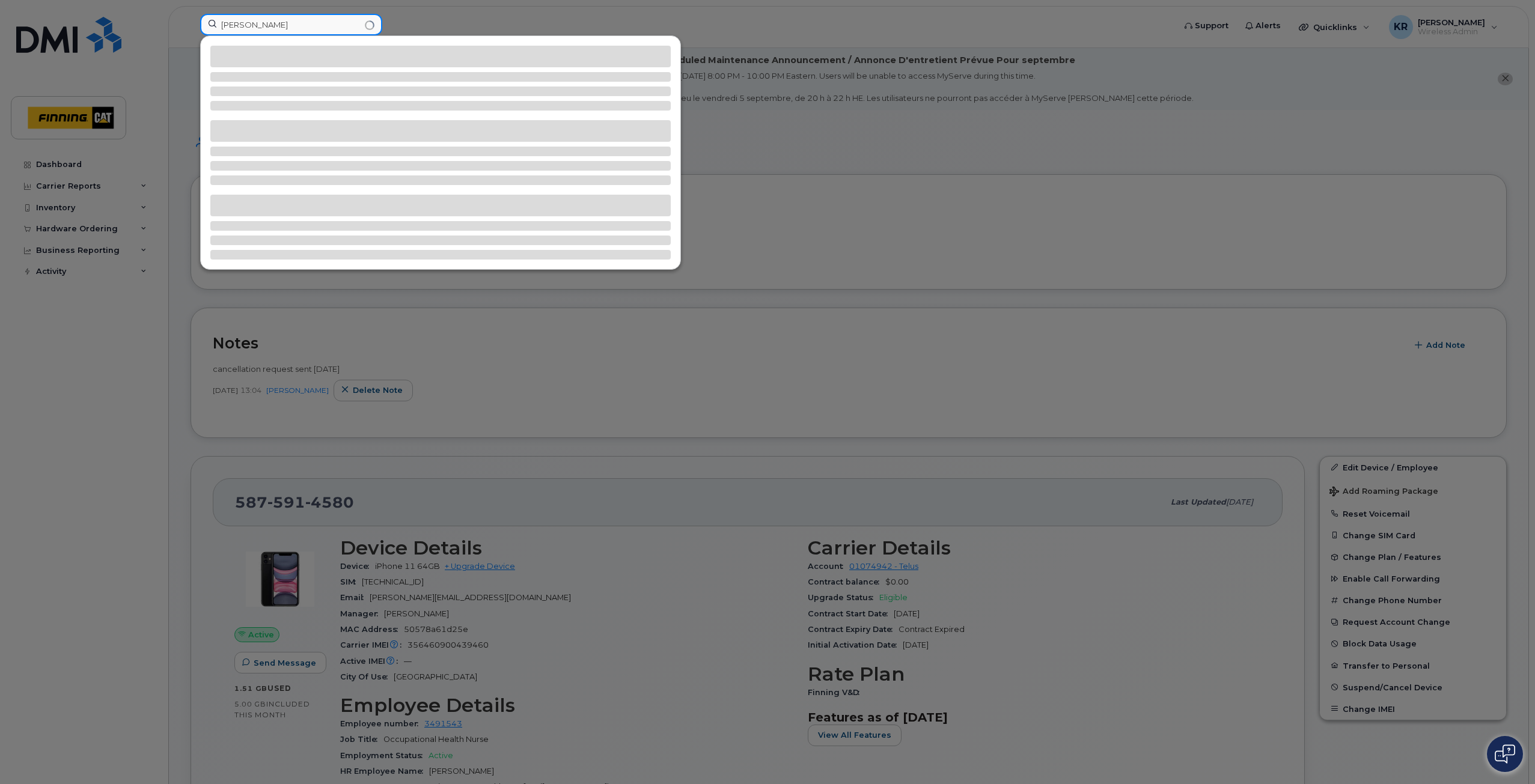
type input "bill landree"
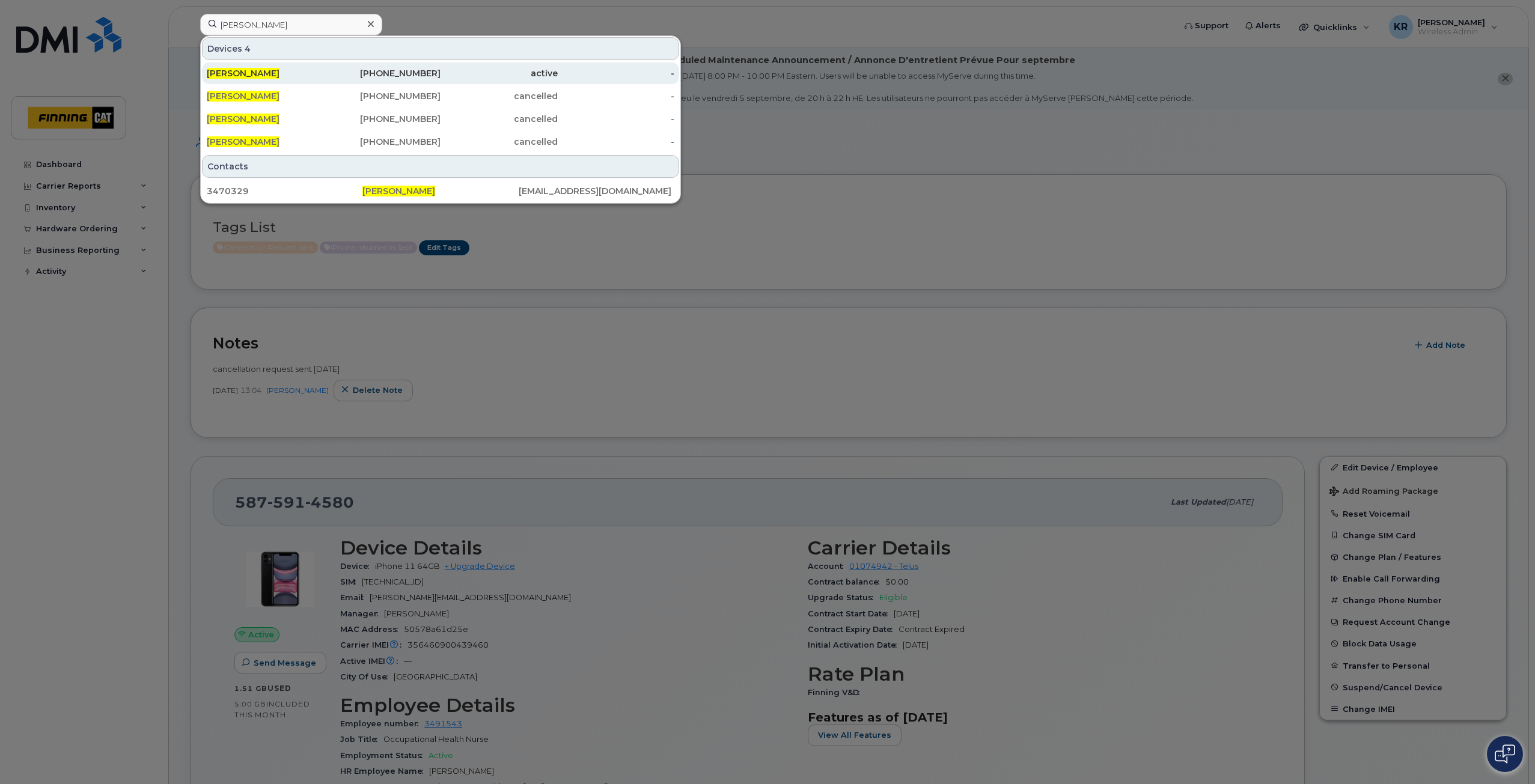
click at [402, 71] on div "587-645-5589" at bounding box center [382, 73] width 117 height 12
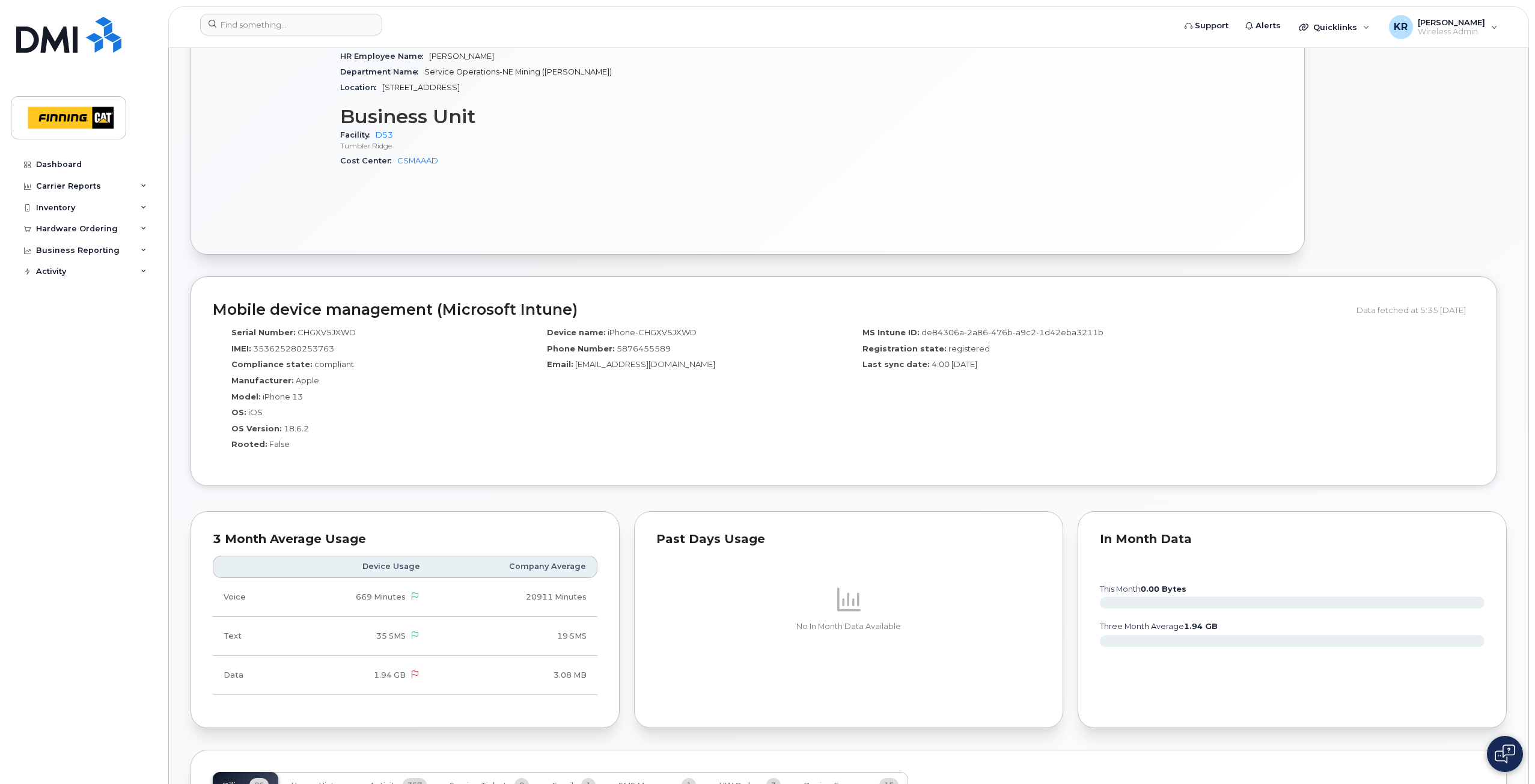
scroll to position [1141, 0]
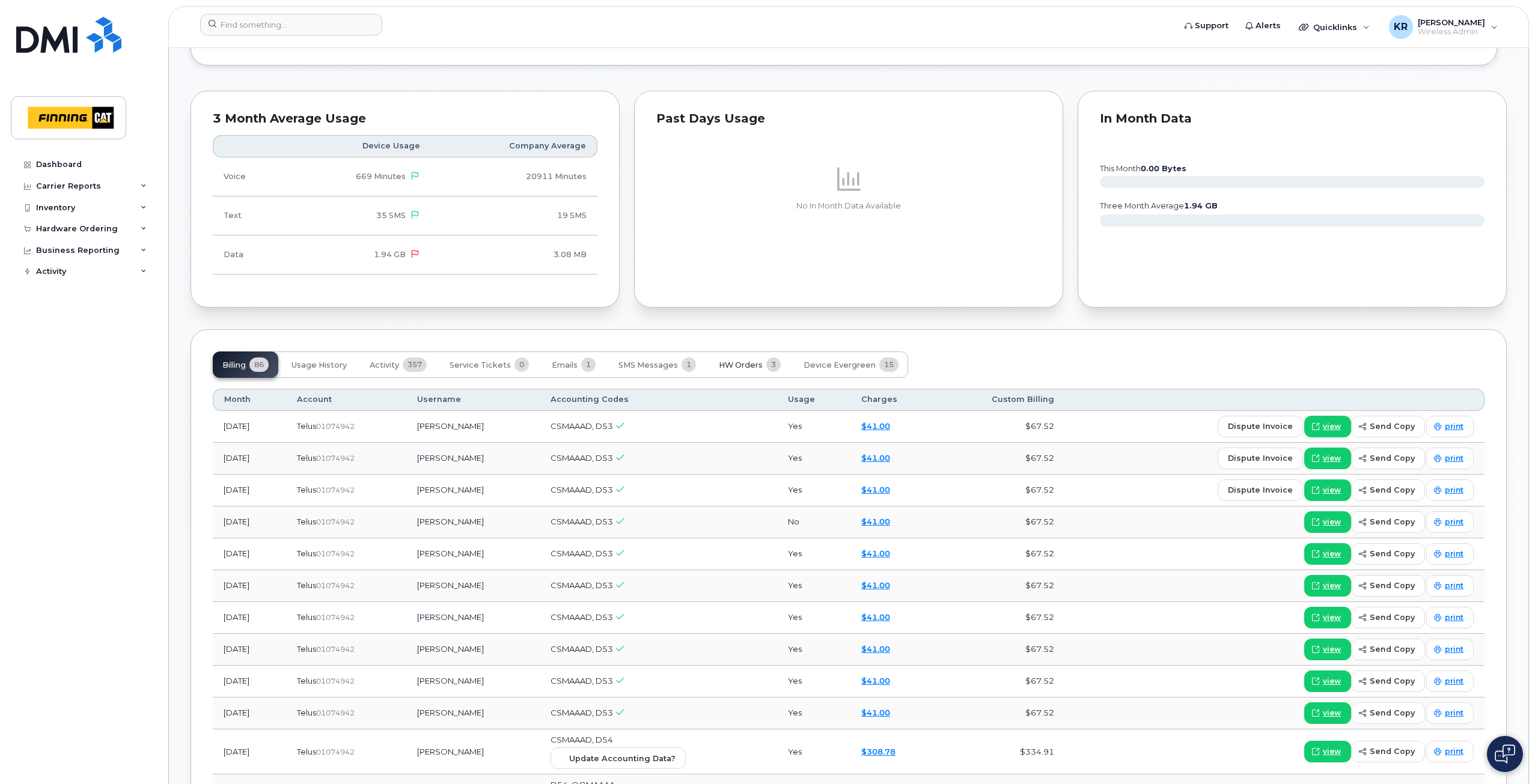
click at [741, 369] on span "HW Orders" at bounding box center [741, 365] width 44 height 10
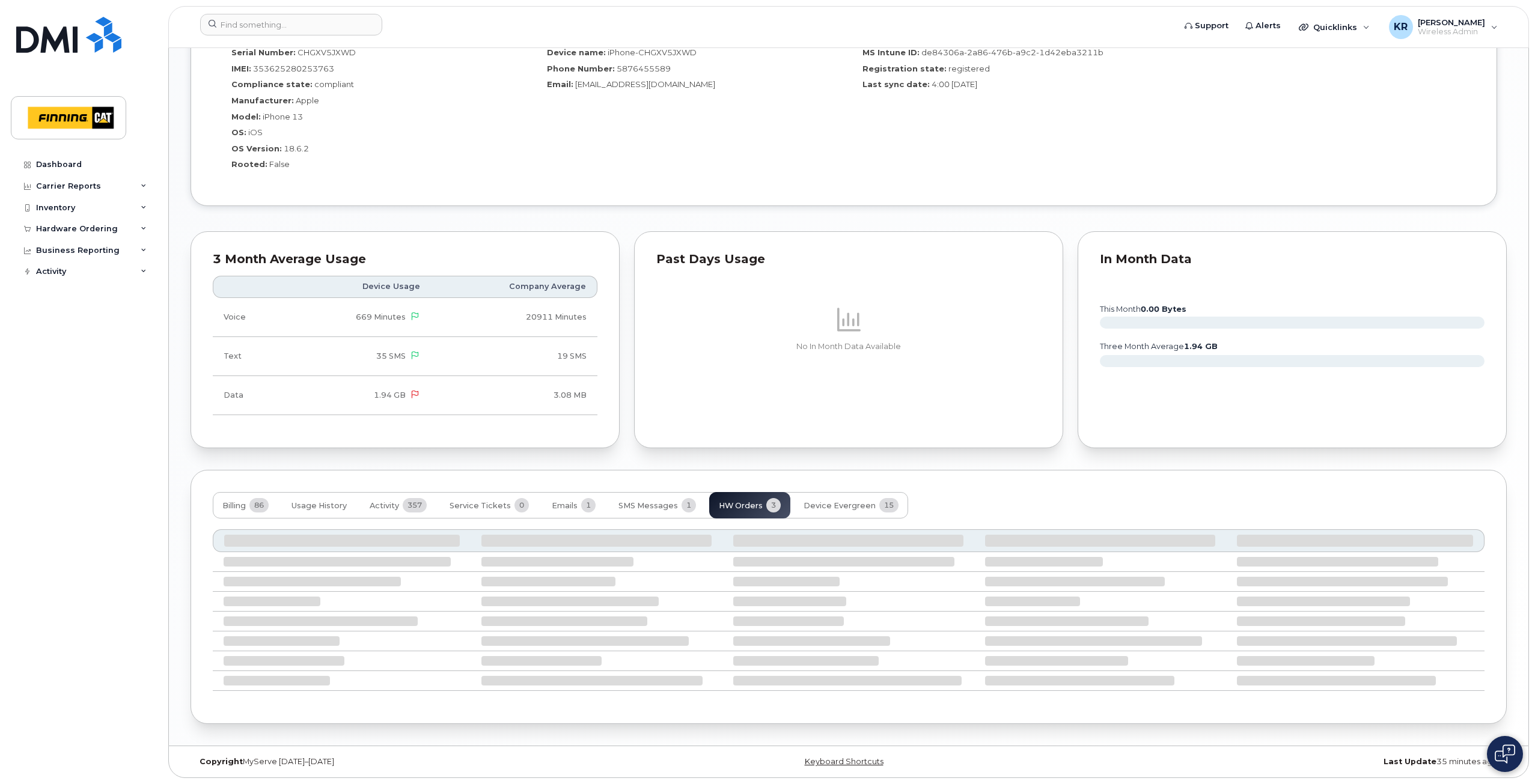
scroll to position [1041, 0]
